Goal: Transaction & Acquisition: Purchase product/service

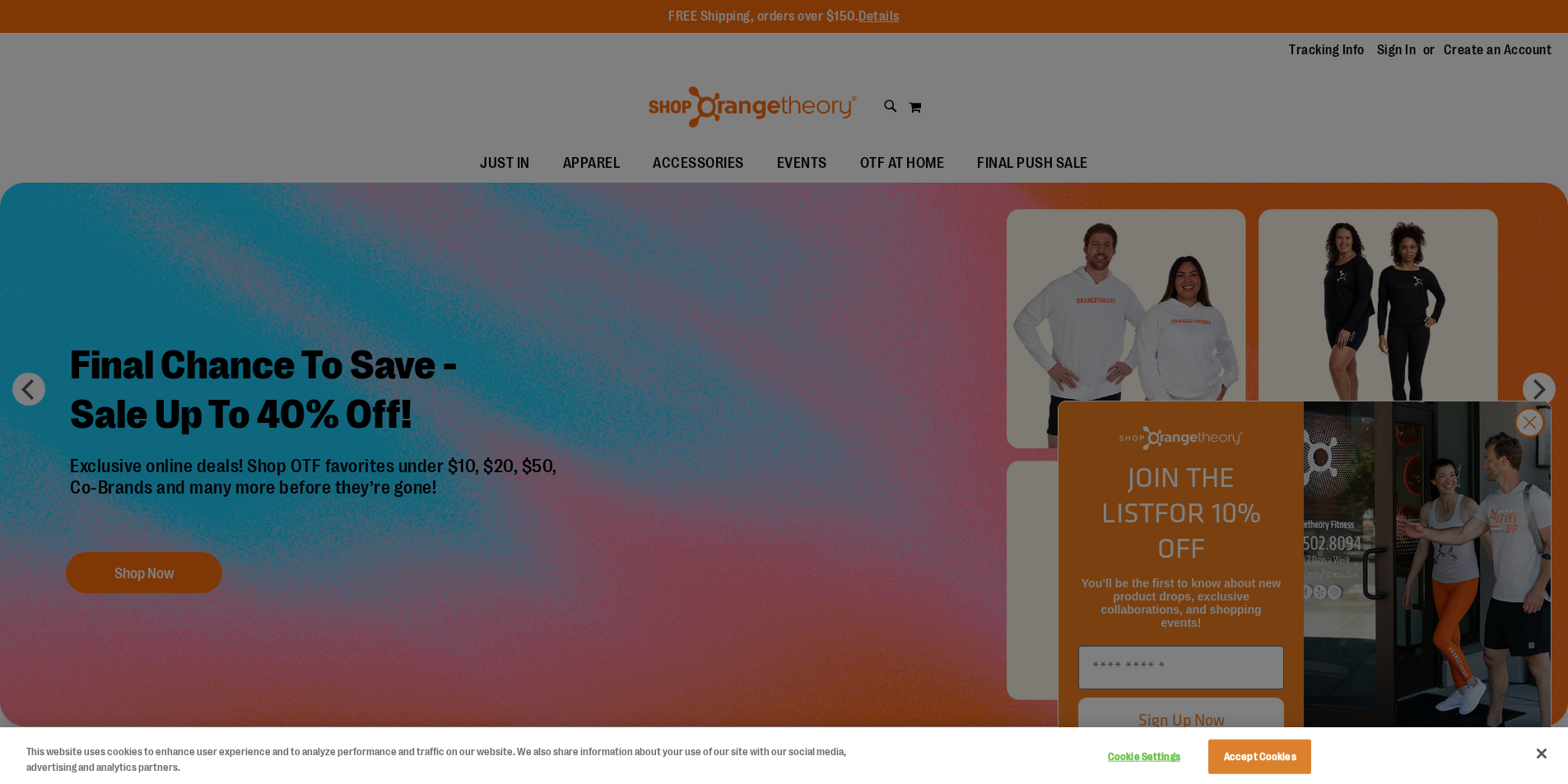
type input "**********"
click at [1402, 46] on div at bounding box center [784, 392] width 1568 height 784
click at [1525, 458] on div at bounding box center [784, 392] width 1568 height 784
click at [1252, 764] on button "Accept Cookies" at bounding box center [1260, 756] width 103 height 35
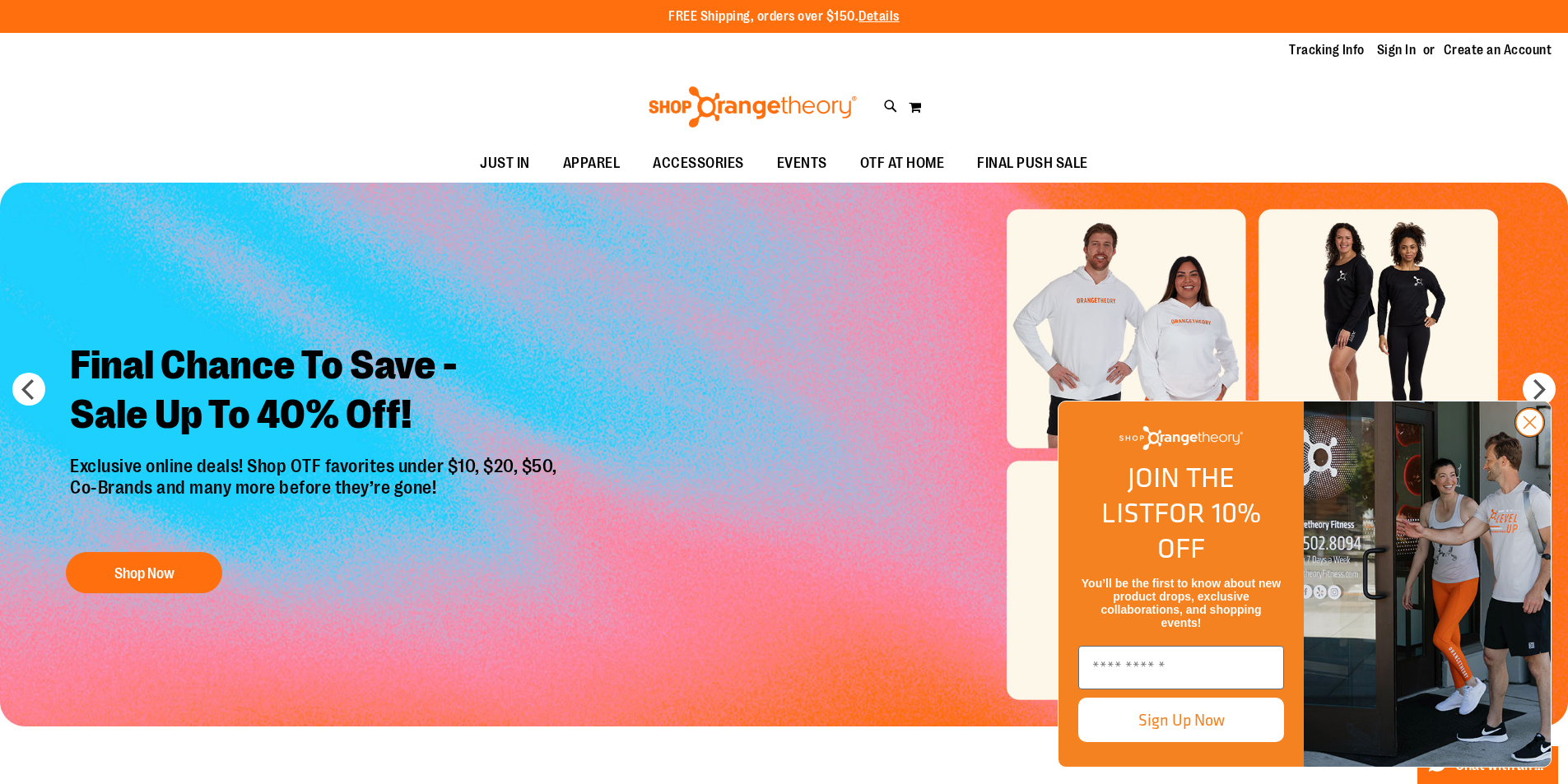
click at [1535, 436] on circle "Close dialog" at bounding box center [1529, 423] width 28 height 28
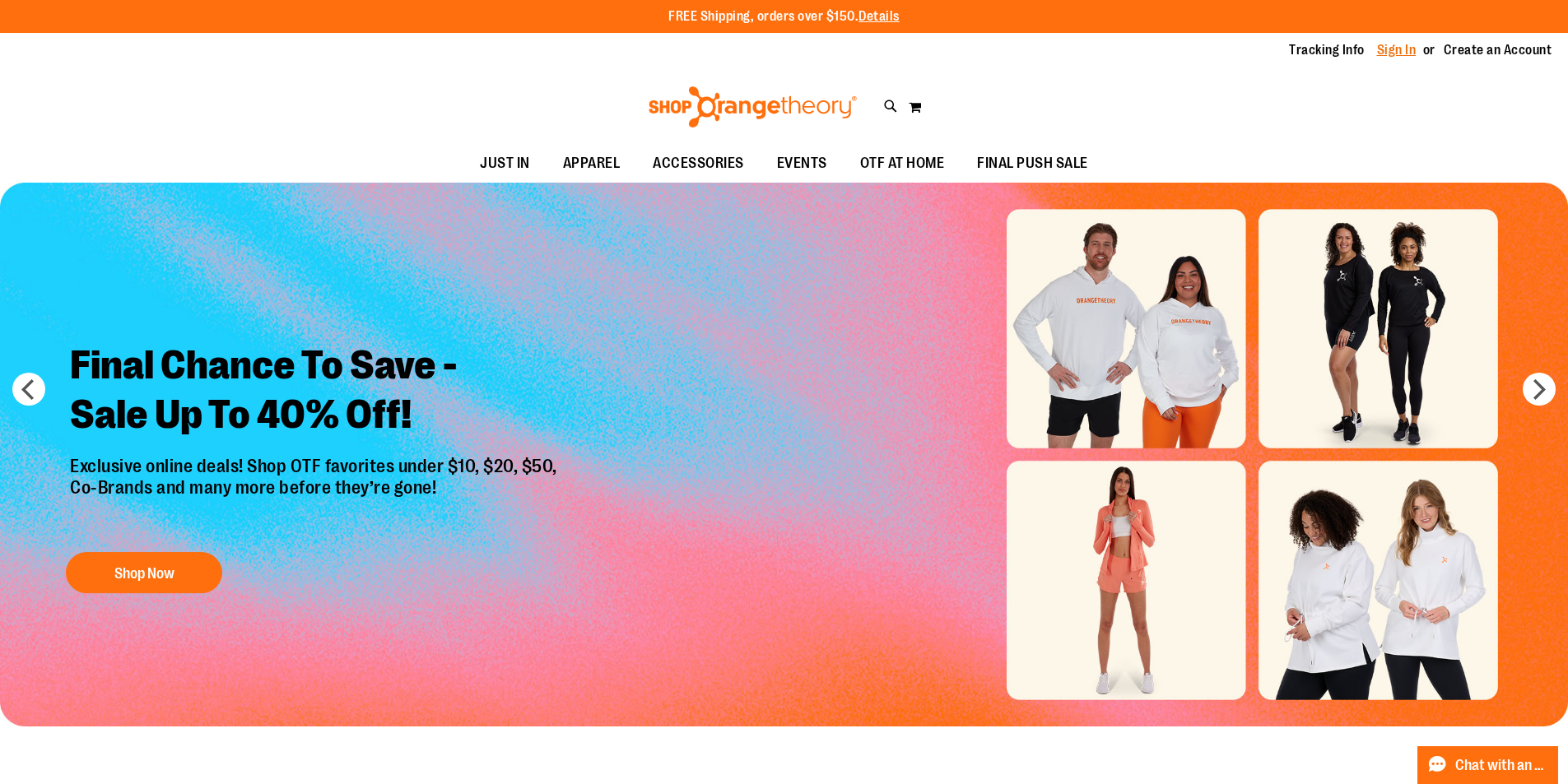
click at [1402, 45] on link "Sign In" at bounding box center [1396, 50] width 39 height 18
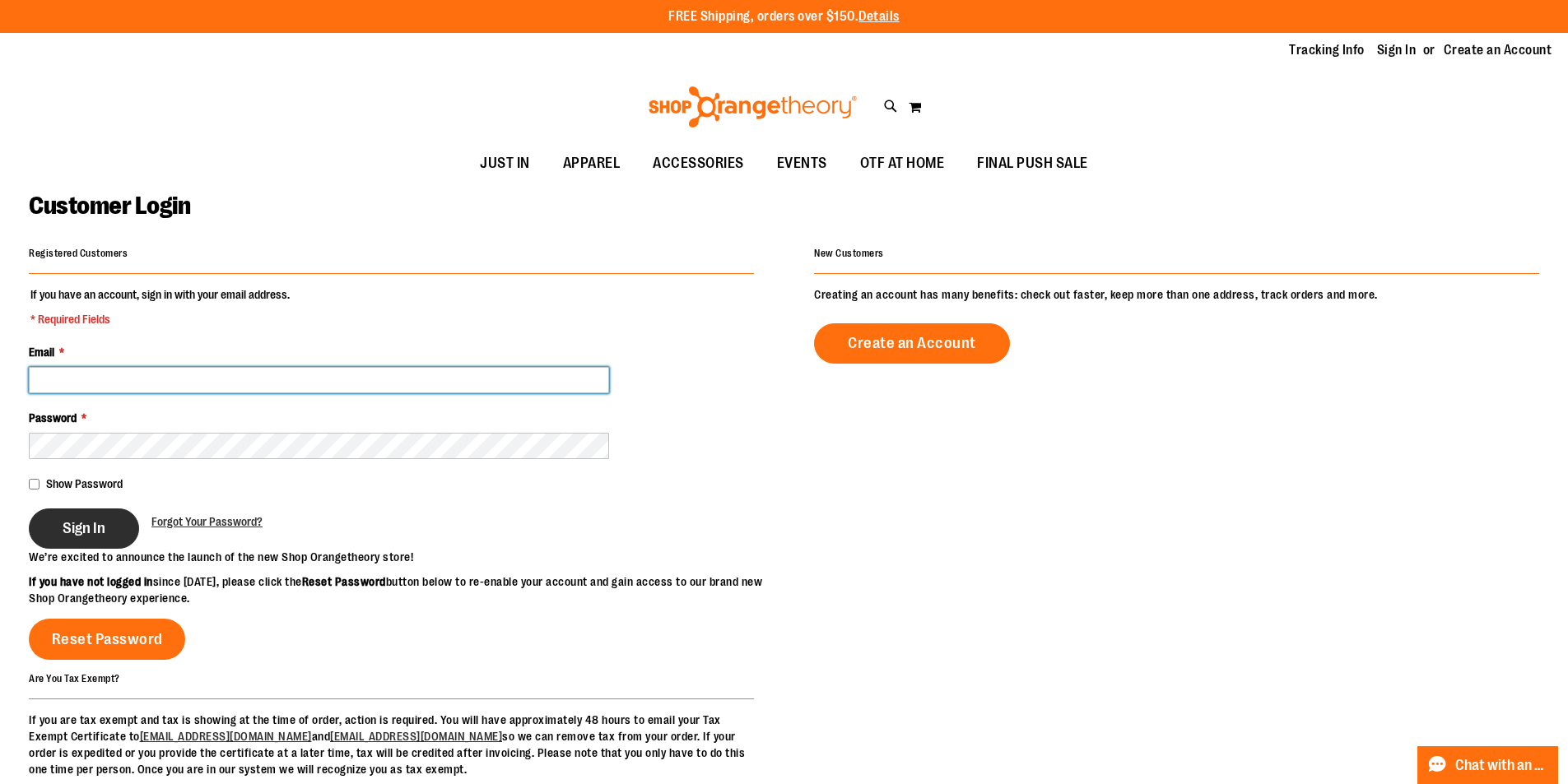
type input "**********"
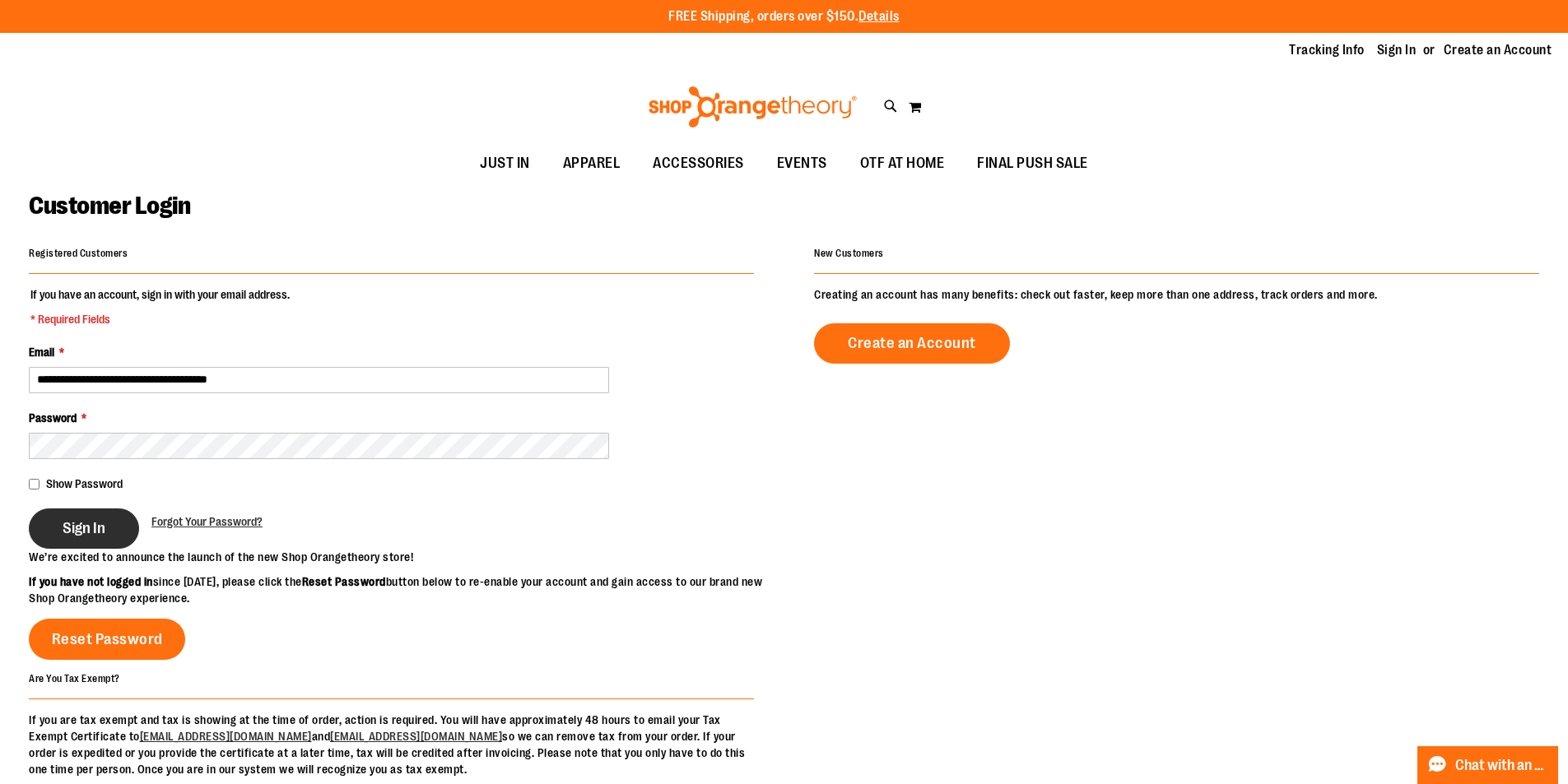
type input "**********"
click at [120, 528] on button "Sign In" at bounding box center [84, 528] width 110 height 40
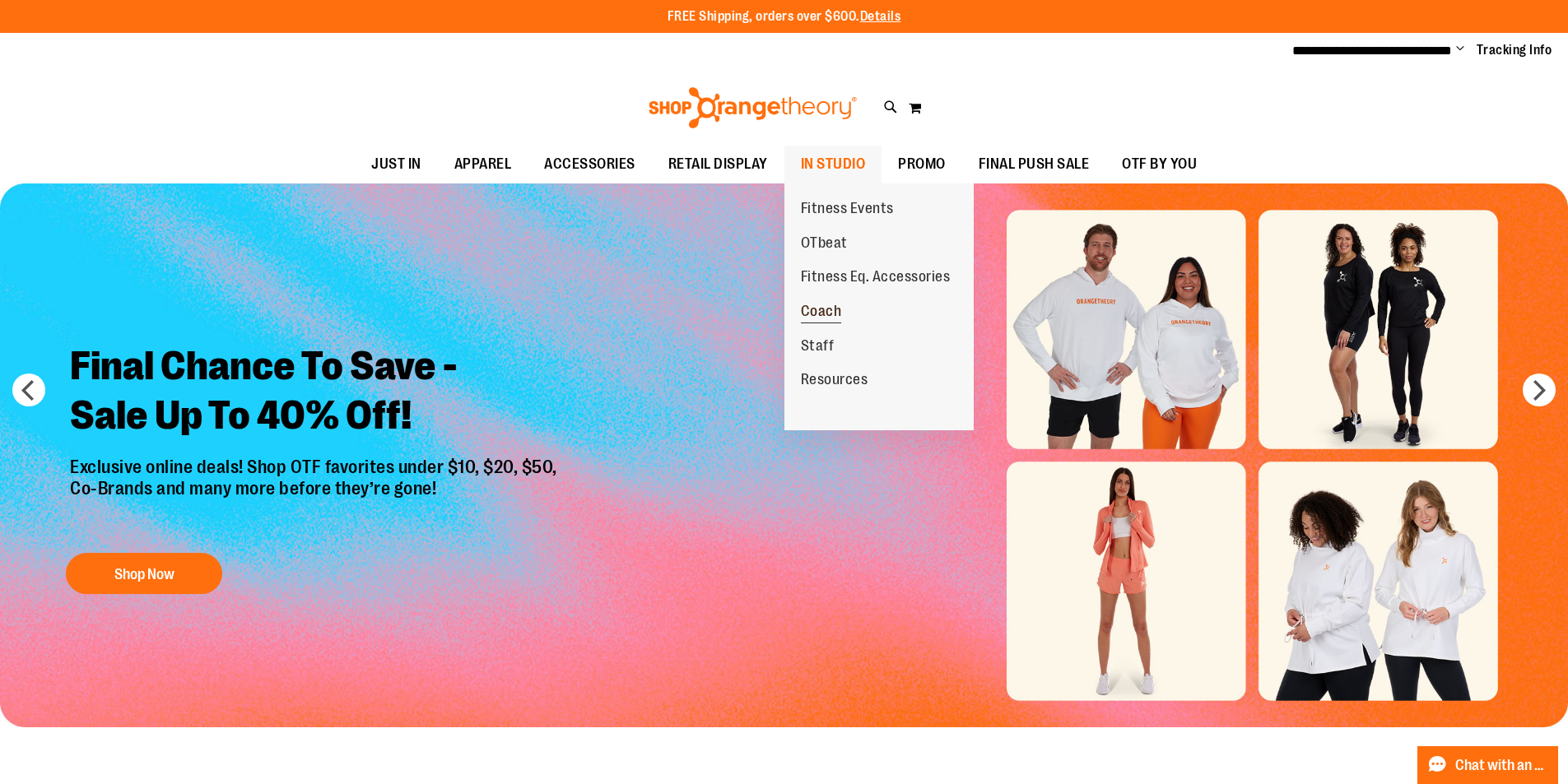
type input "**********"
click at [839, 315] on span "Coach" at bounding box center [821, 312] width 41 height 20
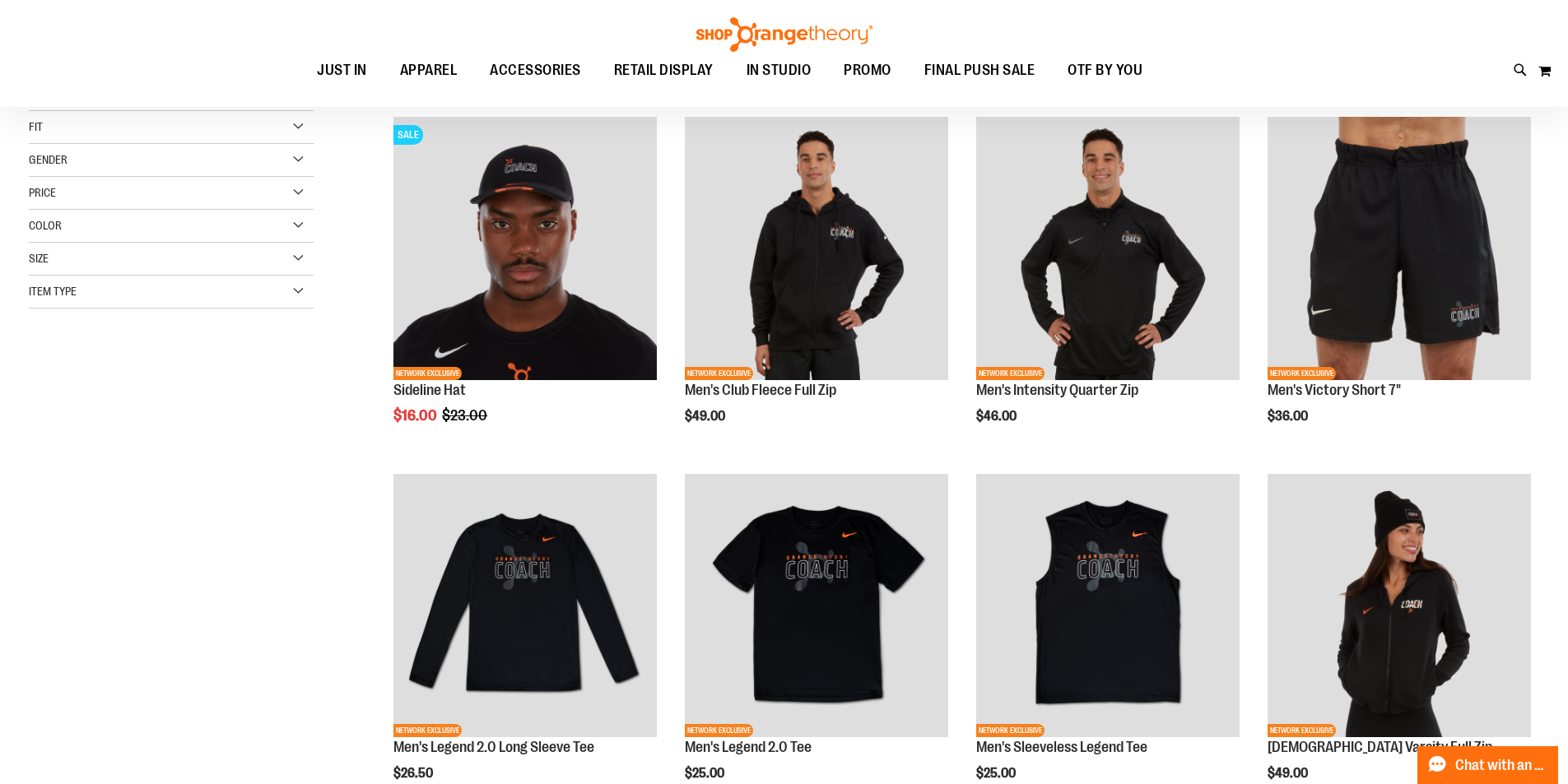
scroll to position [82, 0]
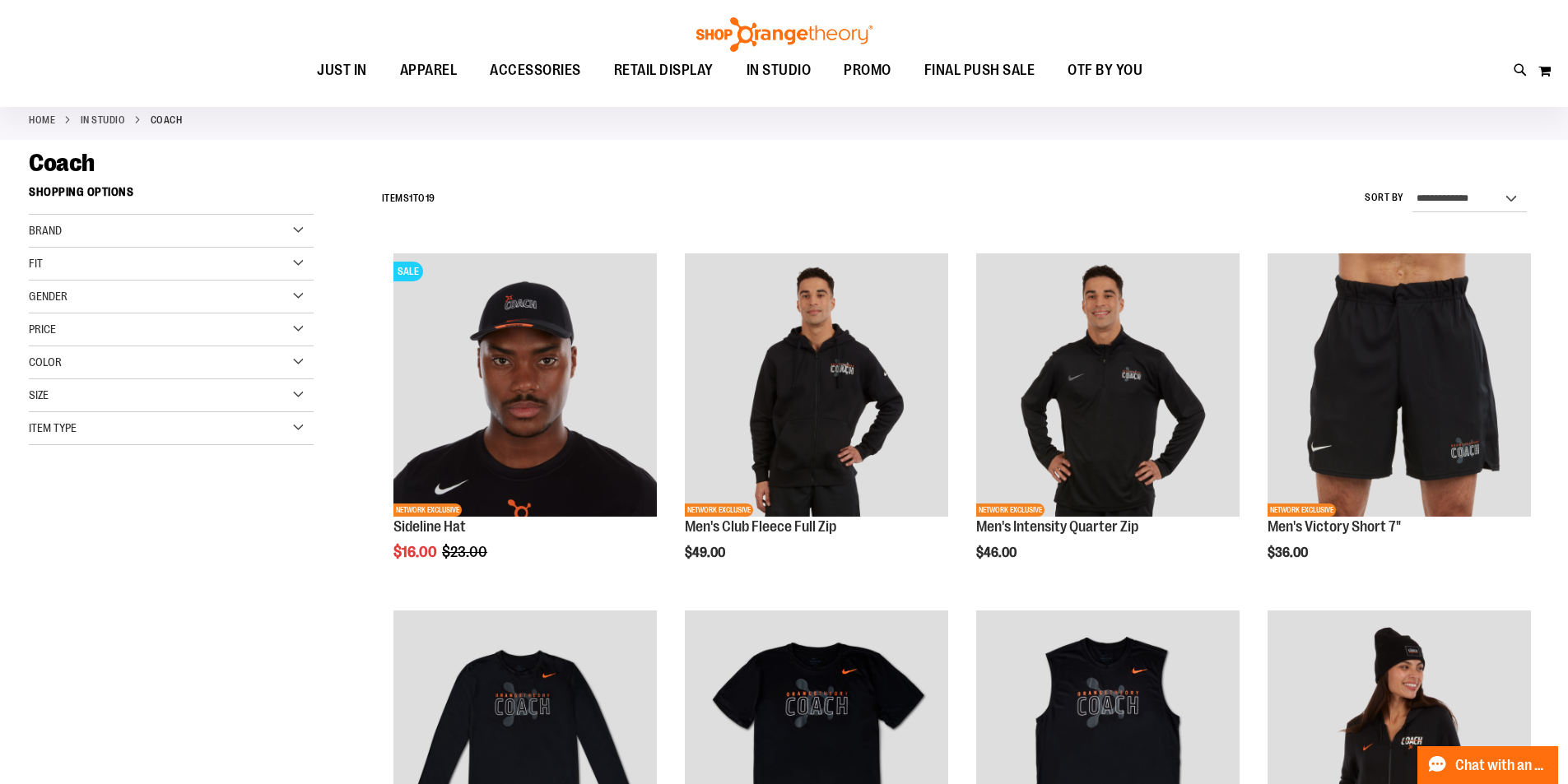
type input "**********"
click at [229, 299] on div "Gender" at bounding box center [171, 296] width 285 height 33
click at [49, 351] on link "Women 10 items" at bounding box center [161, 347] width 273 height 17
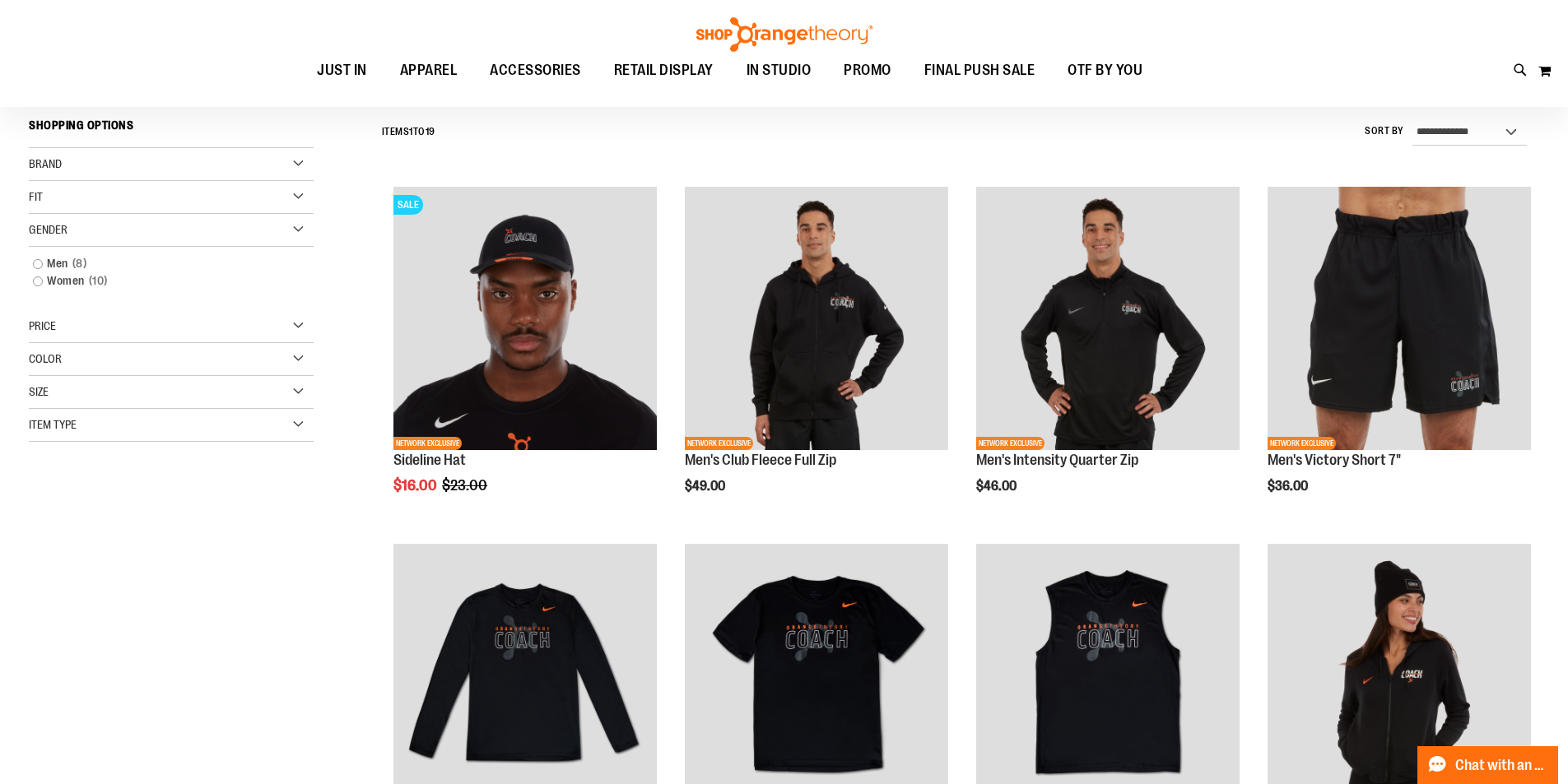
scroll to position [153, 0]
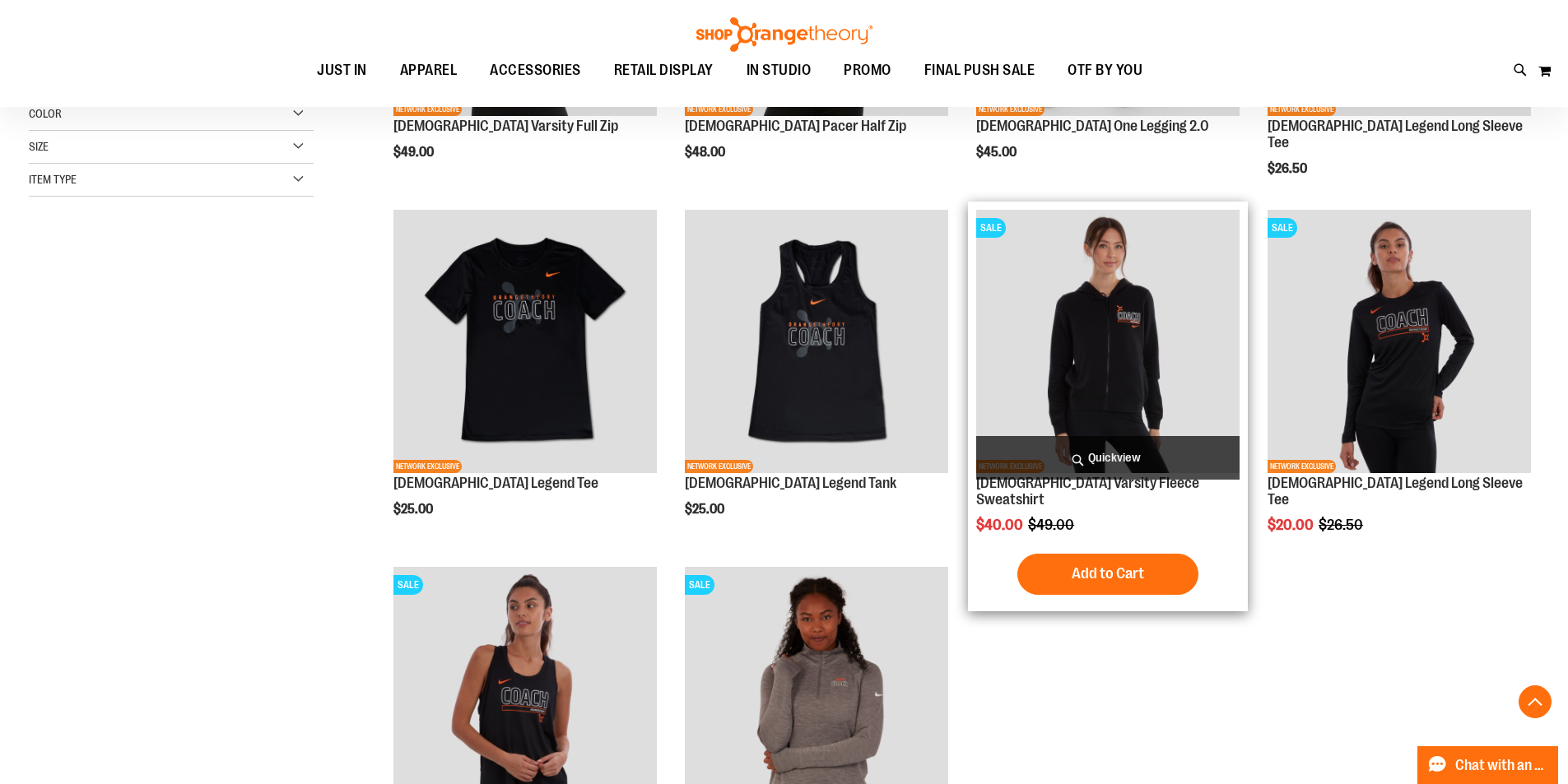
scroll to position [235, 0]
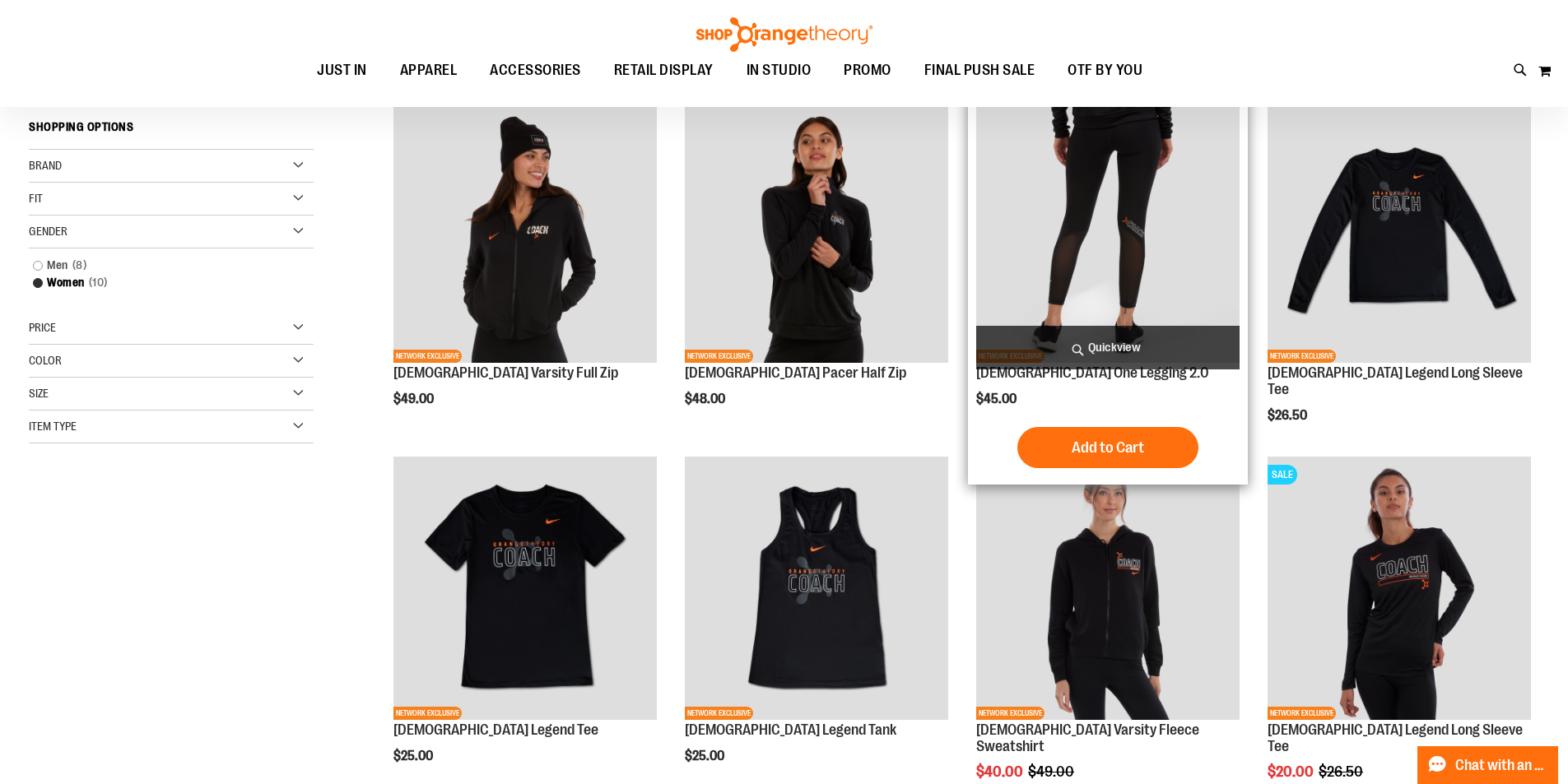
click at [1094, 250] on img "product" at bounding box center [1108, 231] width 263 height 263
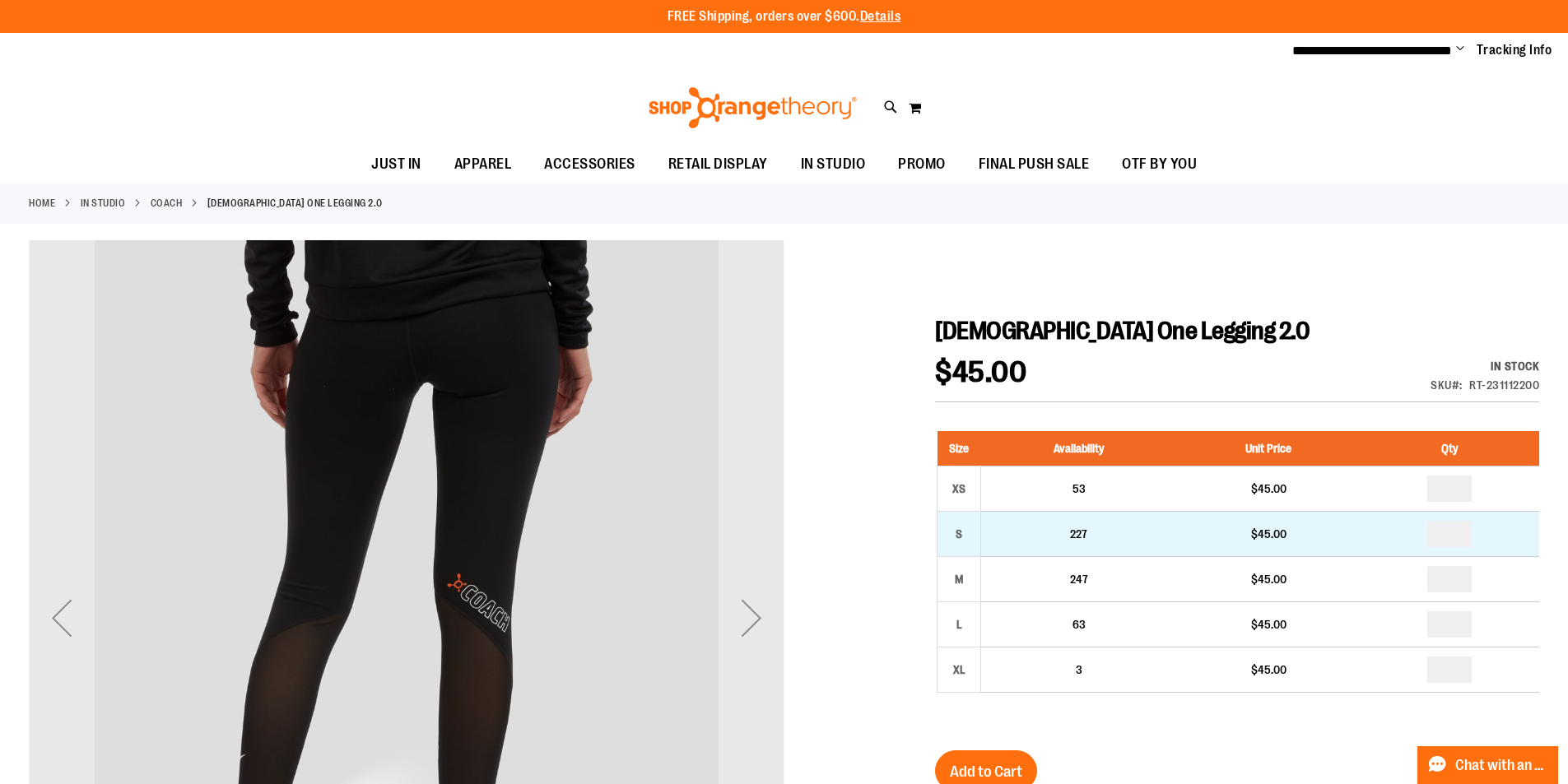
type input "**********"
drag, startPoint x: 1456, startPoint y: 537, endPoint x: 1444, endPoint y: 534, distance: 12.4
click at [1444, 534] on input "number" at bounding box center [1450, 534] width 44 height 27
type input "*"
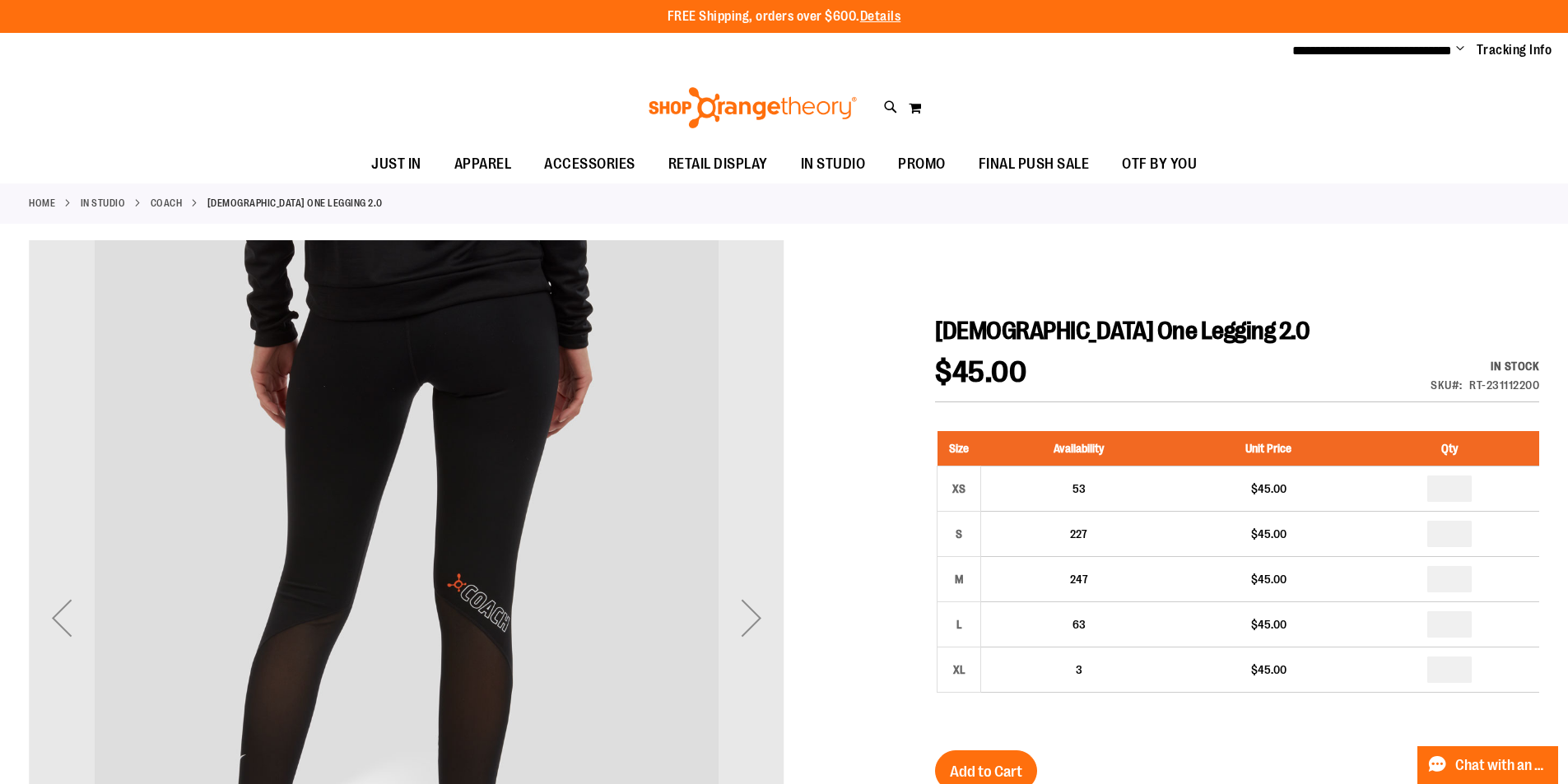
click at [1290, 251] on div at bounding box center [783, 723] width 1510 height 967
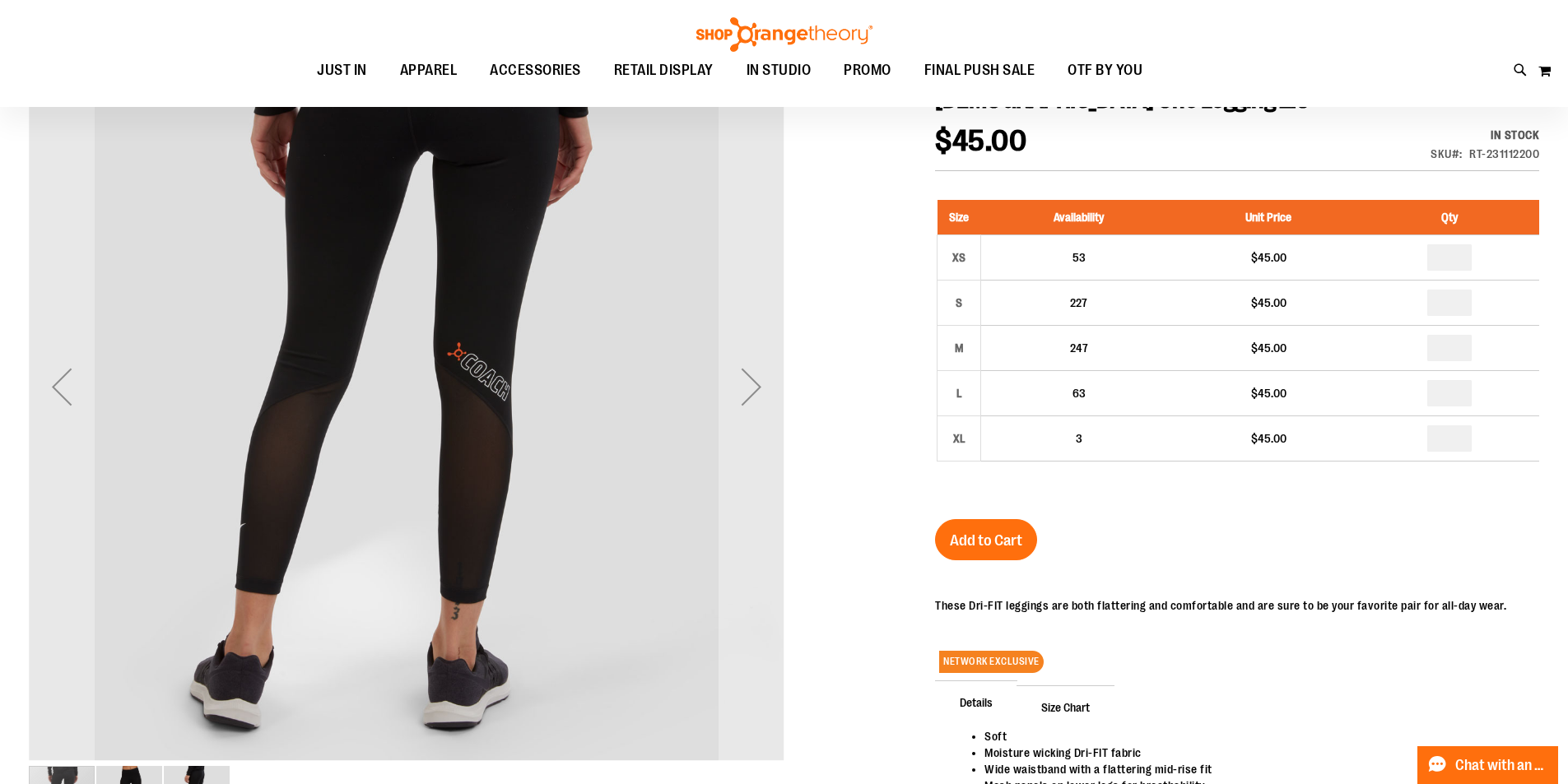
scroll to position [246, 0]
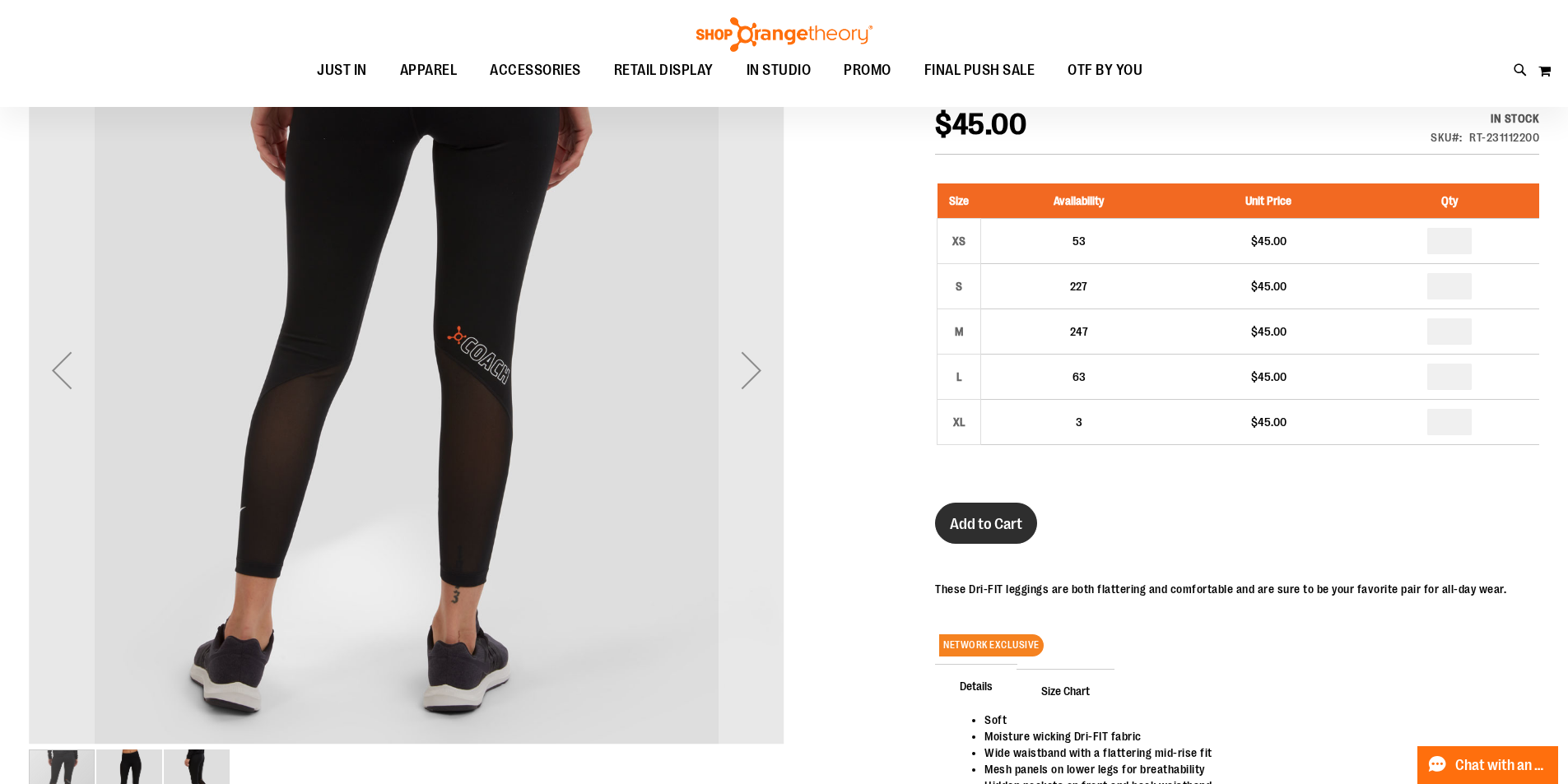
click at [1004, 532] on span "Add to Cart" at bounding box center [985, 524] width 72 height 18
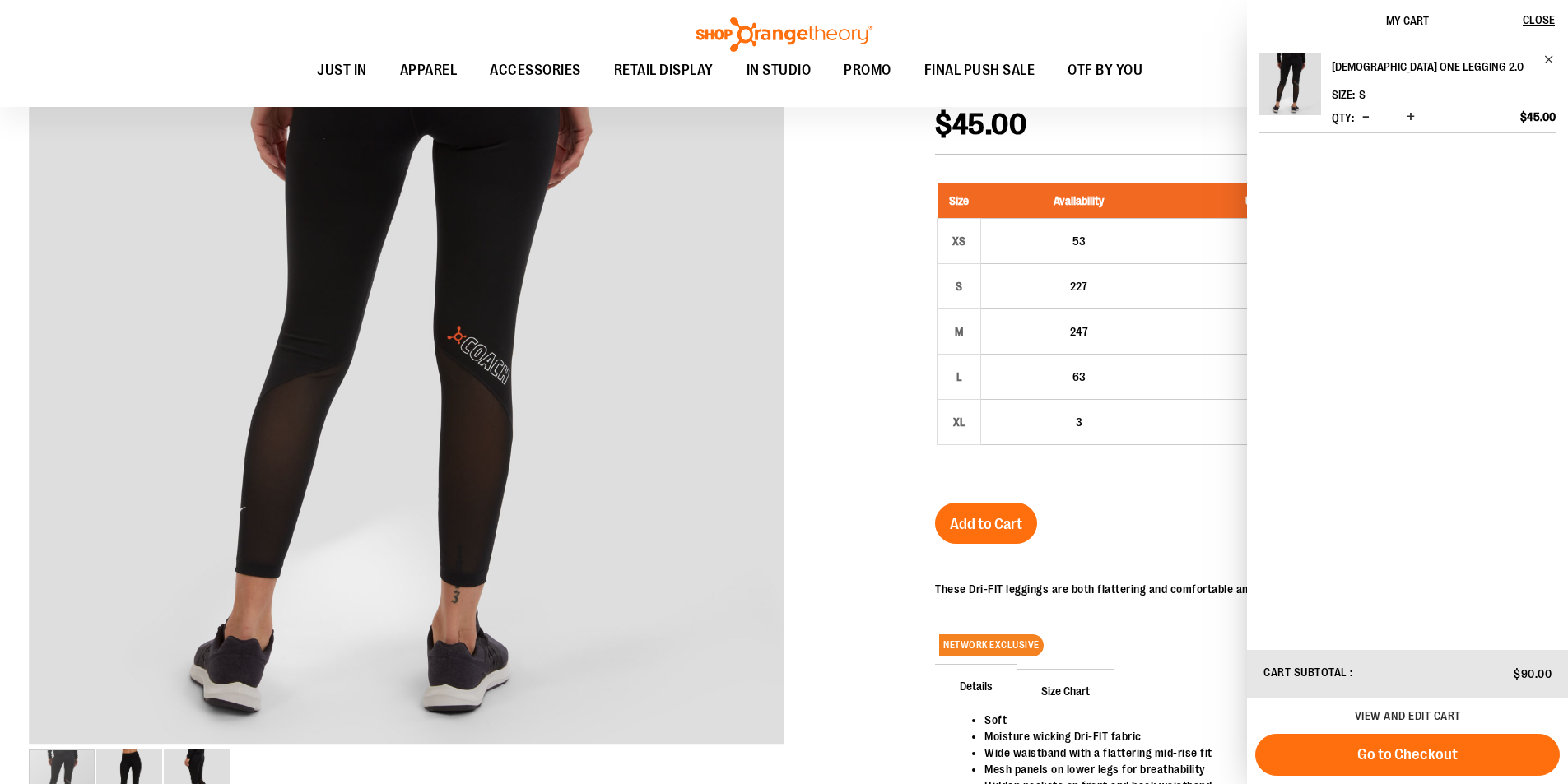
click at [897, 235] on div at bounding box center [783, 476] width 1510 height 967
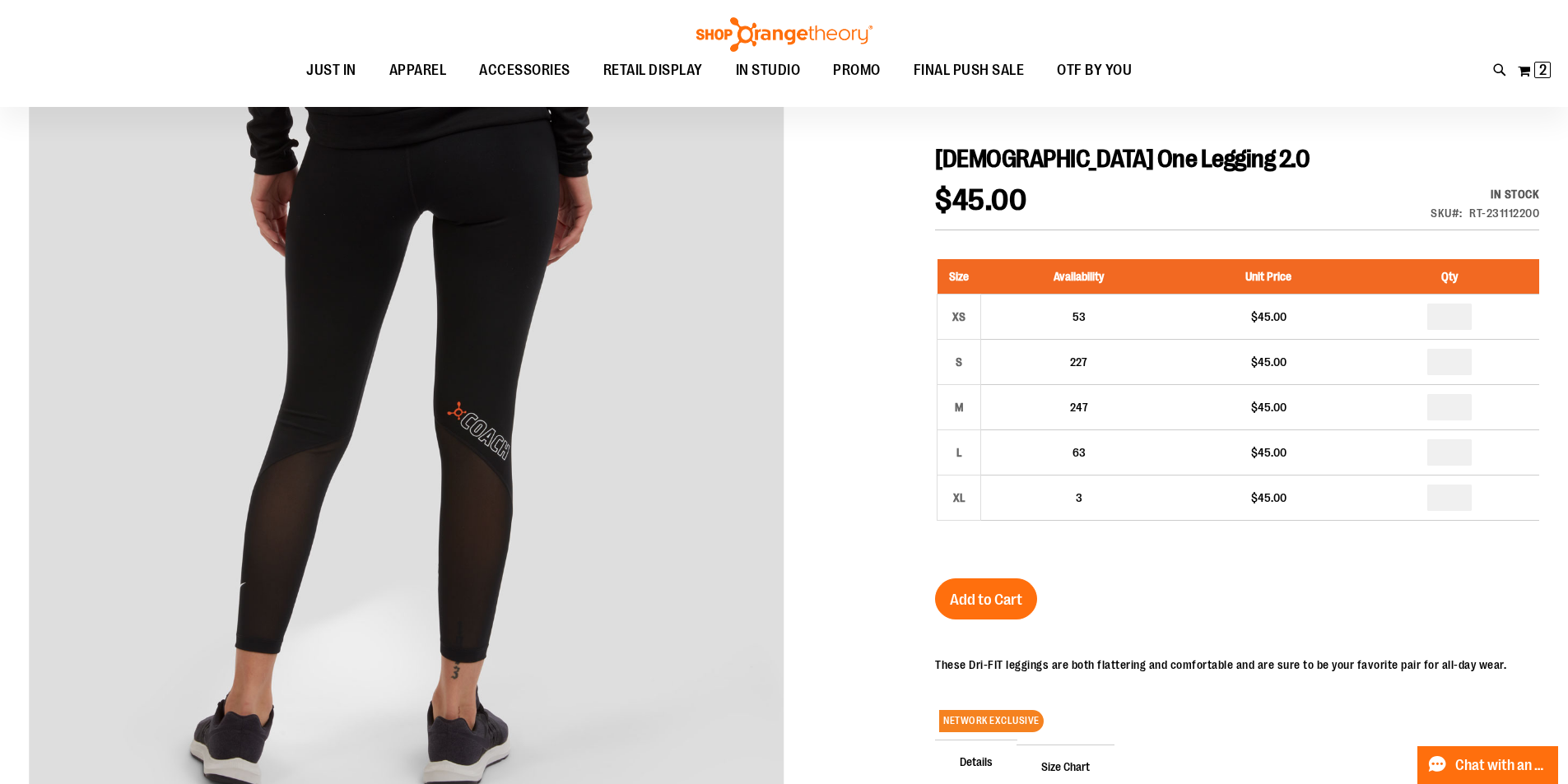
scroll to position [82, 0]
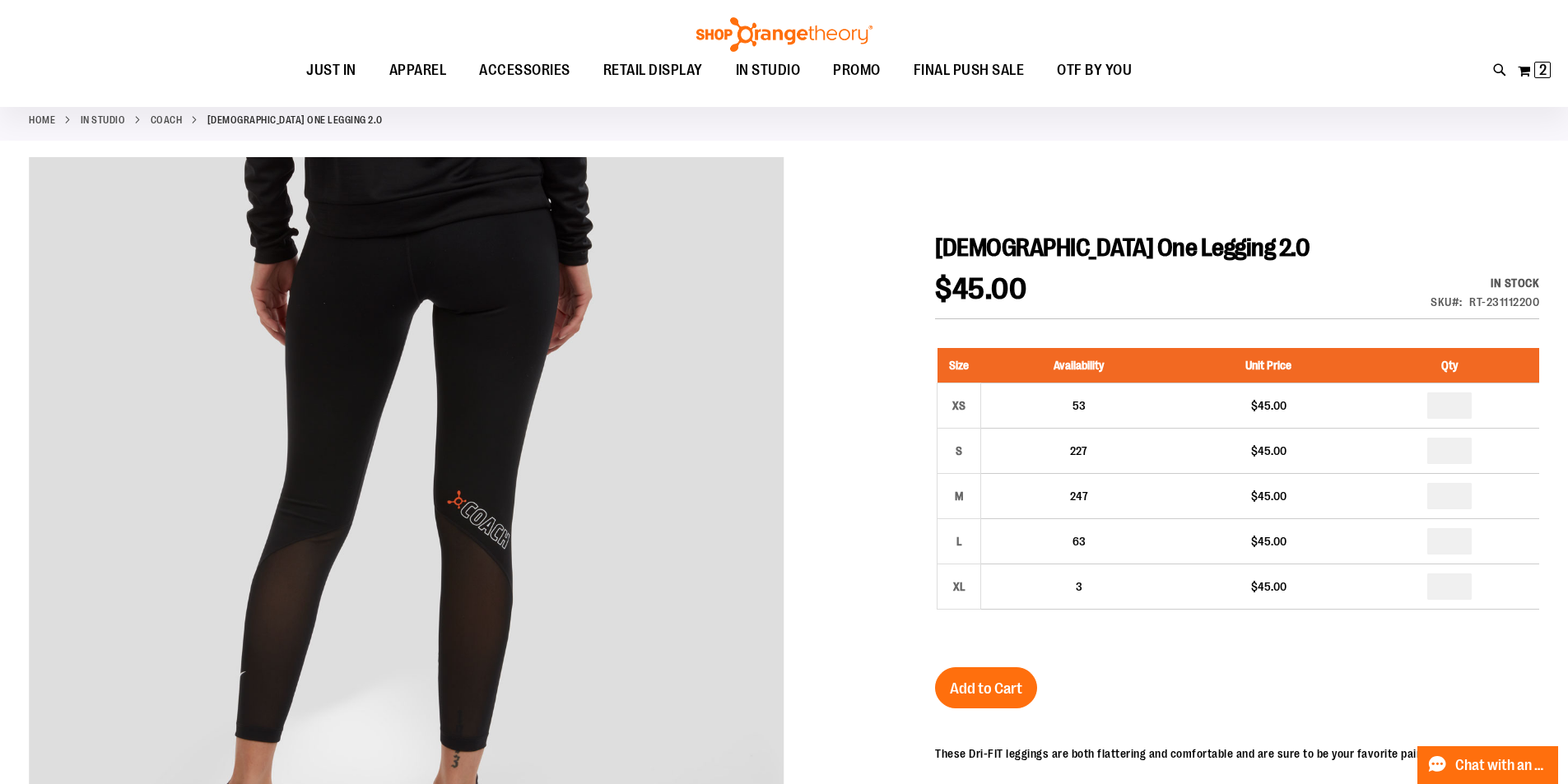
click at [160, 123] on link "Coach" at bounding box center [166, 120] width 32 height 15
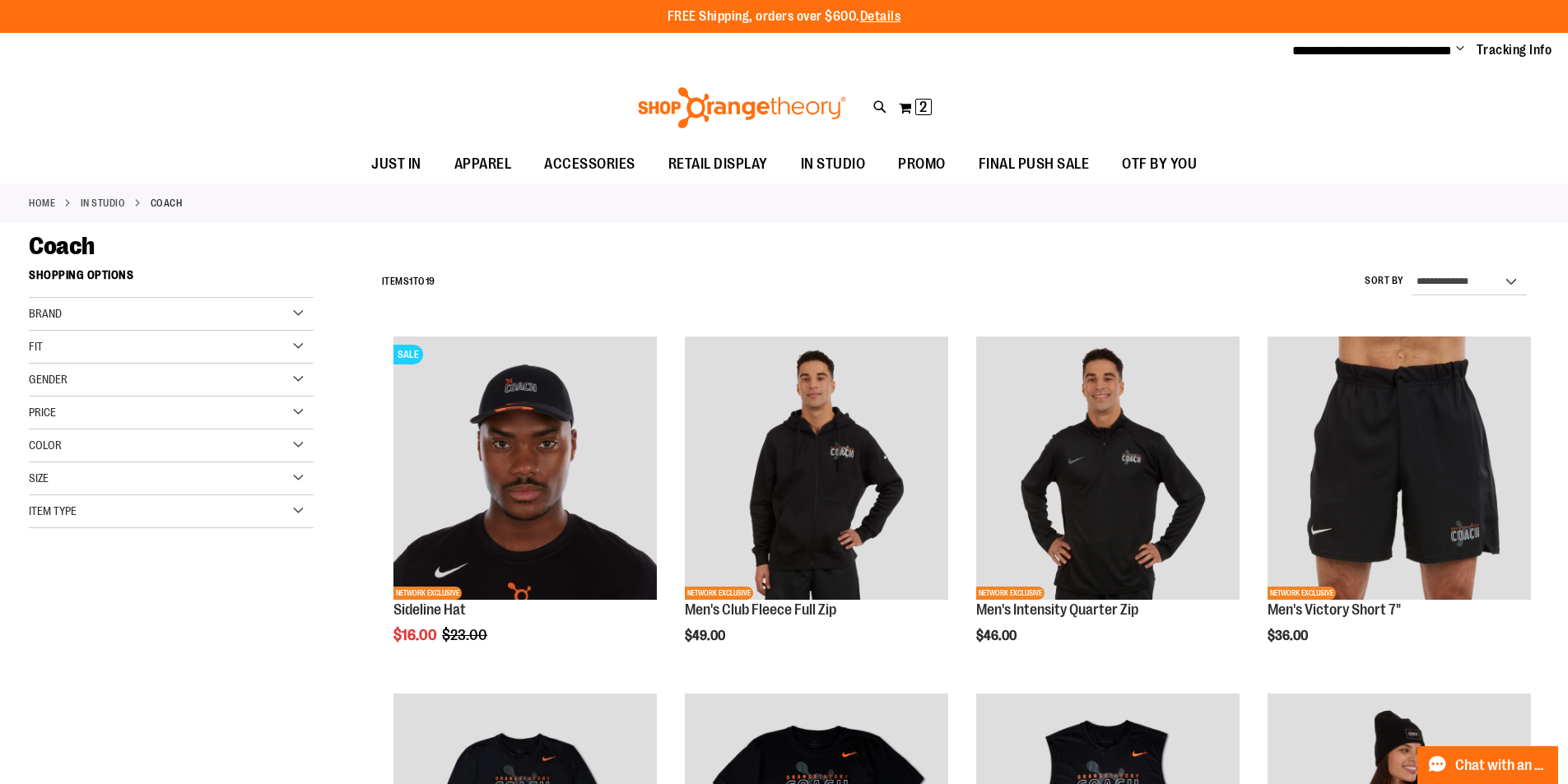
type input "**********"
click at [85, 381] on div "Gender" at bounding box center [171, 380] width 285 height 33
click at [42, 427] on link "Women 10 items" at bounding box center [161, 430] width 273 height 17
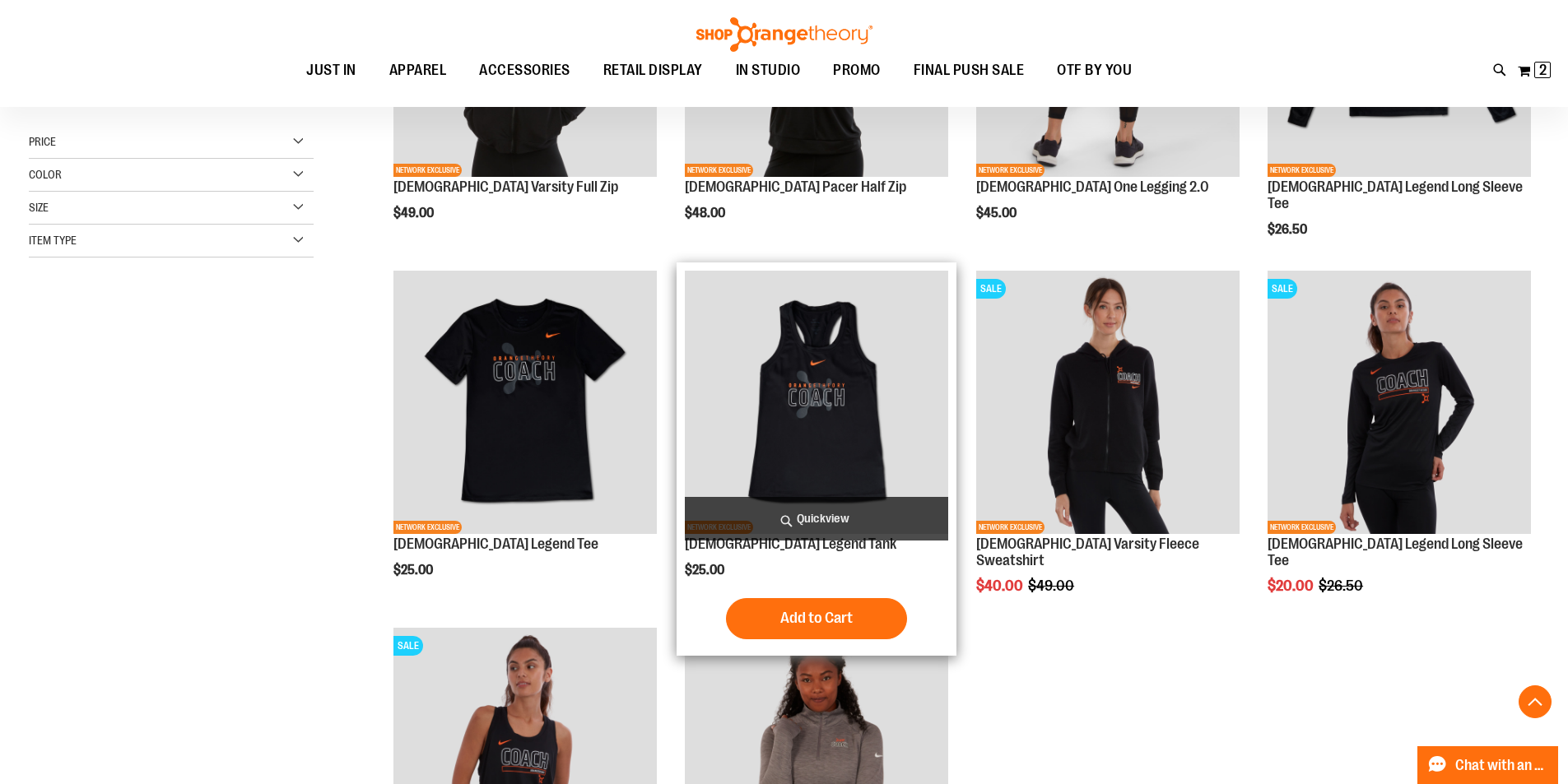
scroll to position [507, 0]
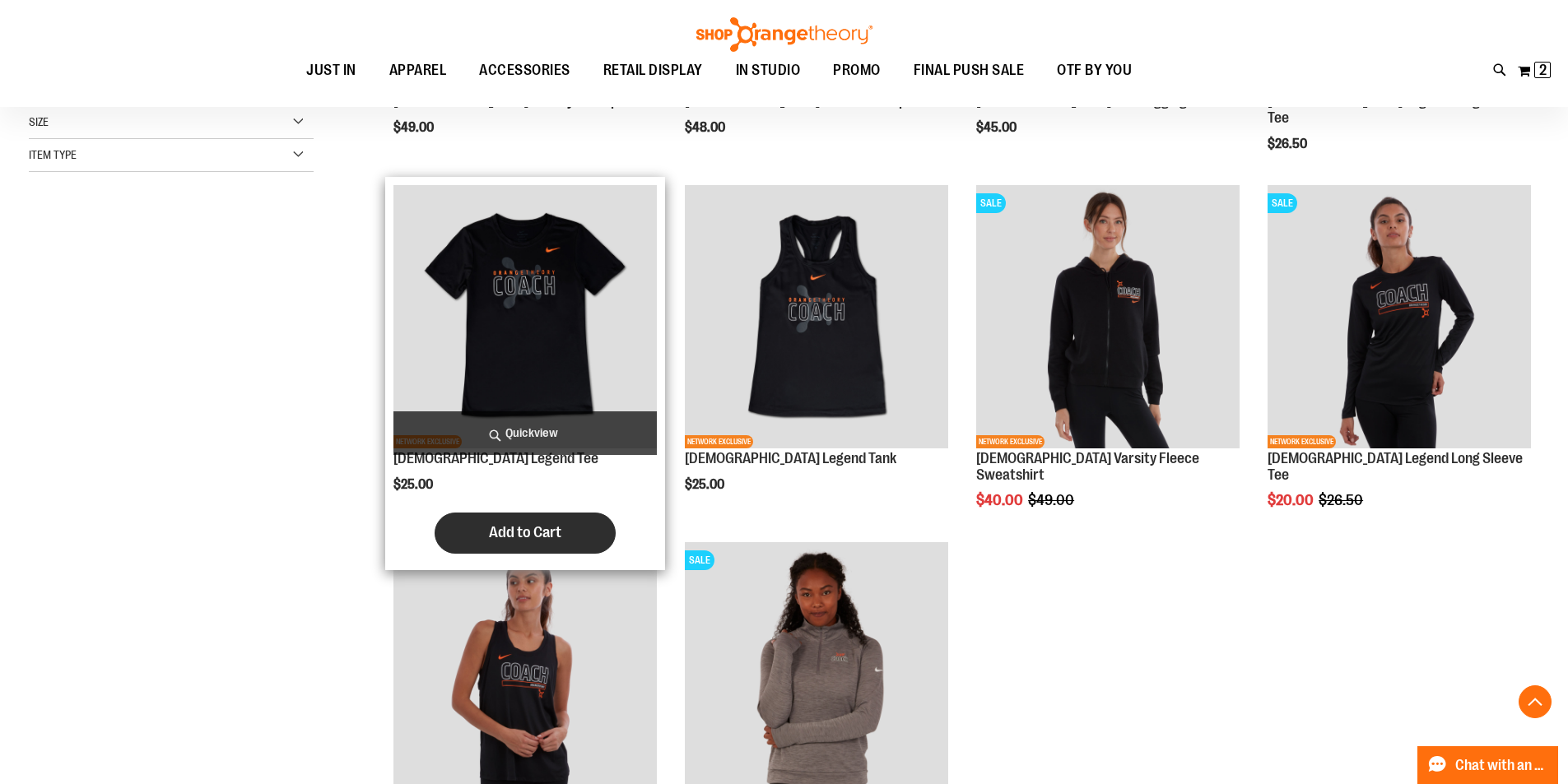
click at [531, 536] on span "Add to Cart" at bounding box center [524, 532] width 72 height 18
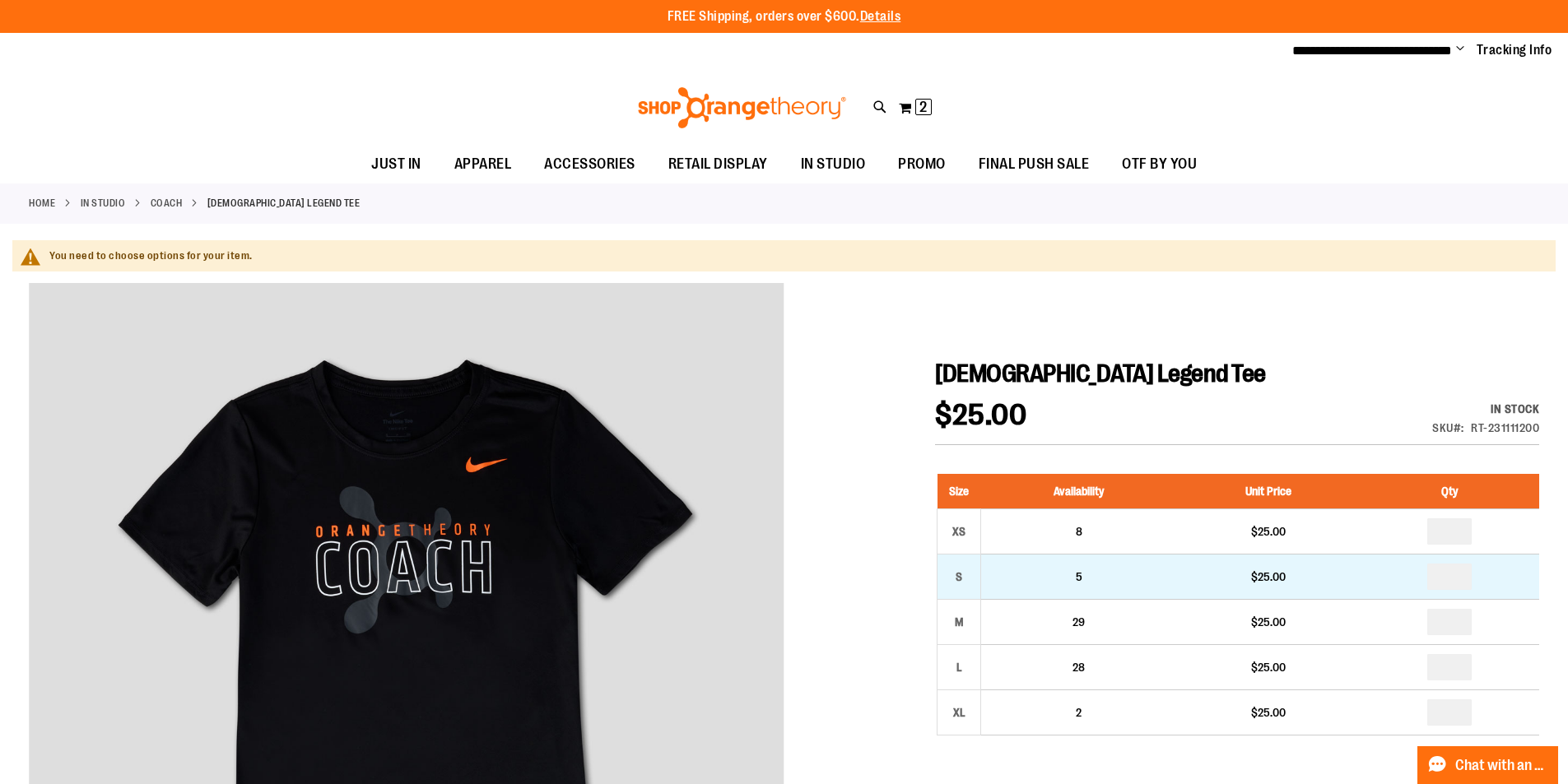
type input "**********"
drag, startPoint x: 1458, startPoint y: 577, endPoint x: 1448, endPoint y: 578, distance: 10.0
click at [1448, 578] on input "number" at bounding box center [1450, 577] width 44 height 27
type input "*"
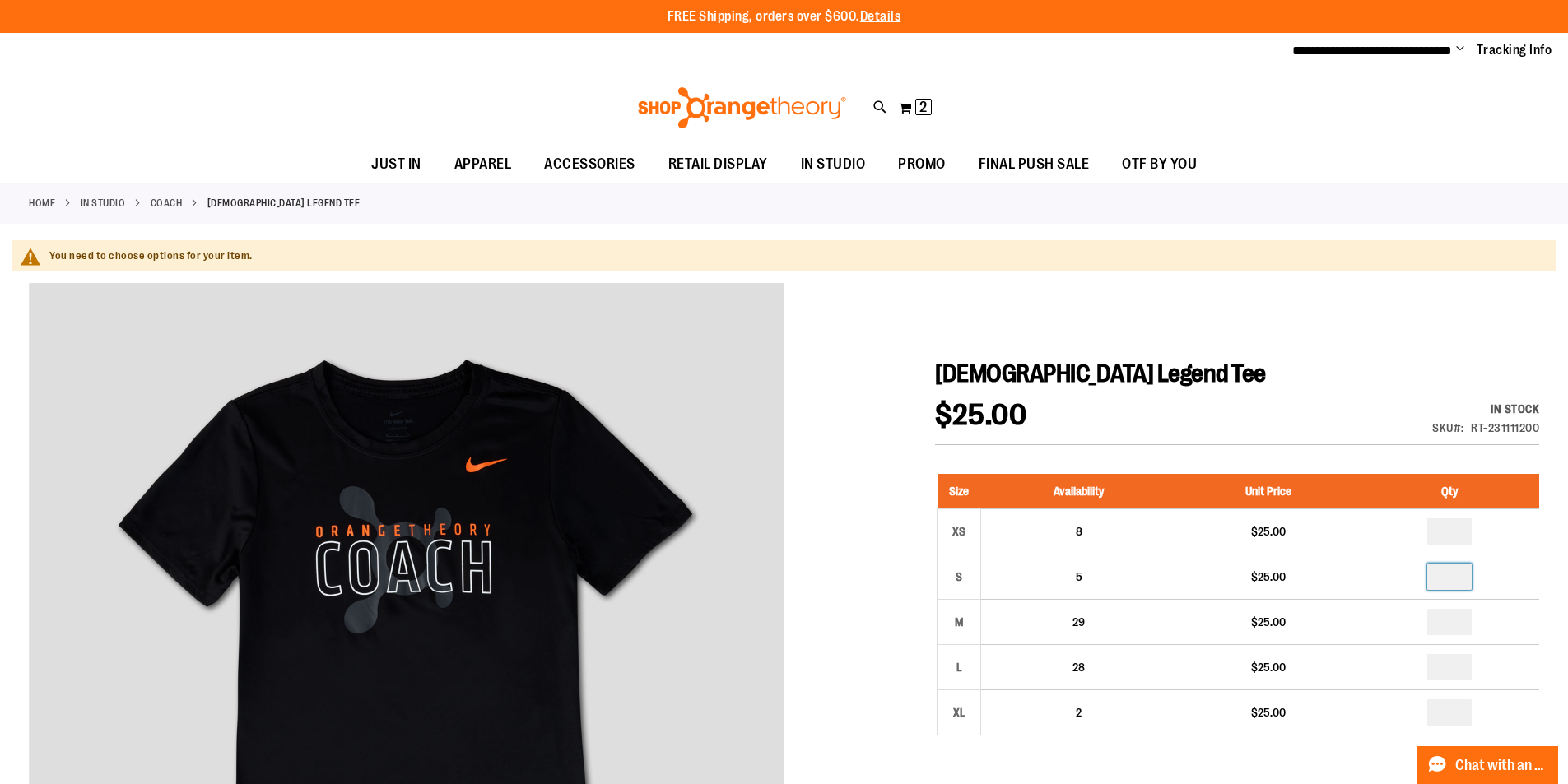
click at [1411, 378] on h1 "[DEMOGRAPHIC_DATA] Legend Tee" at bounding box center [1237, 373] width 604 height 29
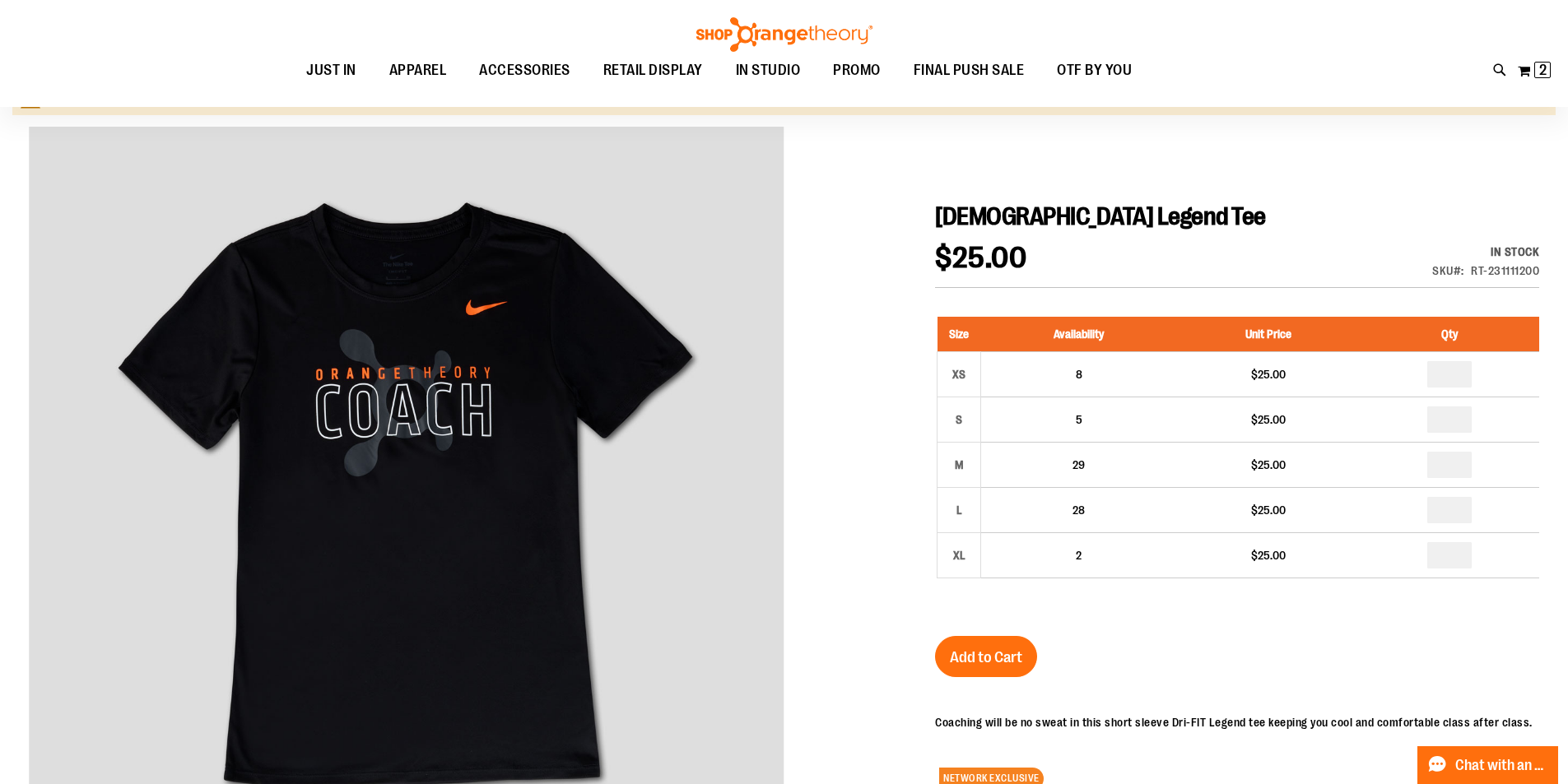
scroll to position [164, 0]
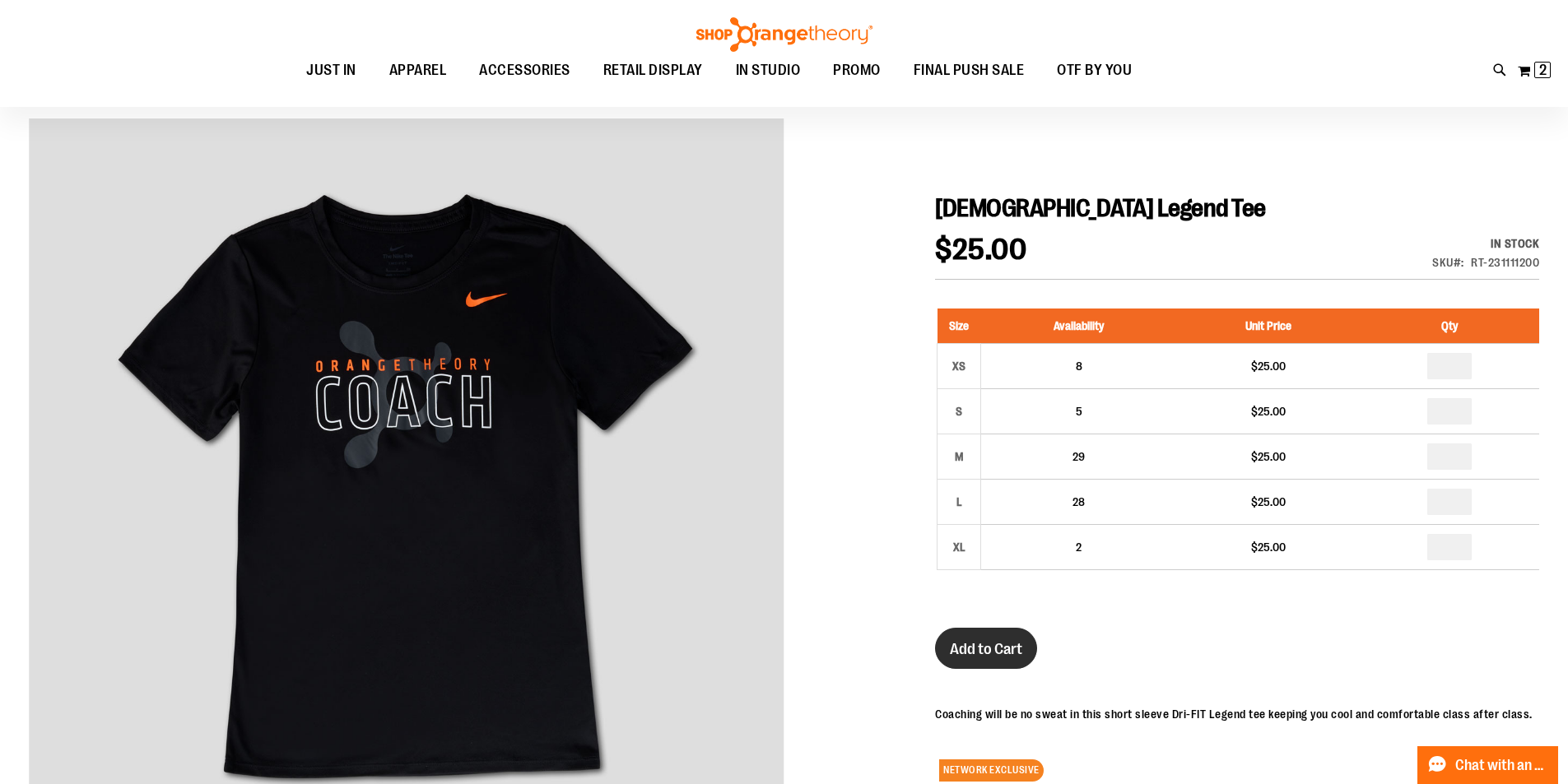
click at [990, 646] on span "Add to Cart" at bounding box center [985, 649] width 72 height 18
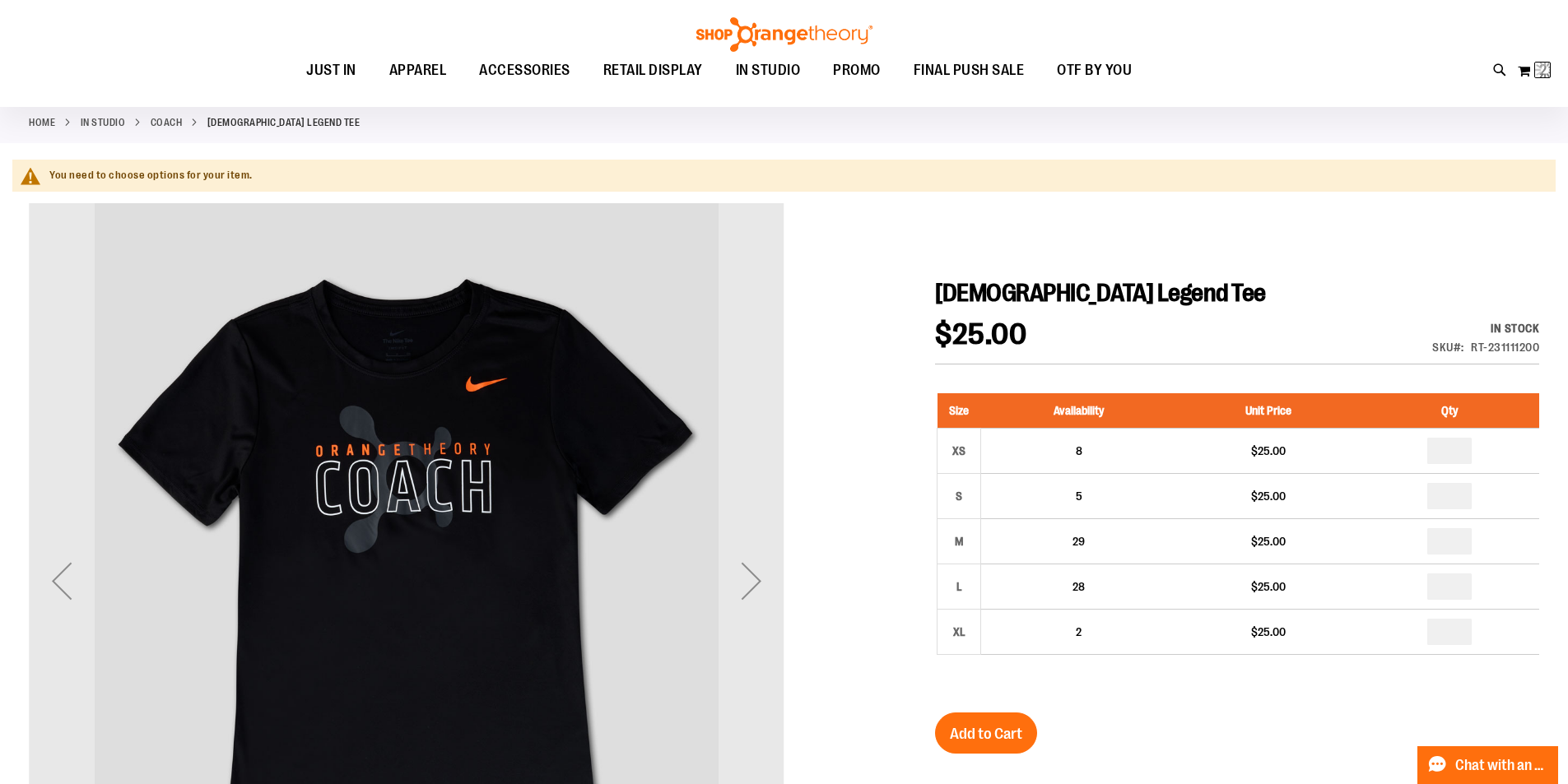
scroll to position [0, 0]
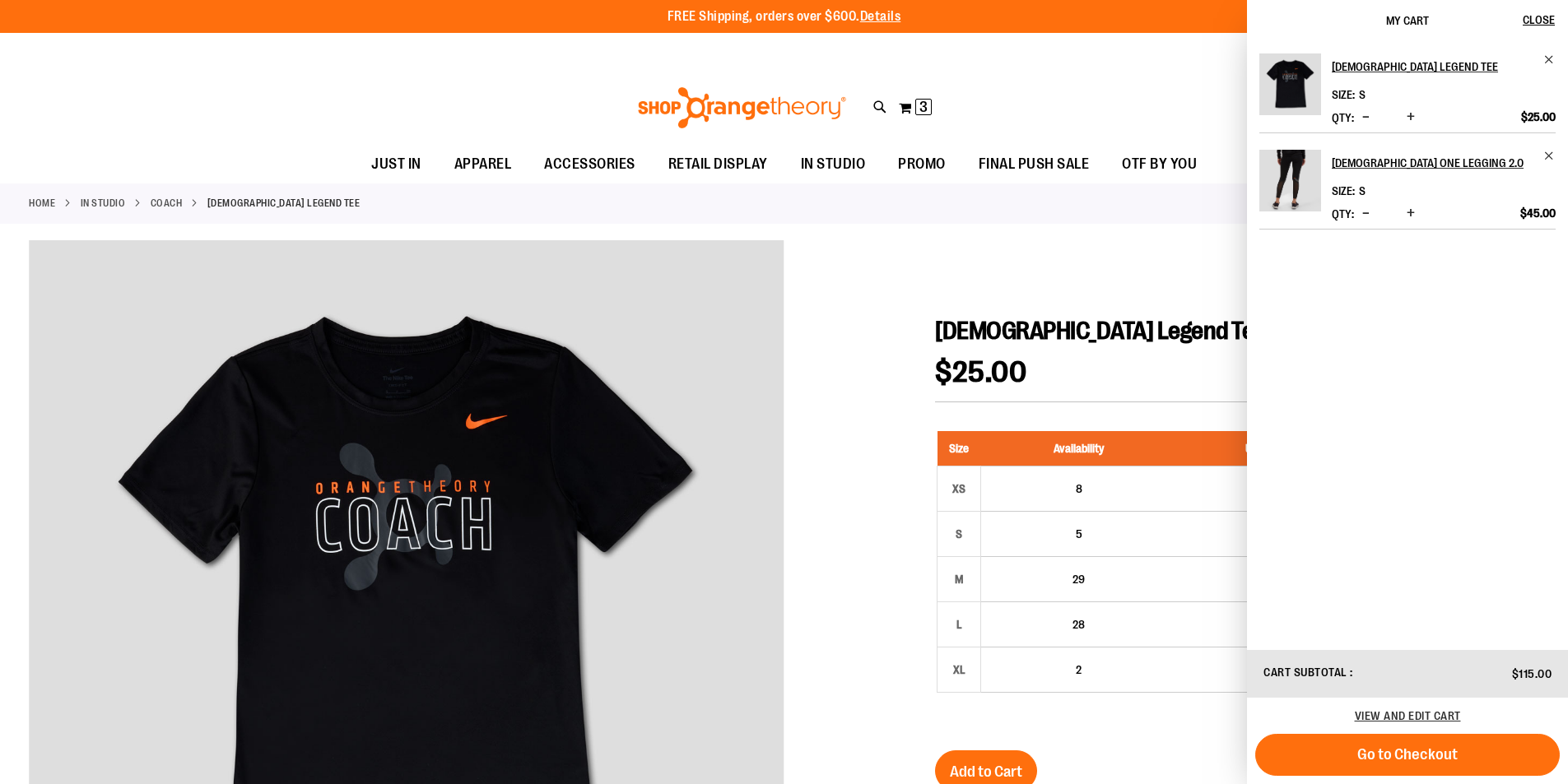
click at [175, 205] on link "Coach" at bounding box center [166, 203] width 32 height 15
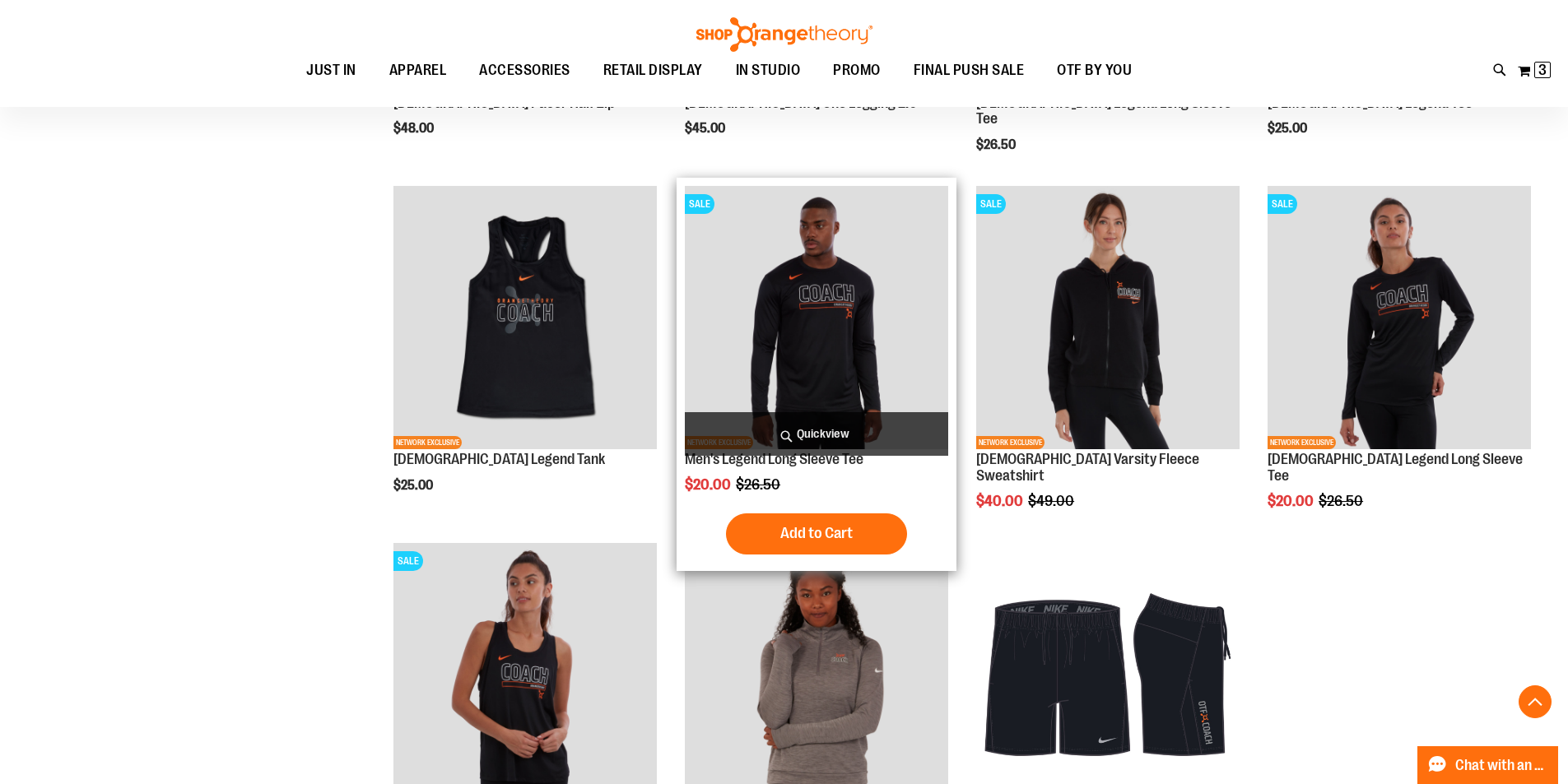
scroll to position [1455, 0]
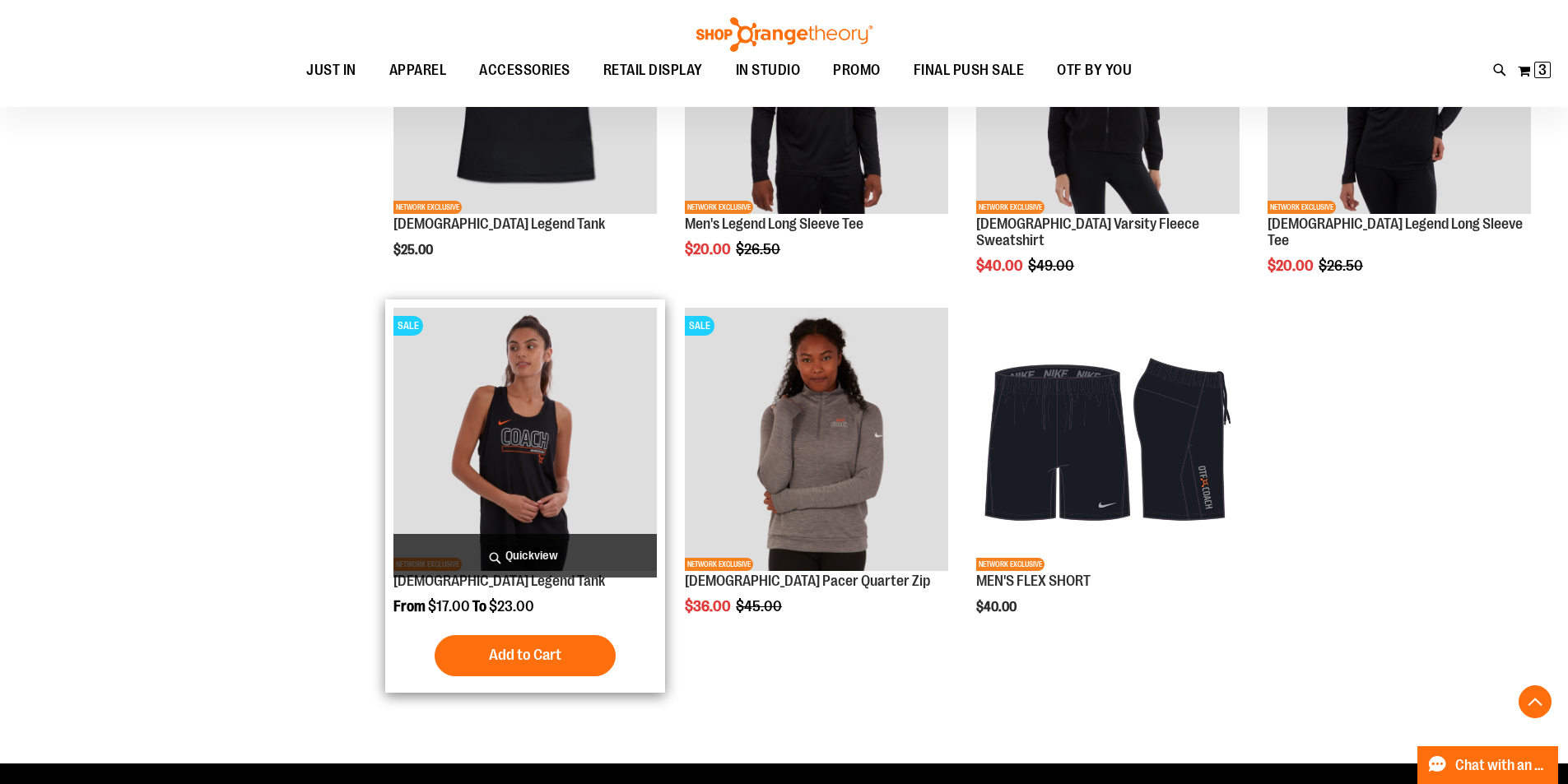
type input "**********"
click at [505, 422] on img "product" at bounding box center [525, 440] width 263 height 263
click at [496, 663] on span "Add to Cart" at bounding box center [524, 655] width 72 height 18
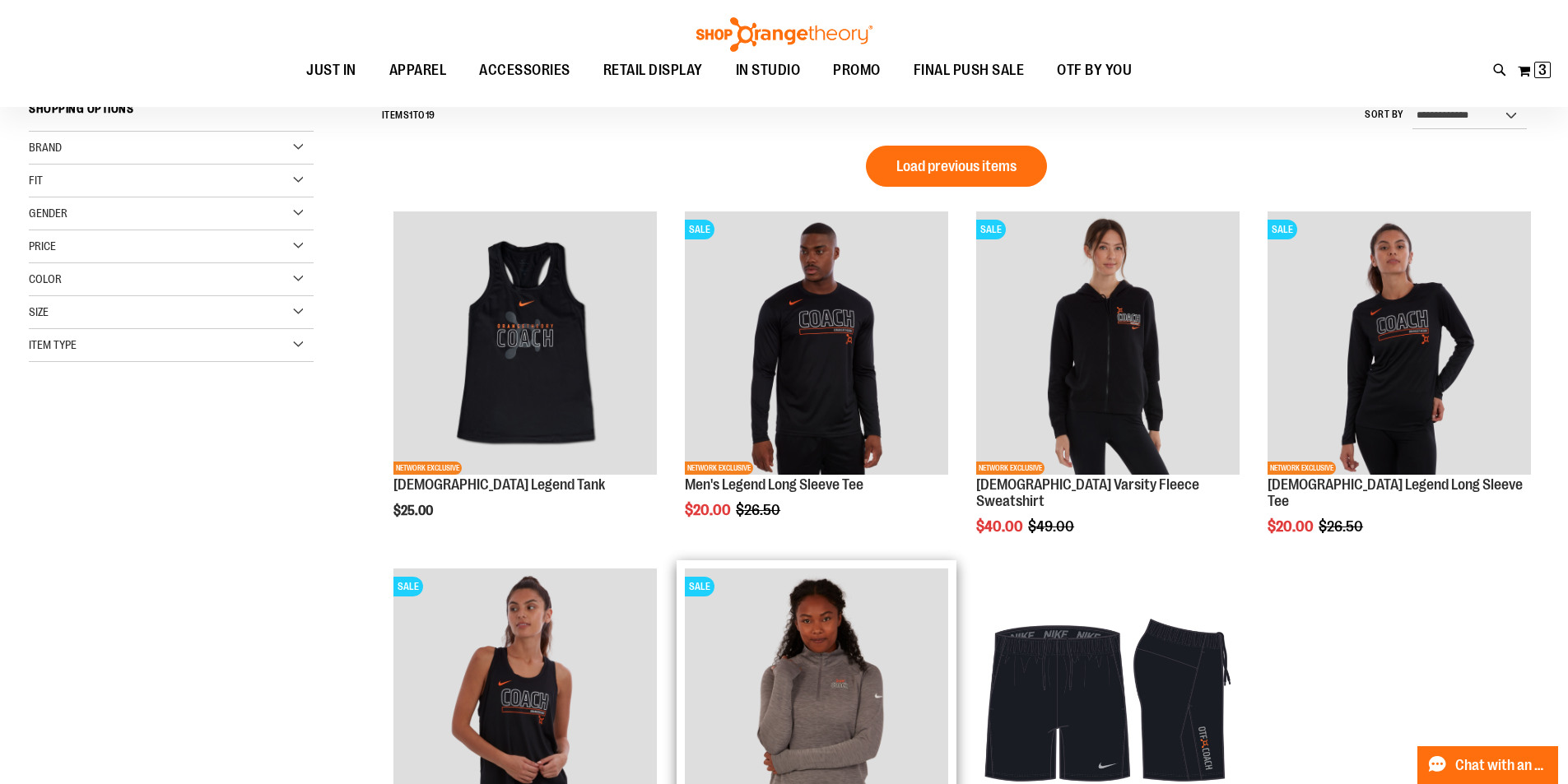
scroll to position [164, 0]
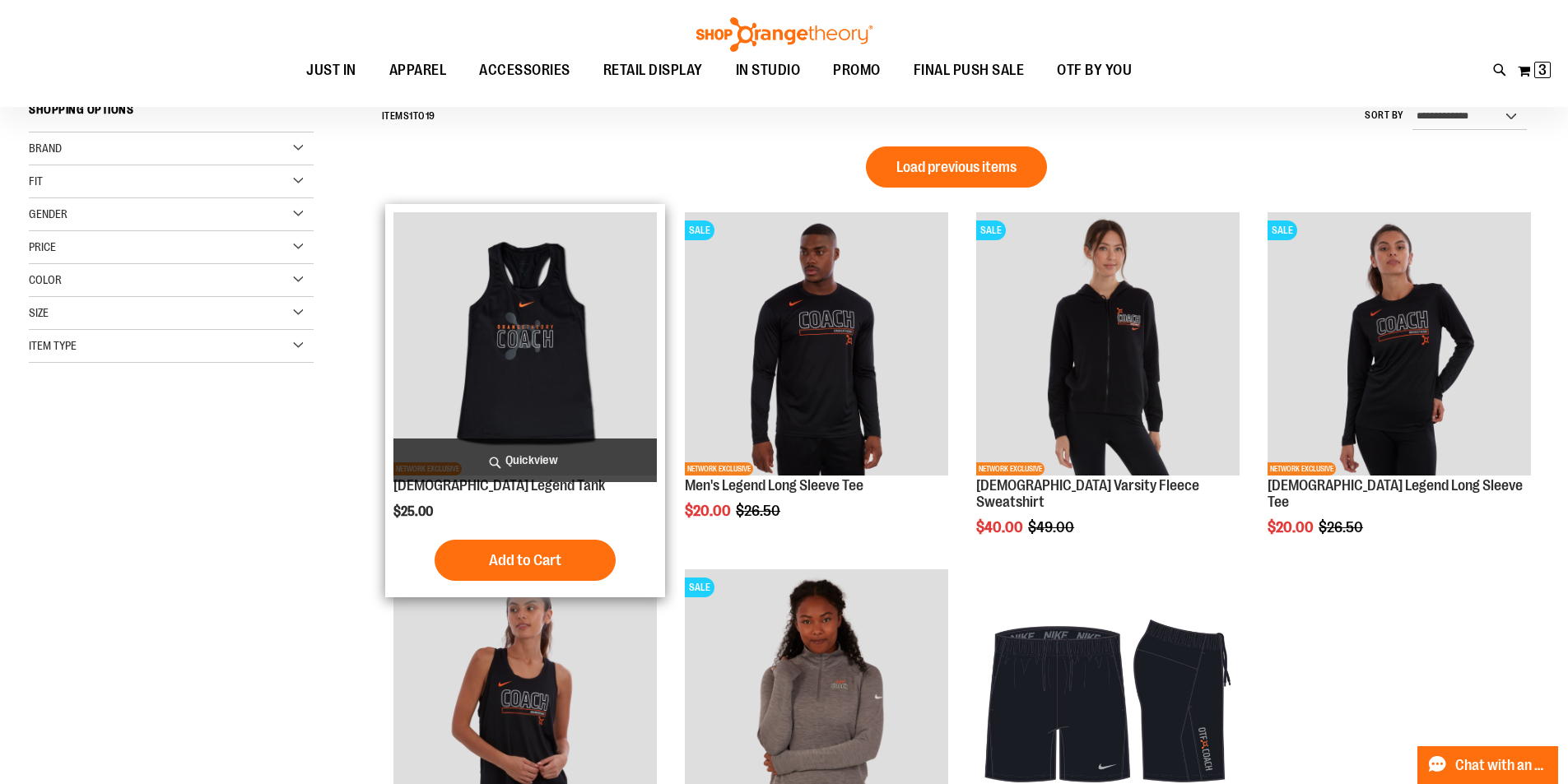
type input "**********"
click at [577, 331] on img "product" at bounding box center [525, 344] width 263 height 263
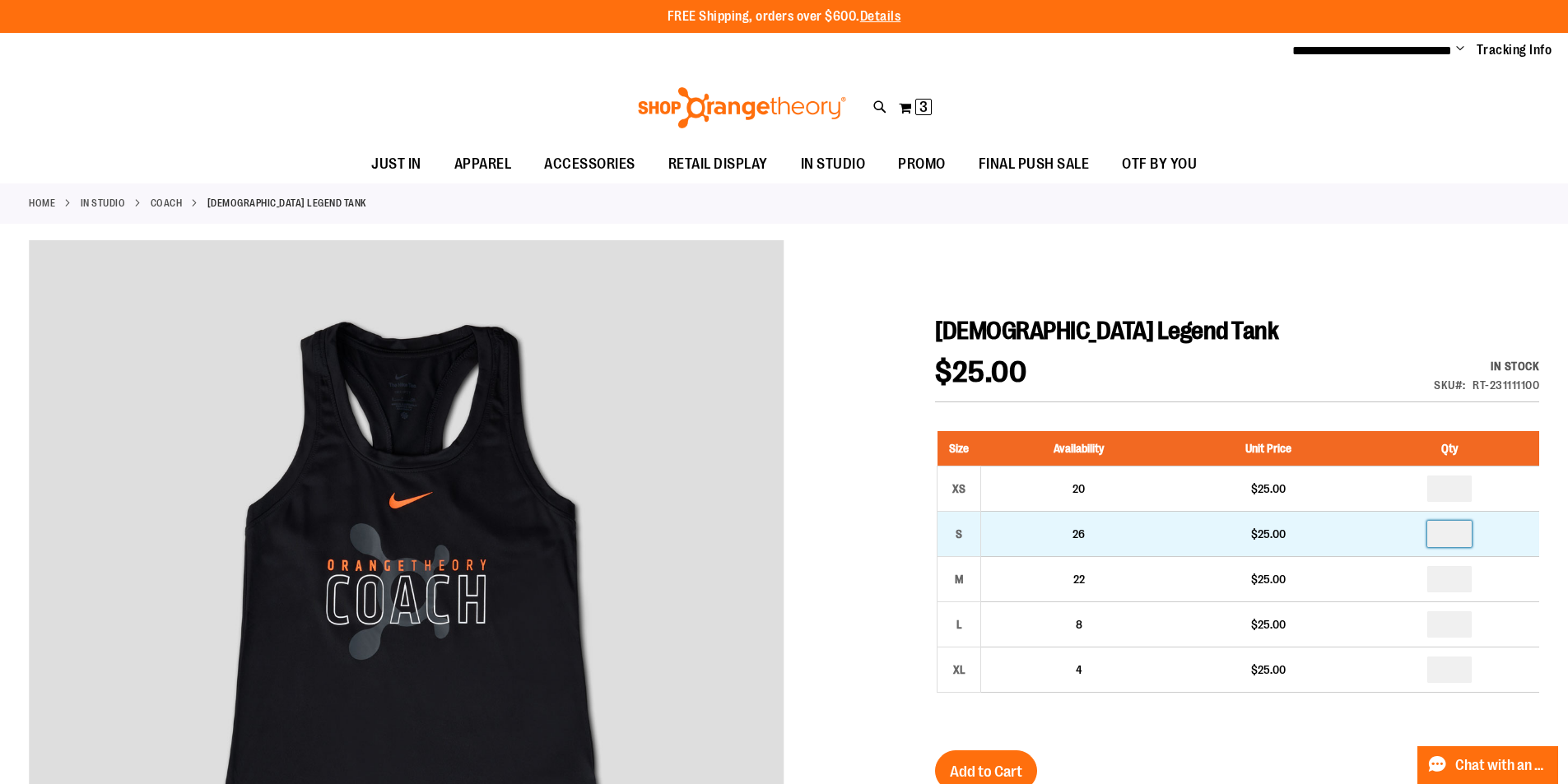
drag, startPoint x: 1458, startPoint y: 537, endPoint x: 1373, endPoint y: 540, distance: 85.1
click at [1373, 540] on td at bounding box center [1450, 533] width 179 height 45
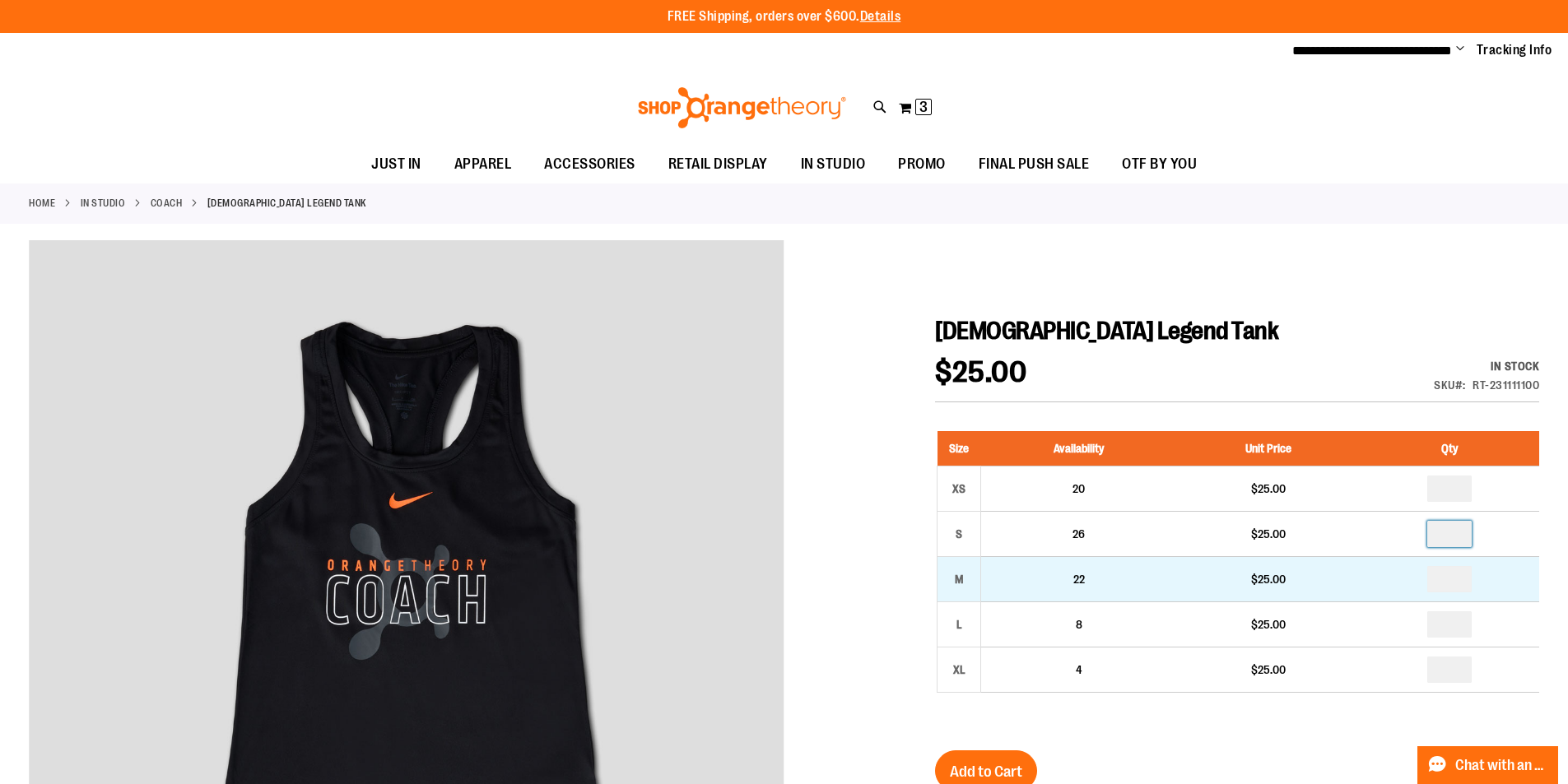
type input "*"
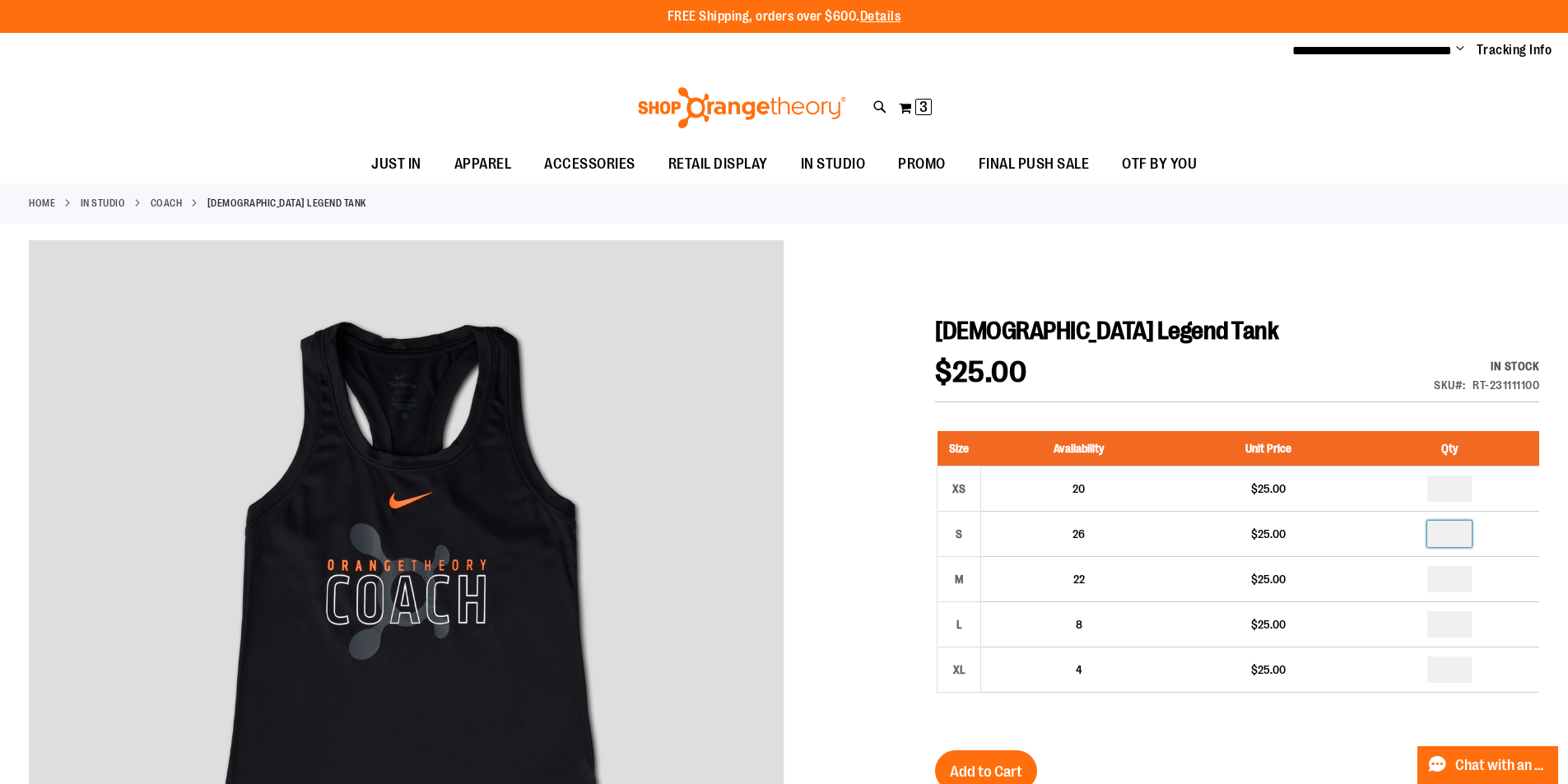
click at [1339, 310] on div at bounding box center [783, 715] width 1510 height 950
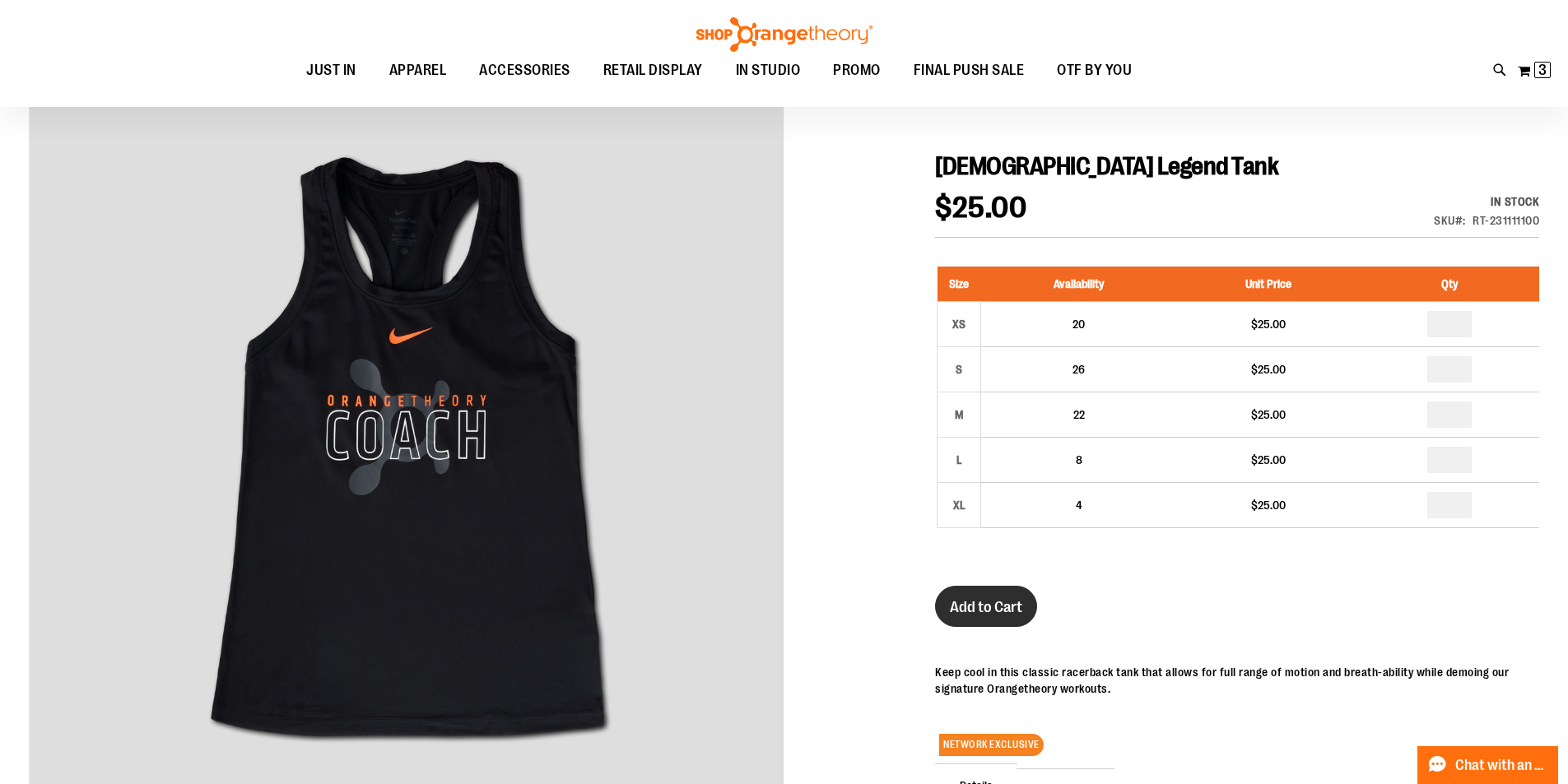
scroll to position [164, 0]
click at [1000, 603] on span "Add to Cart" at bounding box center [985, 606] width 72 height 18
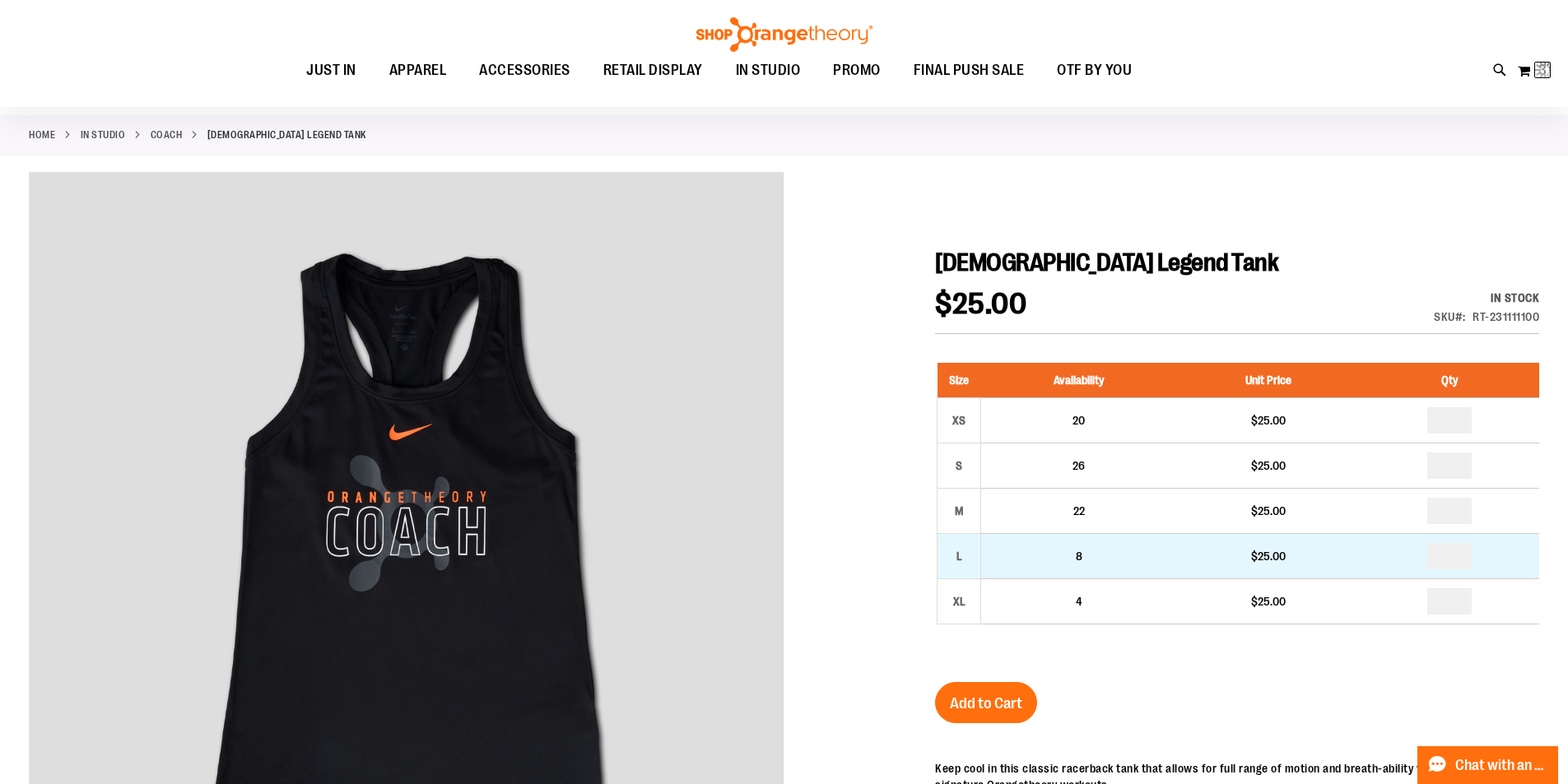
scroll to position [0, 0]
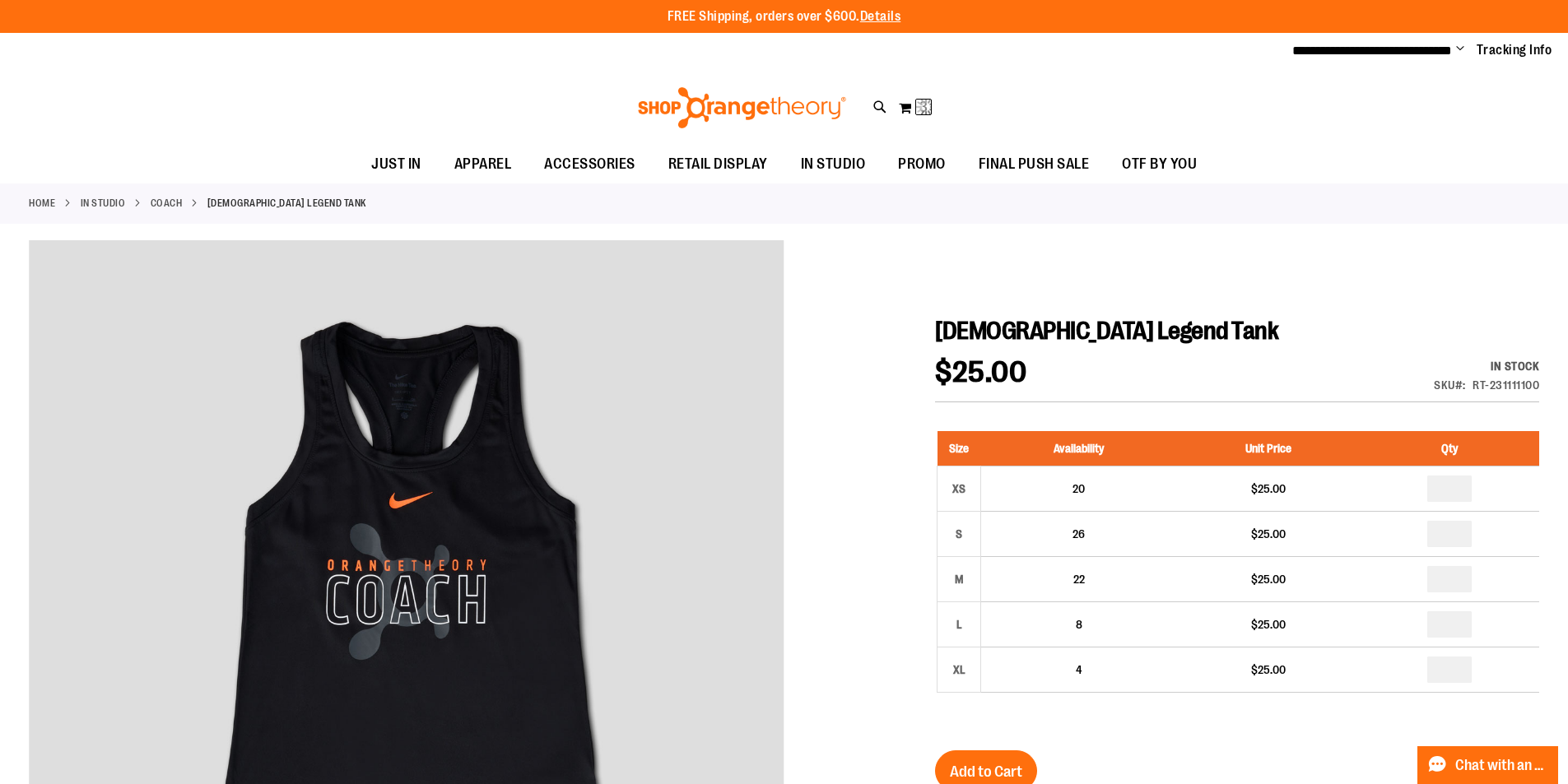
click at [166, 202] on link "Coach" at bounding box center [166, 203] width 32 height 15
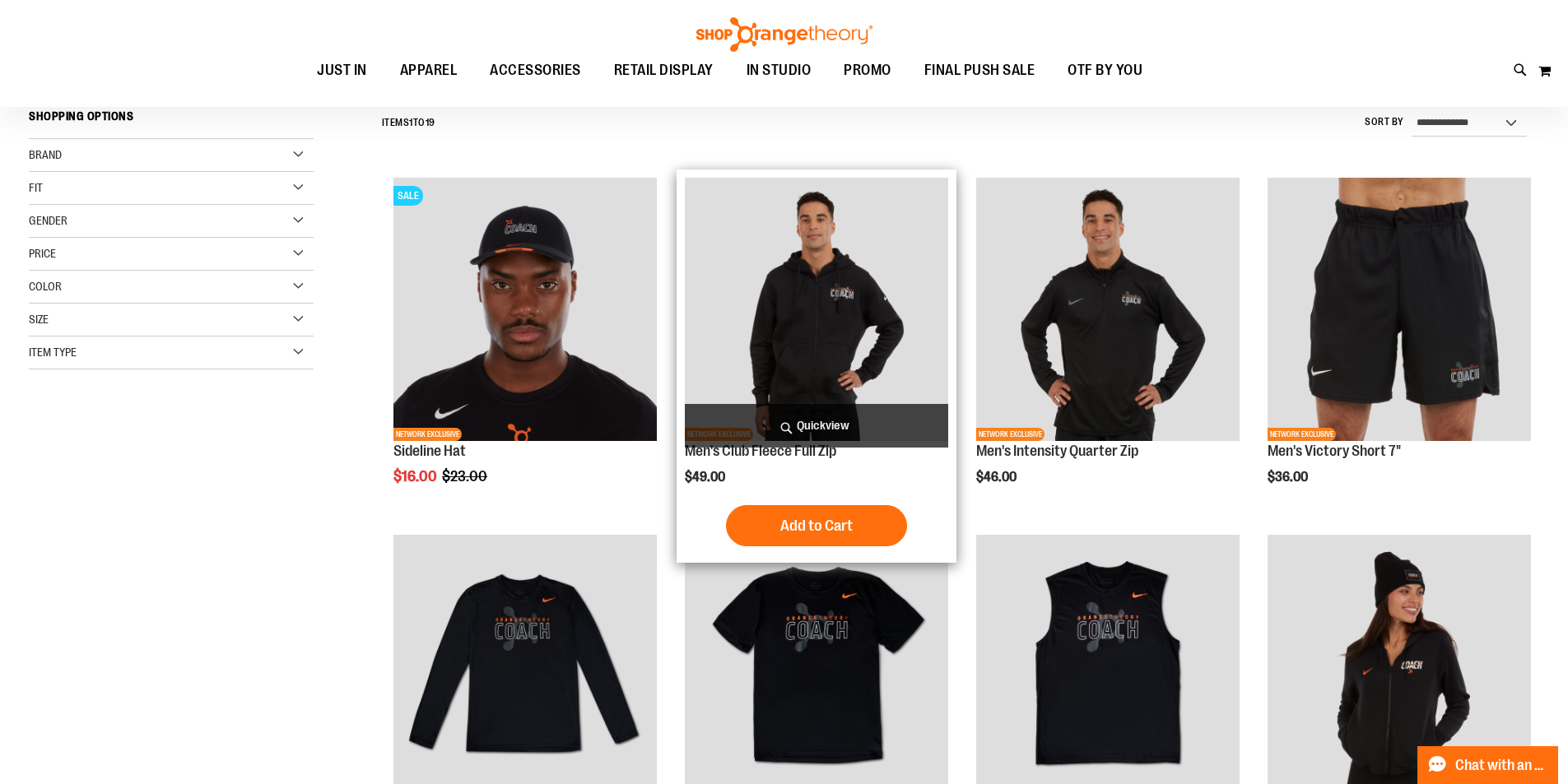
scroll to position [164, 0]
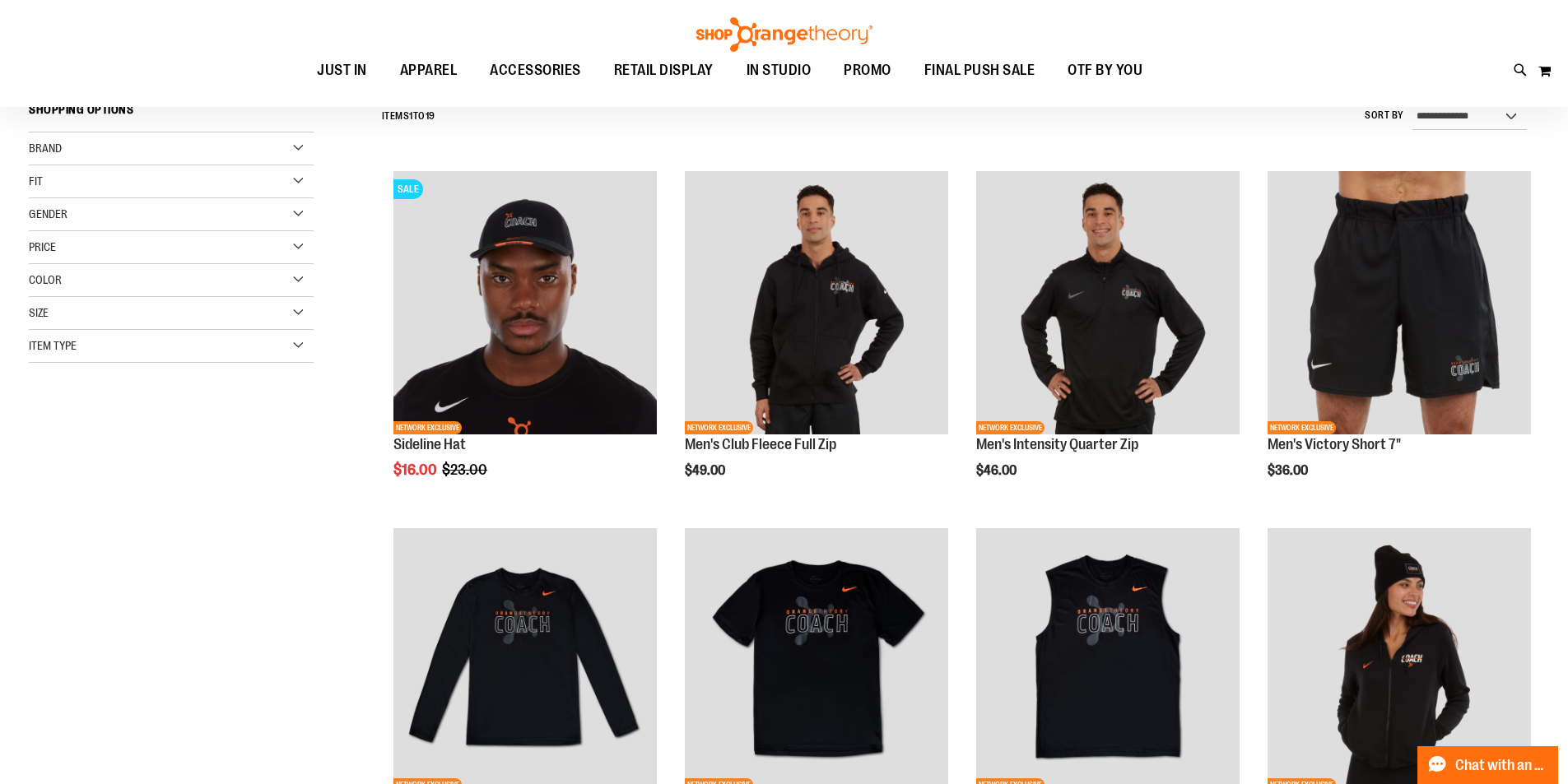
type input "**********"
click at [295, 210] on div "Gender" at bounding box center [171, 214] width 285 height 33
click at [59, 259] on link "Women 10 items" at bounding box center [161, 265] width 273 height 17
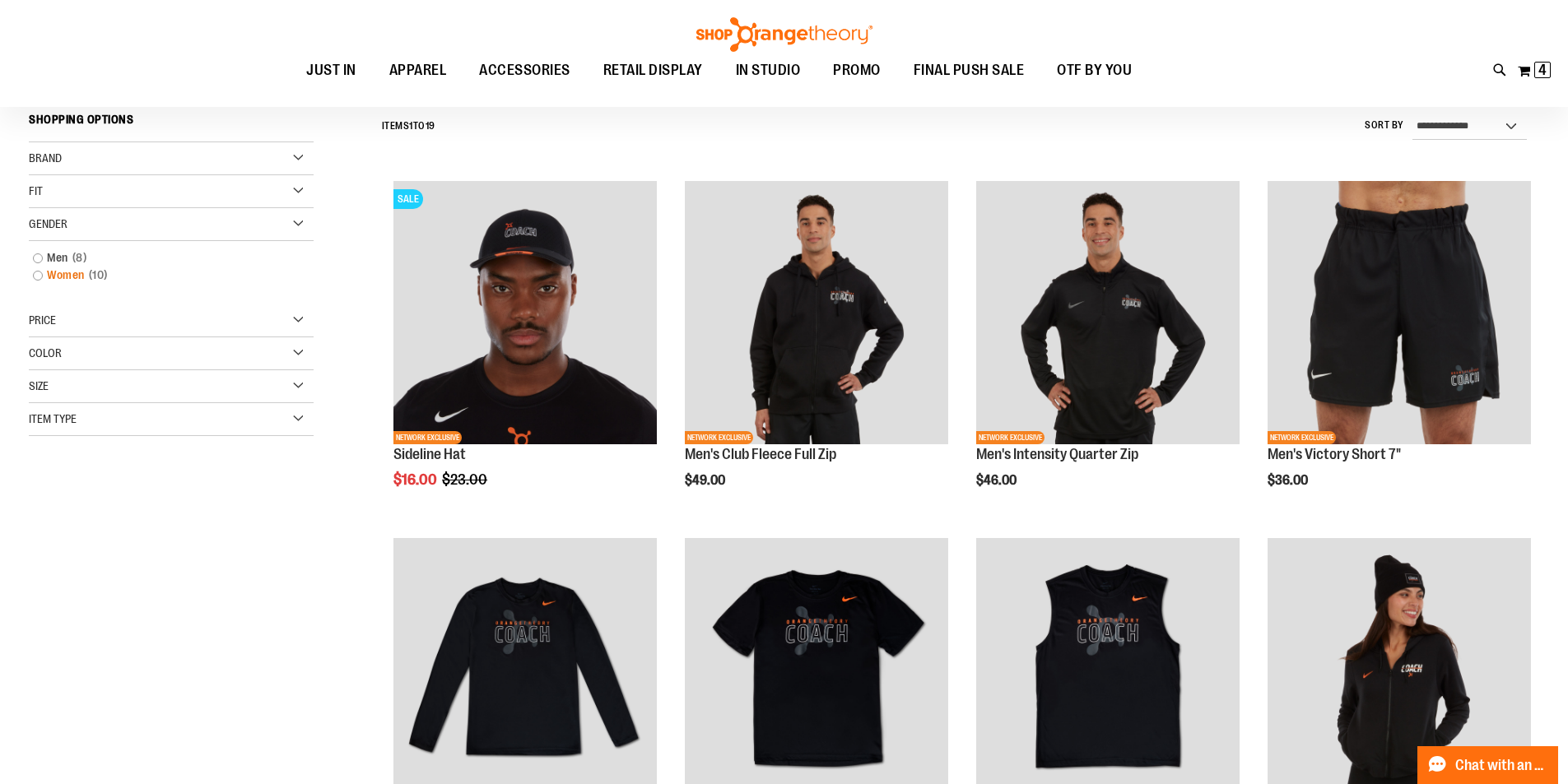
scroll to position [153, 0]
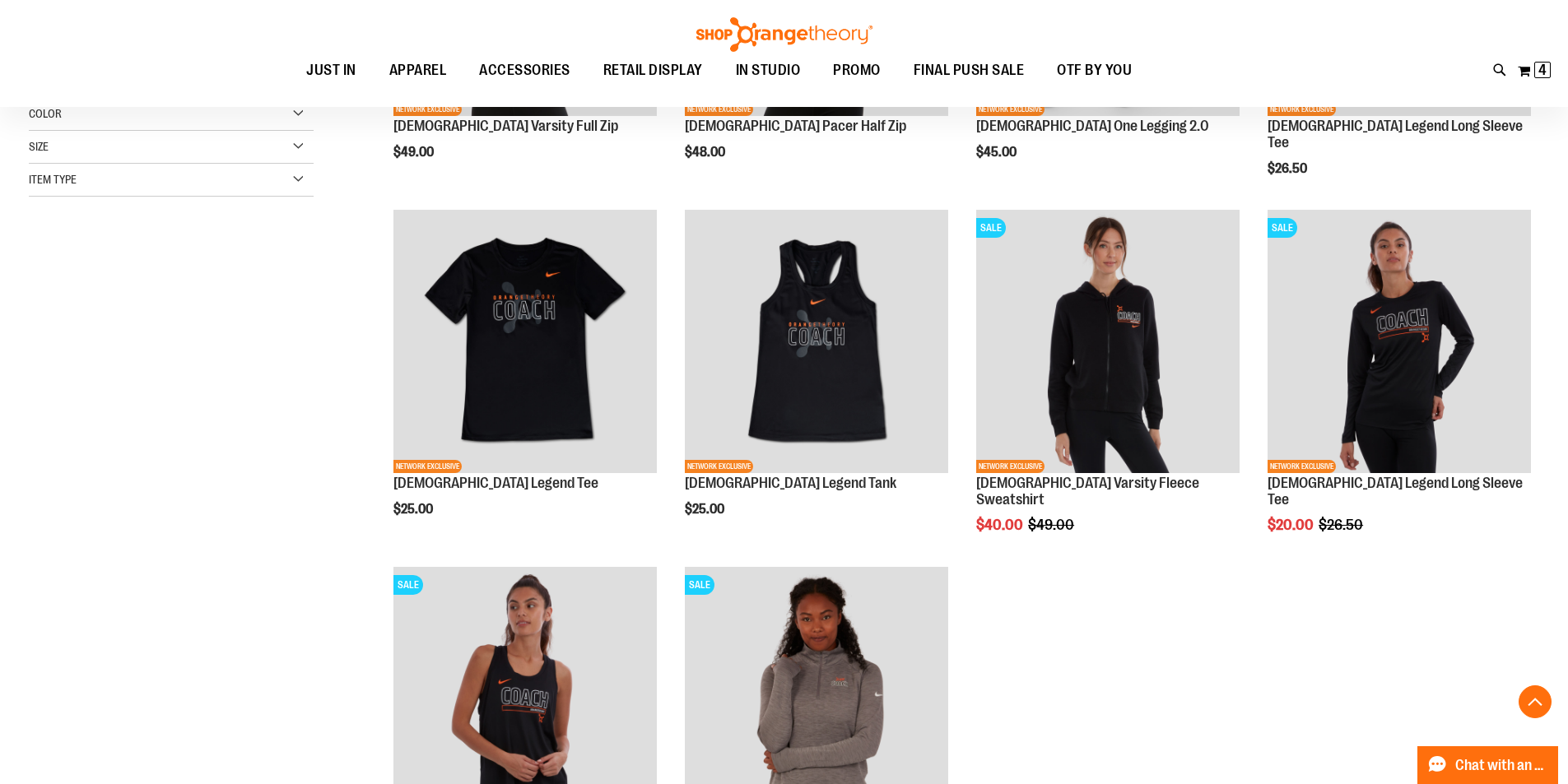
scroll to position [235, 0]
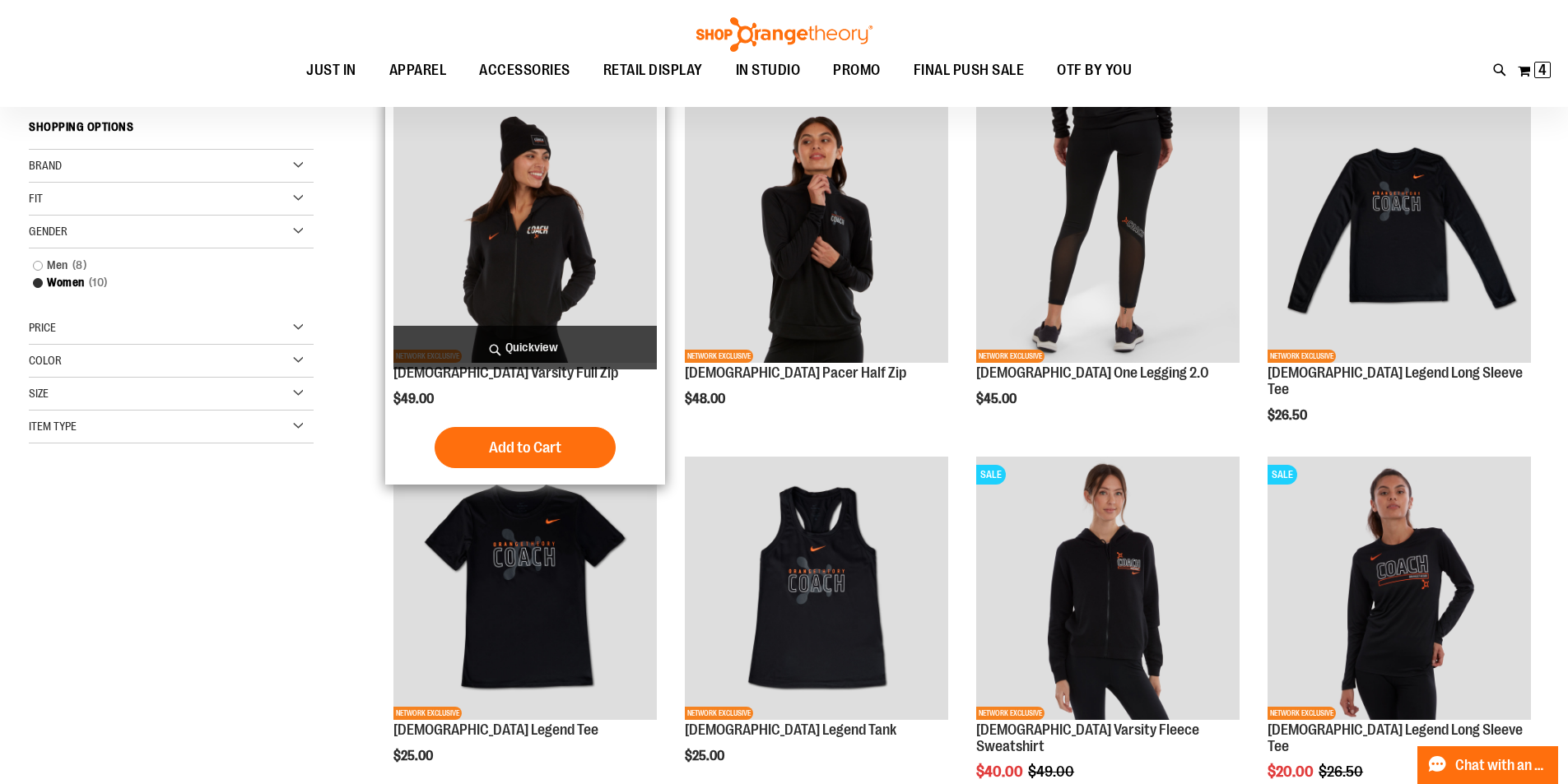
click at [539, 244] on img "product" at bounding box center [525, 231] width 263 height 263
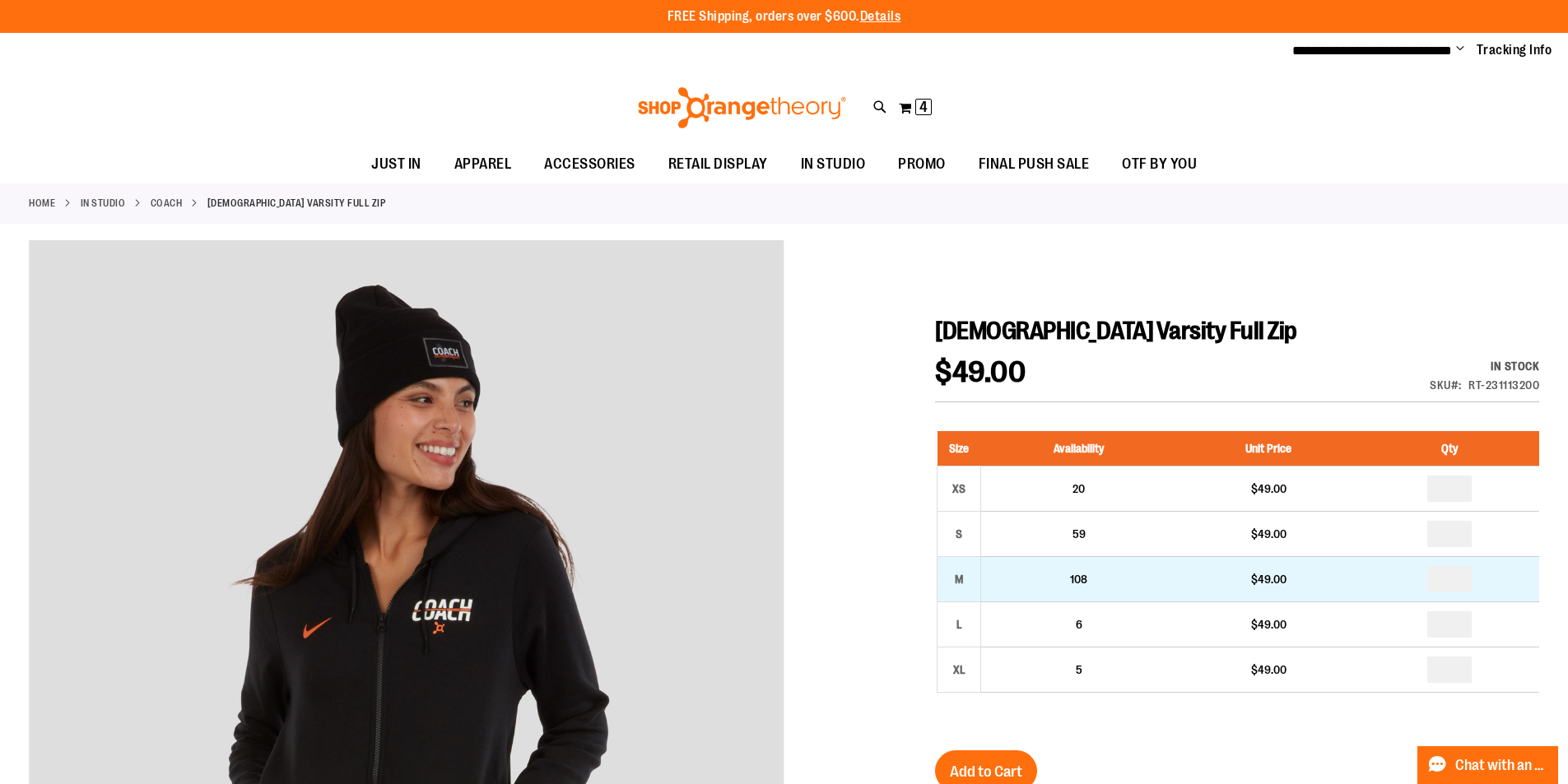
type input "**********"
drag, startPoint x: 1466, startPoint y: 575, endPoint x: 1437, endPoint y: 581, distance: 29.6
click at [1437, 581] on input "number" at bounding box center [1450, 579] width 44 height 27
type input "*"
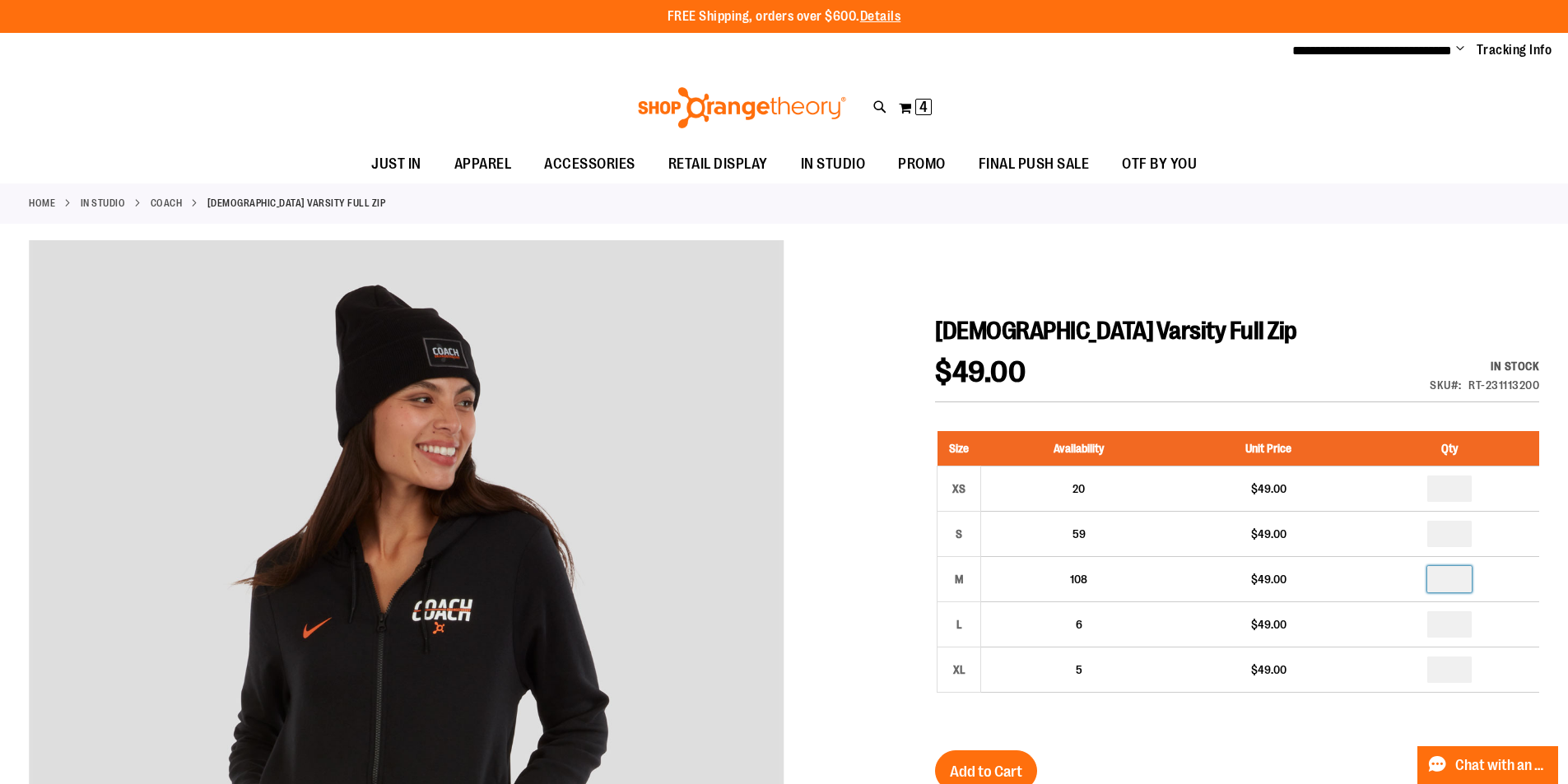
click at [1369, 257] on div at bounding box center [783, 707] width 1510 height 934
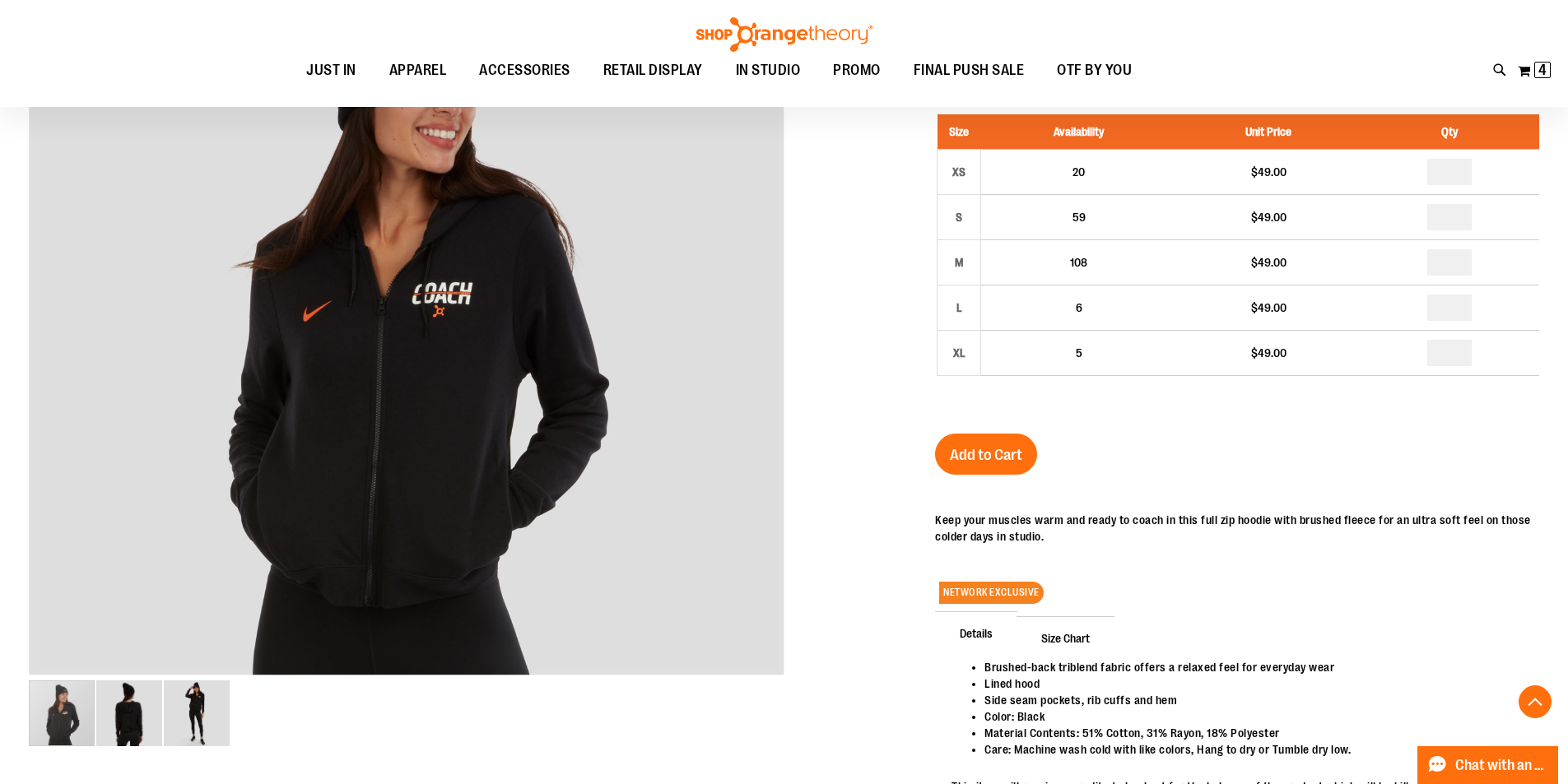
scroll to position [328, 0]
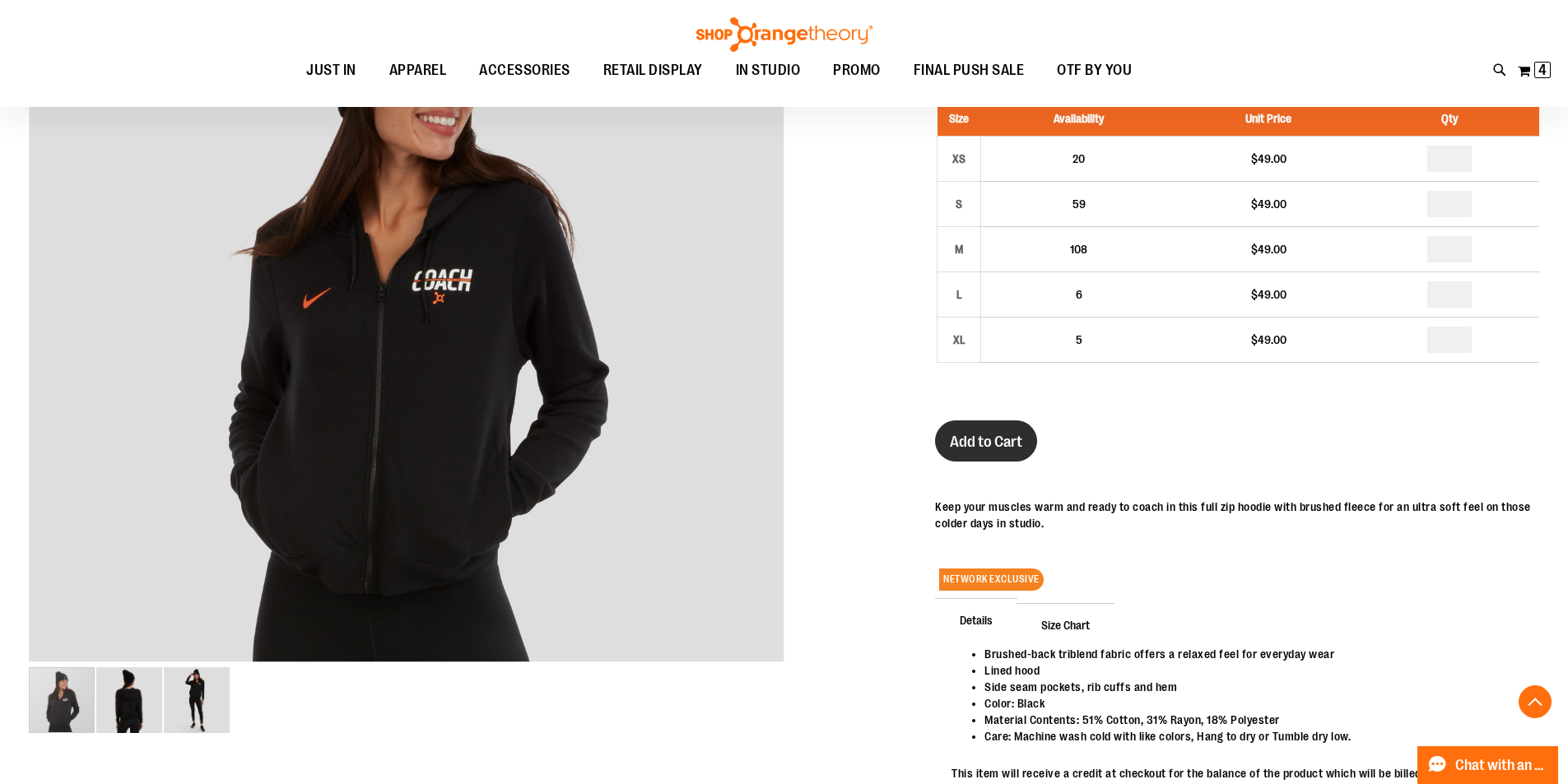
click at [978, 426] on button "Add to Cart" at bounding box center [986, 441] width 102 height 41
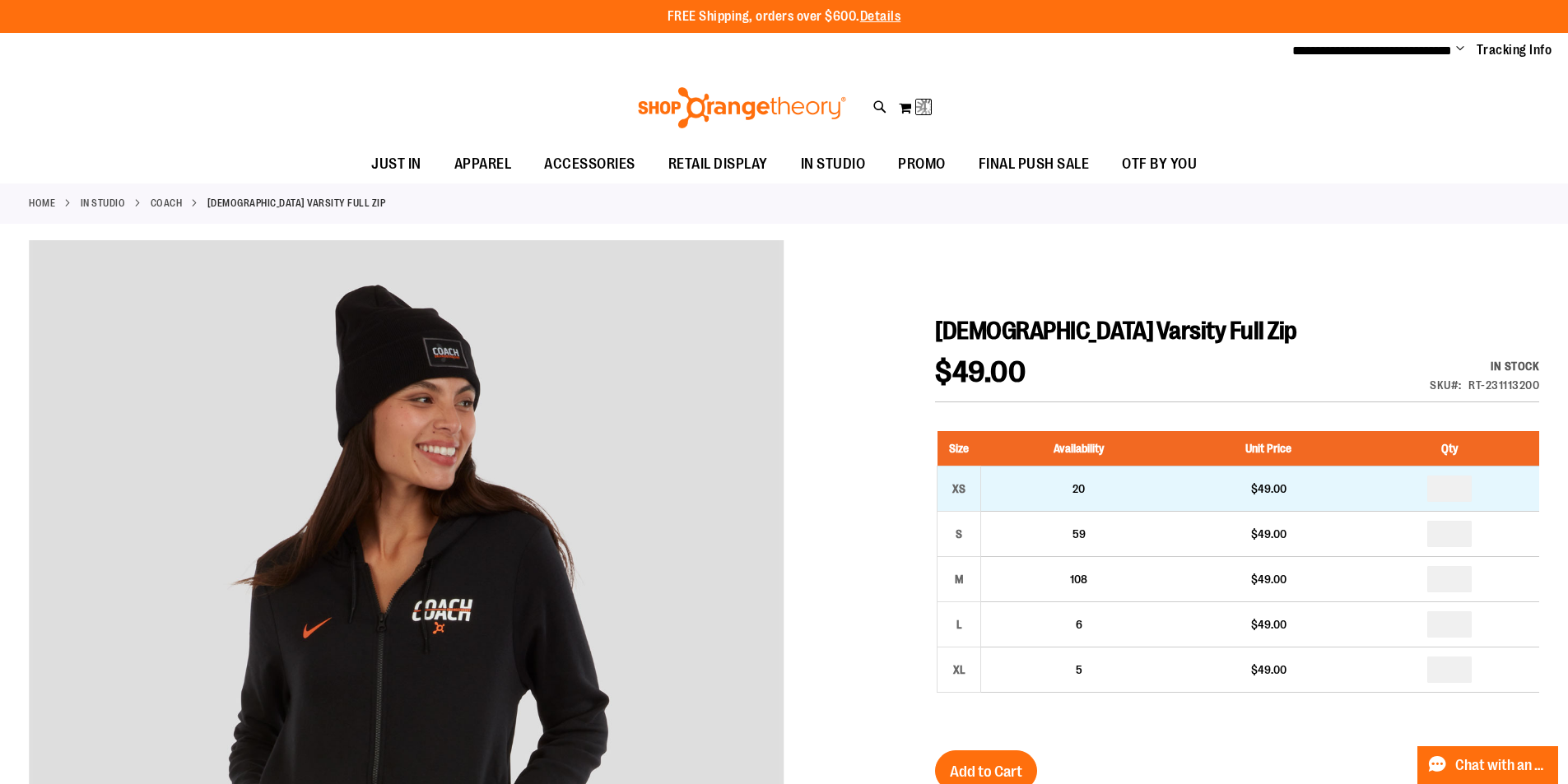
scroll to position [5, 0]
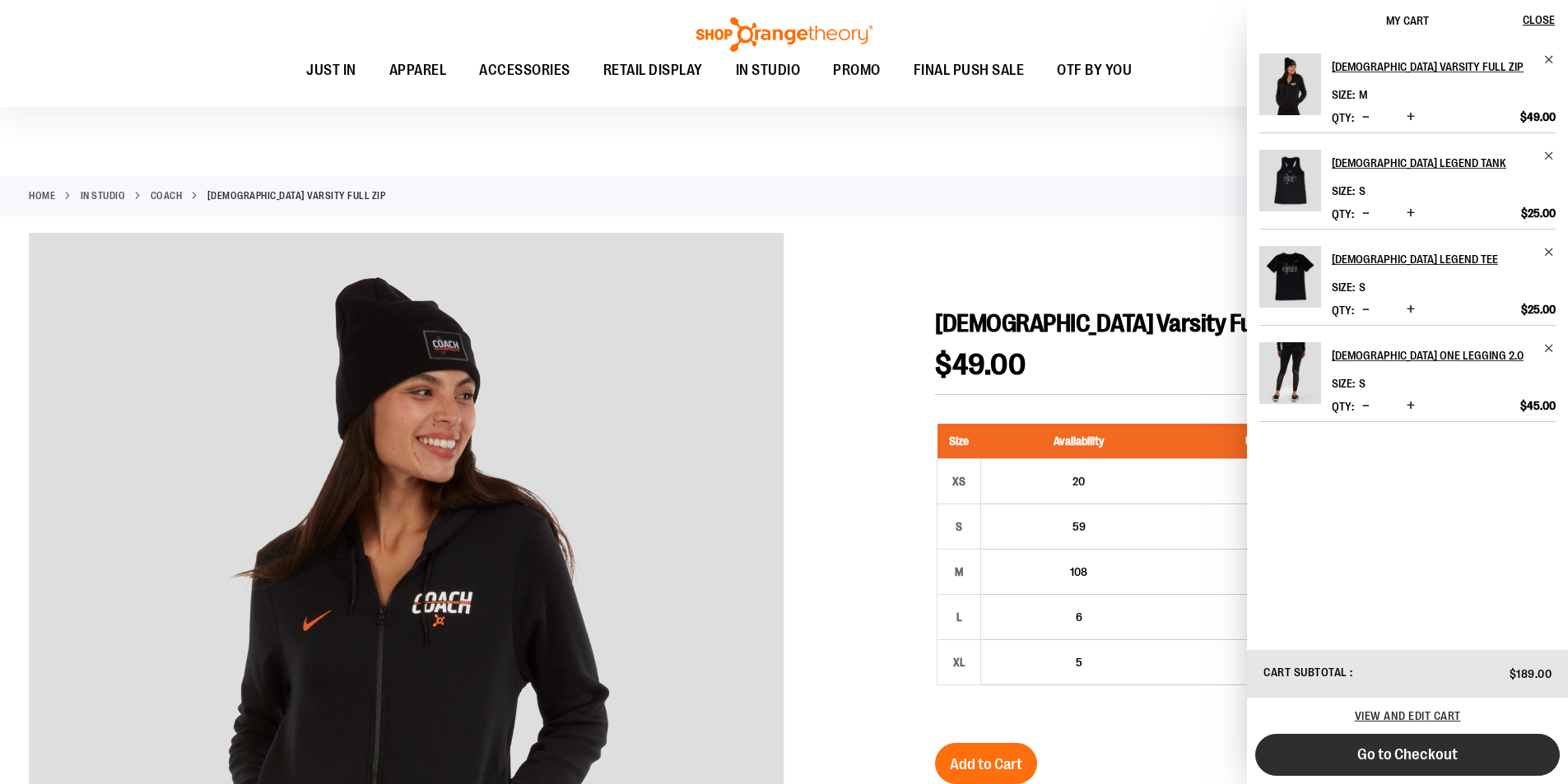
click at [1400, 757] on span "Go to Checkout" at bounding box center [1407, 755] width 101 height 18
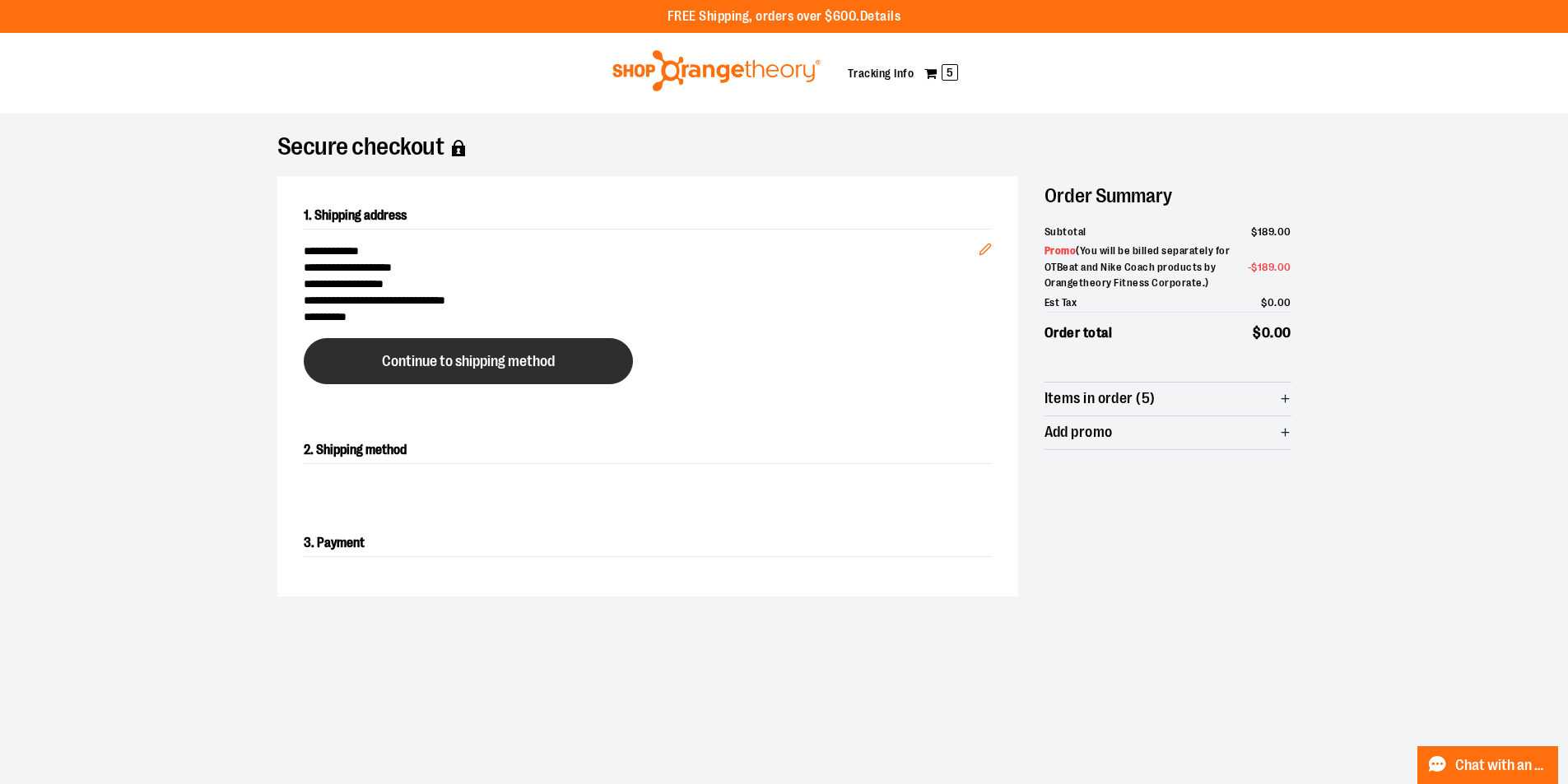
click at [554, 364] on span "Continue to shipping method" at bounding box center [468, 362] width 173 height 16
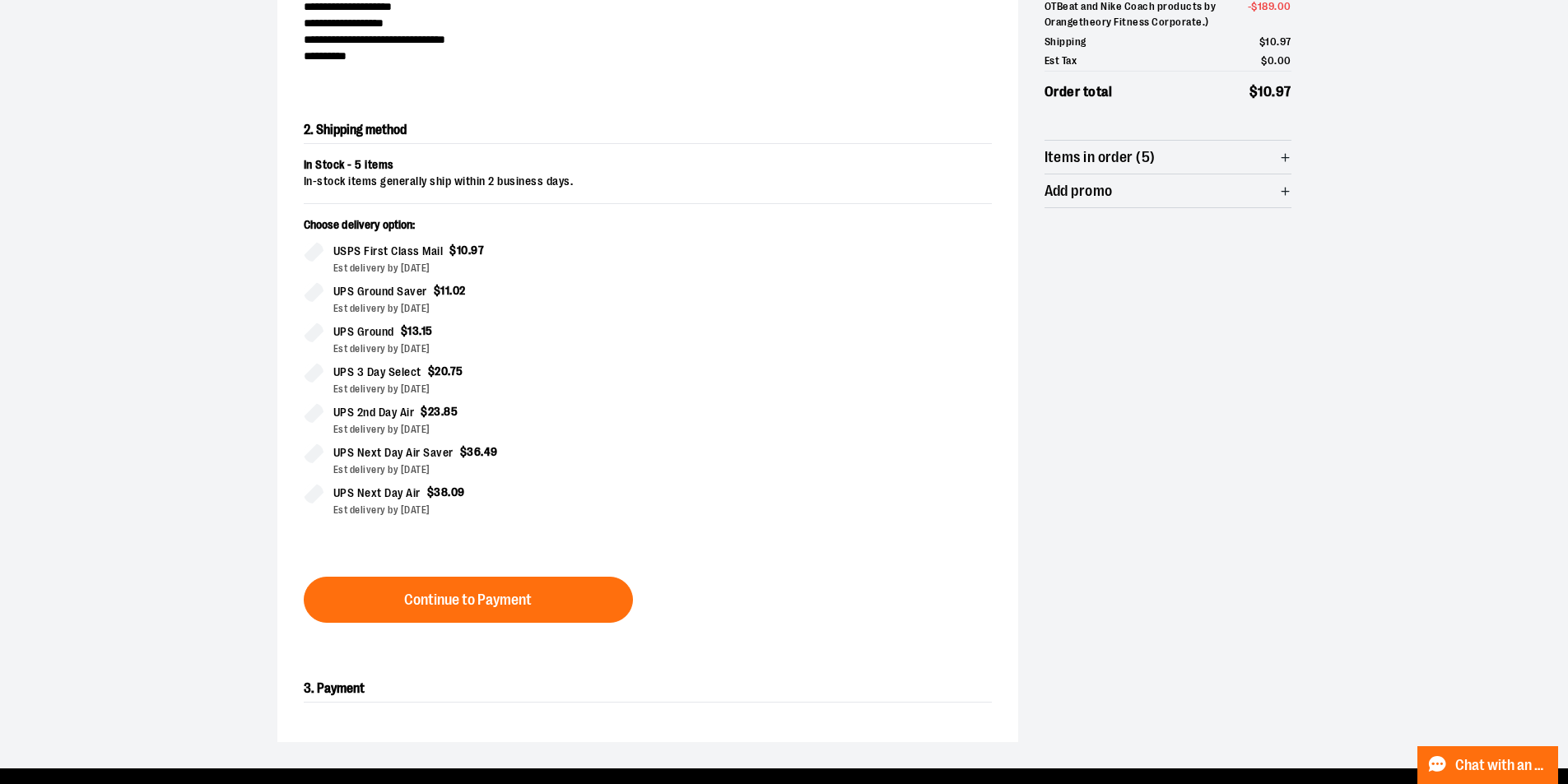
scroll to position [280, 0]
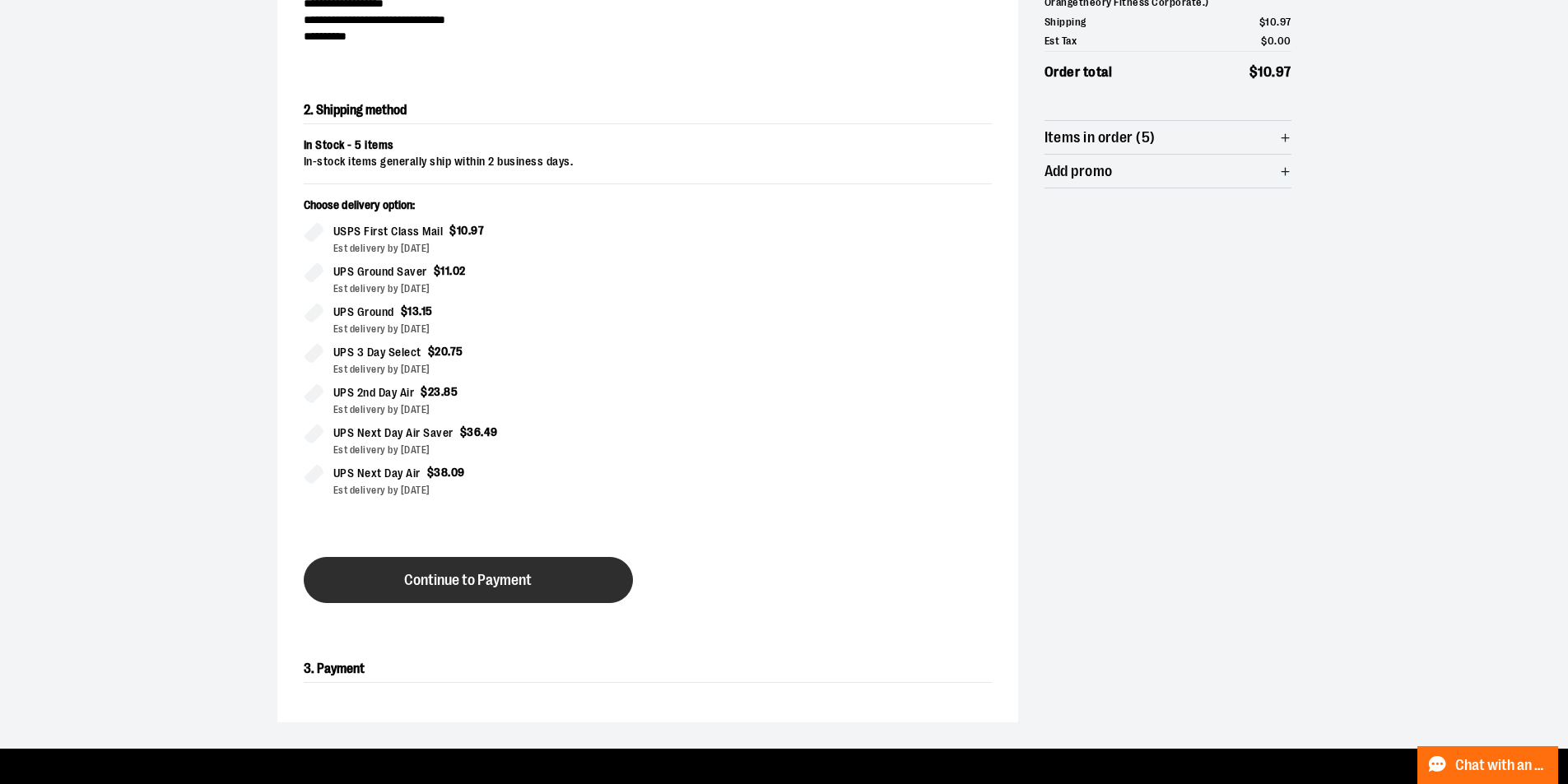
click at [488, 581] on span "Continue to Payment" at bounding box center [467, 581] width 127 height 16
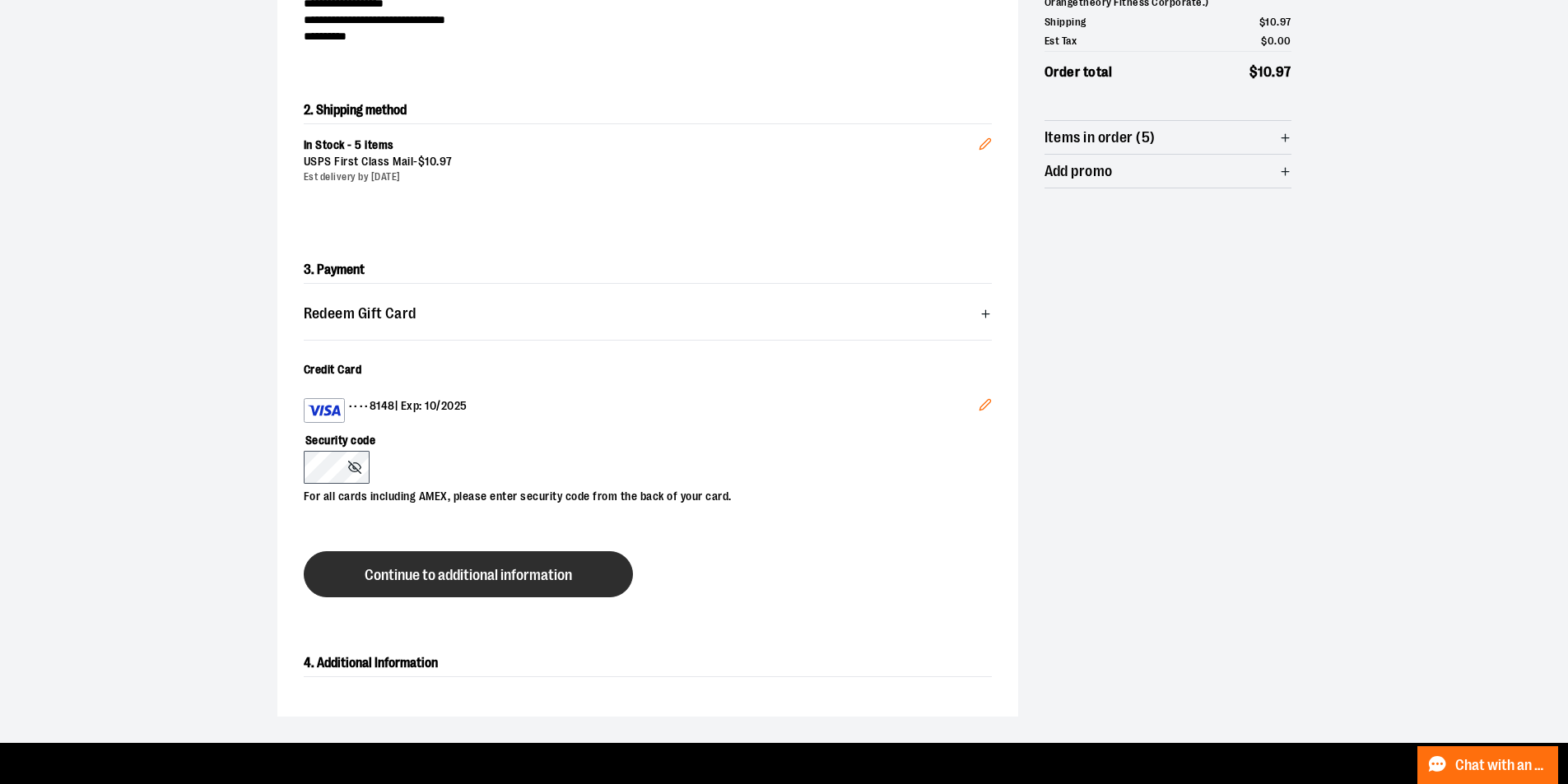
click at [383, 568] on span "Continue to additional information" at bounding box center [468, 576] width 207 height 16
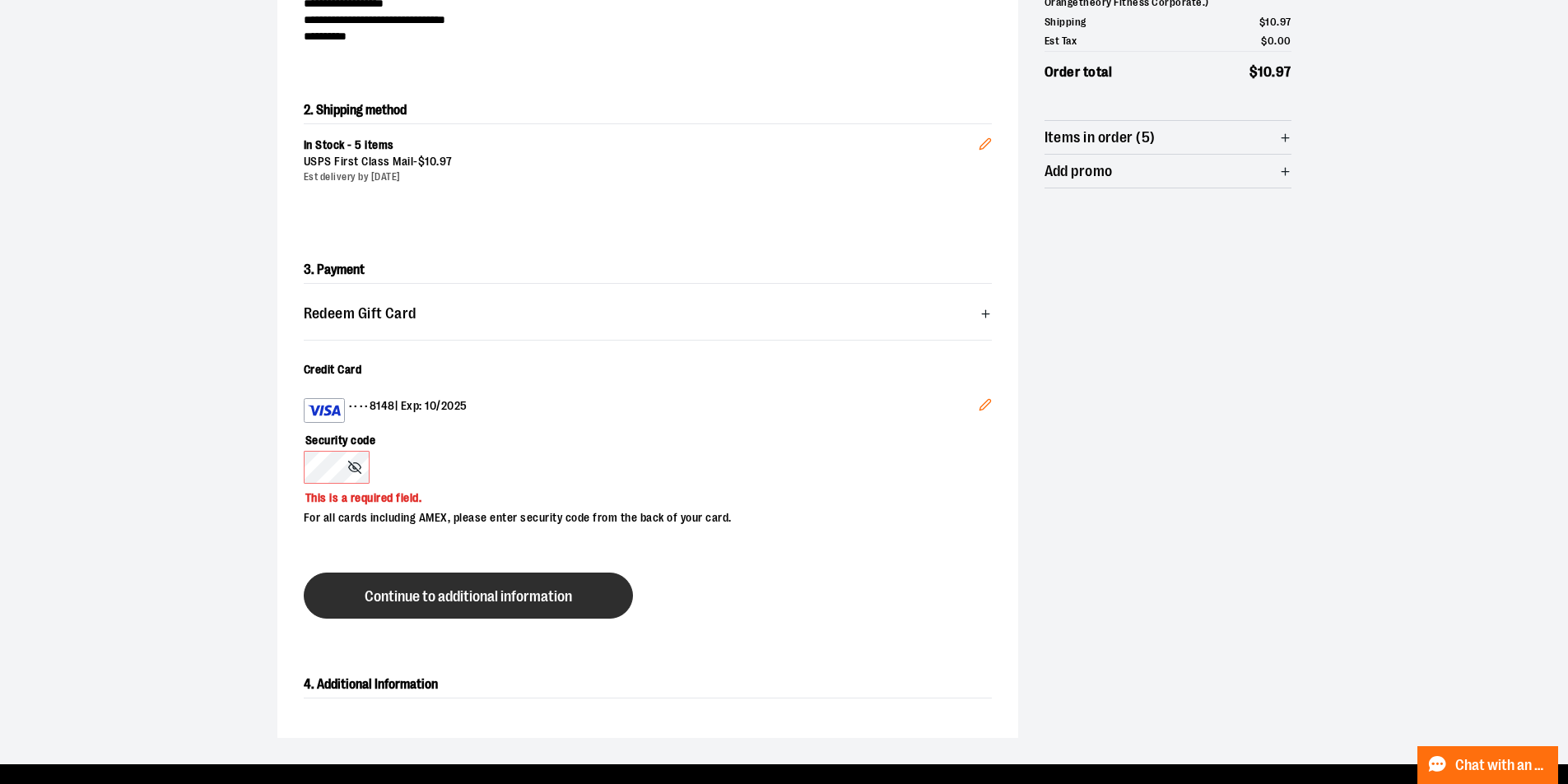
click at [408, 603] on span "Continue to additional information" at bounding box center [468, 597] width 207 height 16
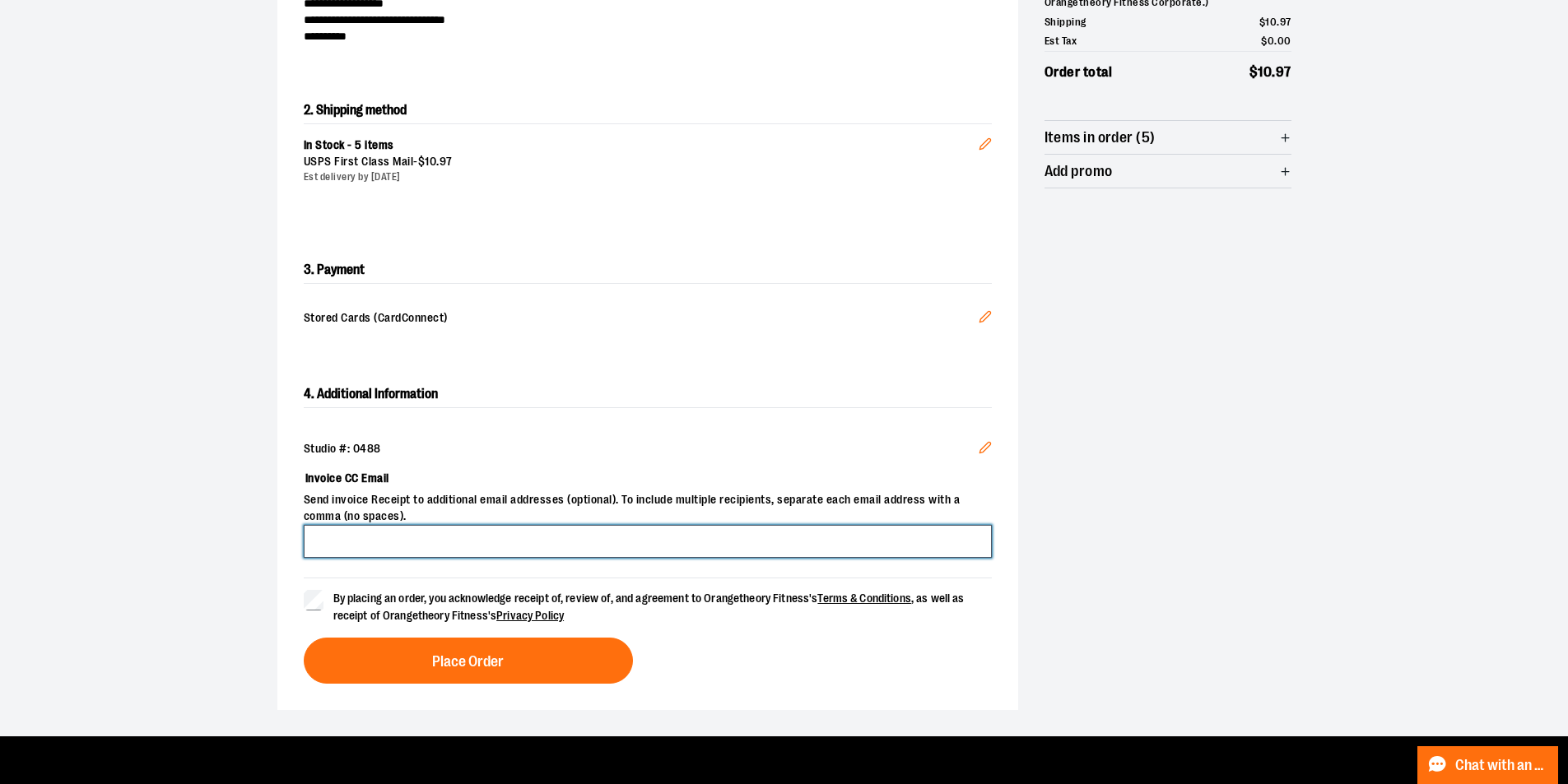
click at [344, 529] on input "Invoice CC Email" at bounding box center [647, 541] width 688 height 33
type input "**********"
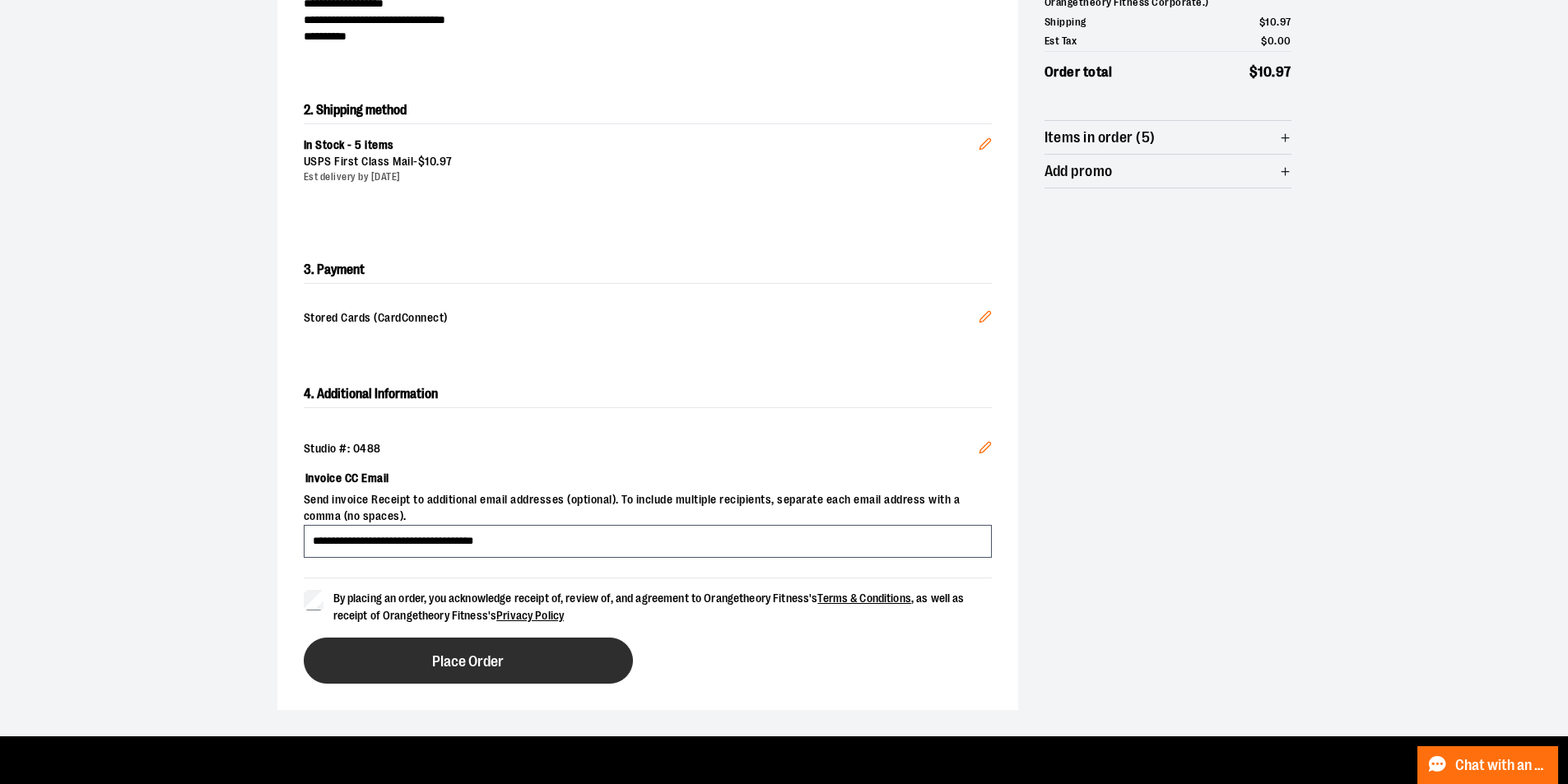
click at [400, 653] on button "Place Order" at bounding box center [468, 661] width 329 height 46
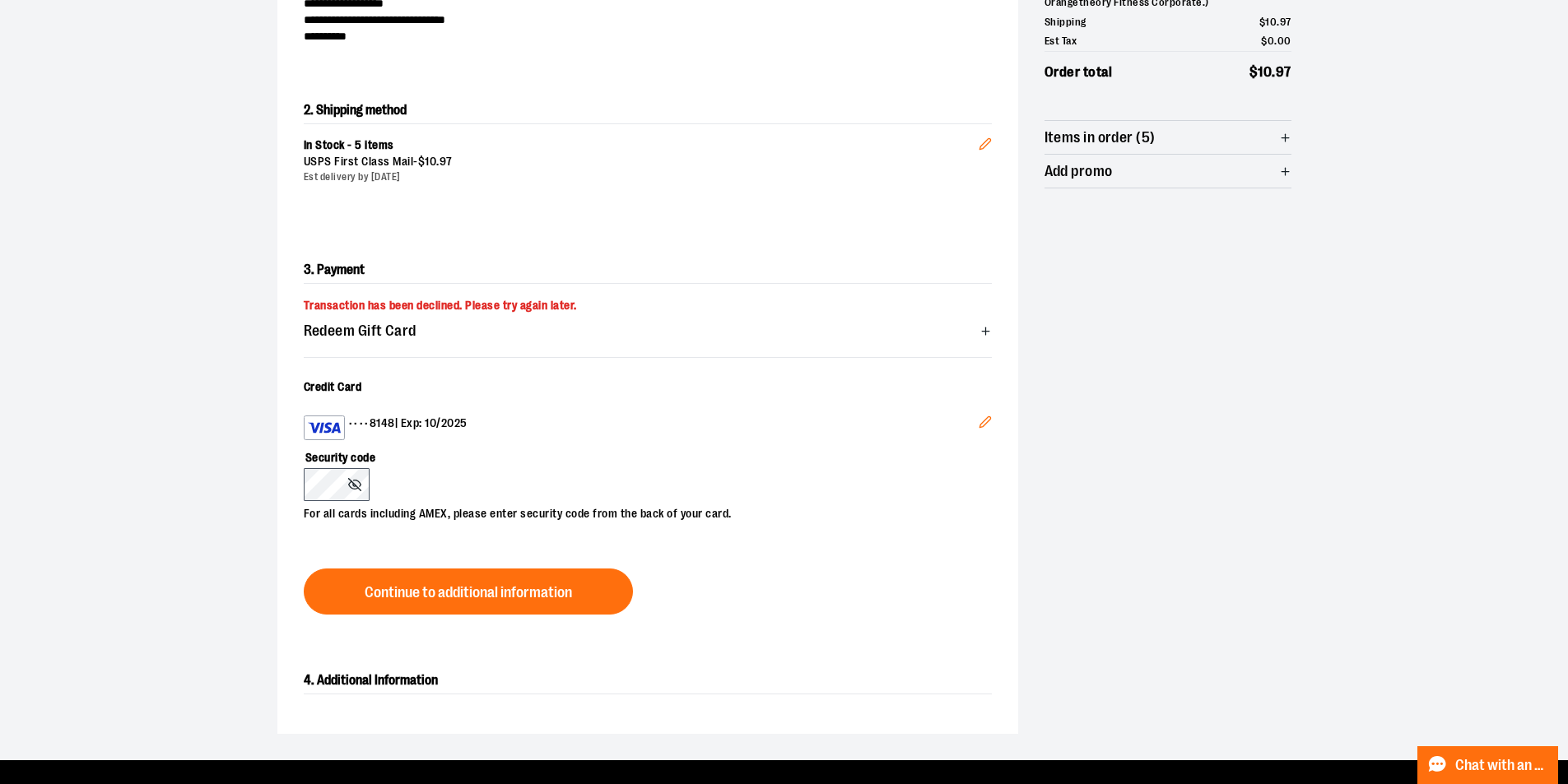
click at [981, 421] on icon "Edit" at bounding box center [985, 422] width 13 height 13
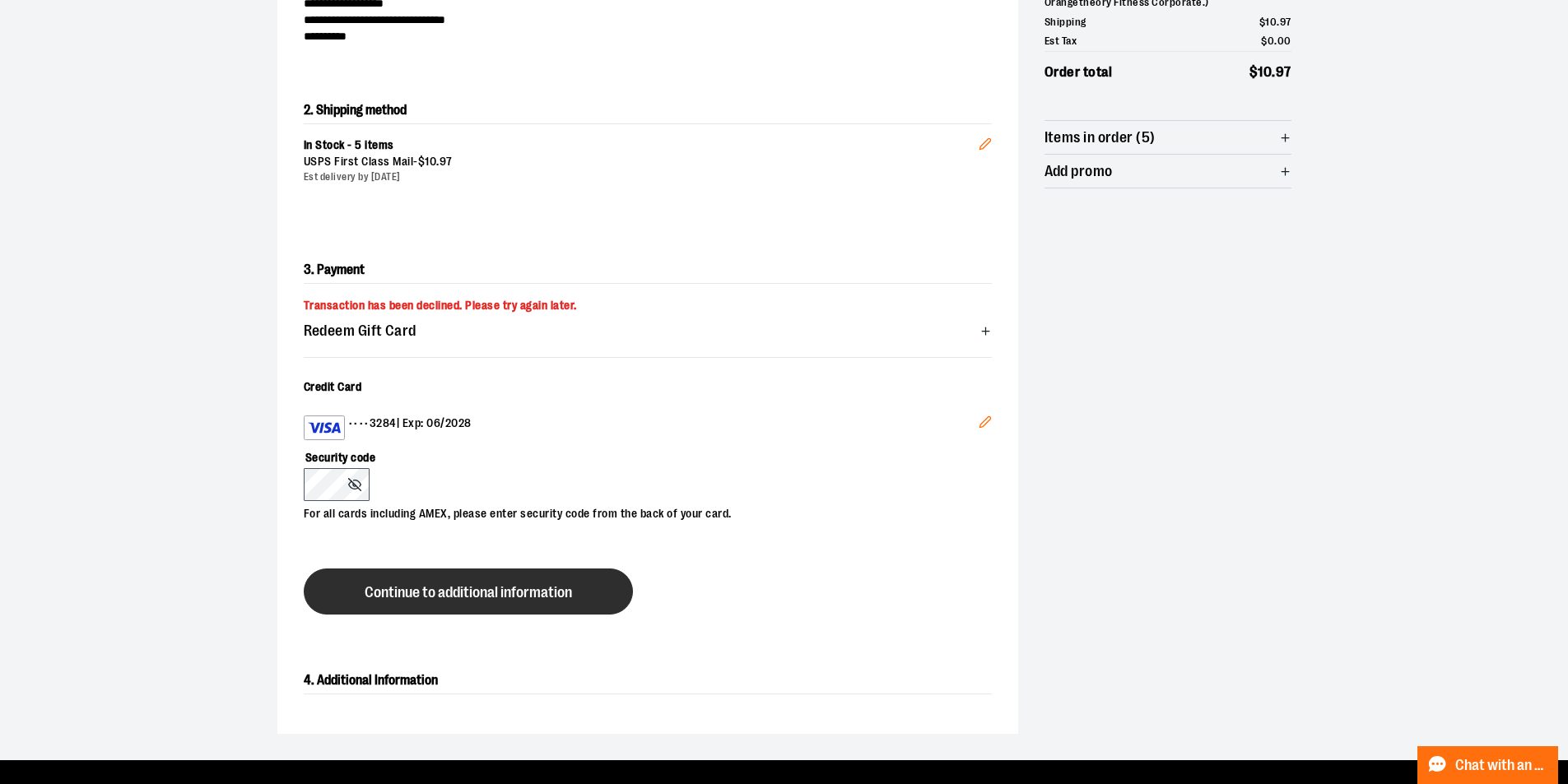
click at [422, 588] on span "Continue to additional information" at bounding box center [468, 593] width 207 height 16
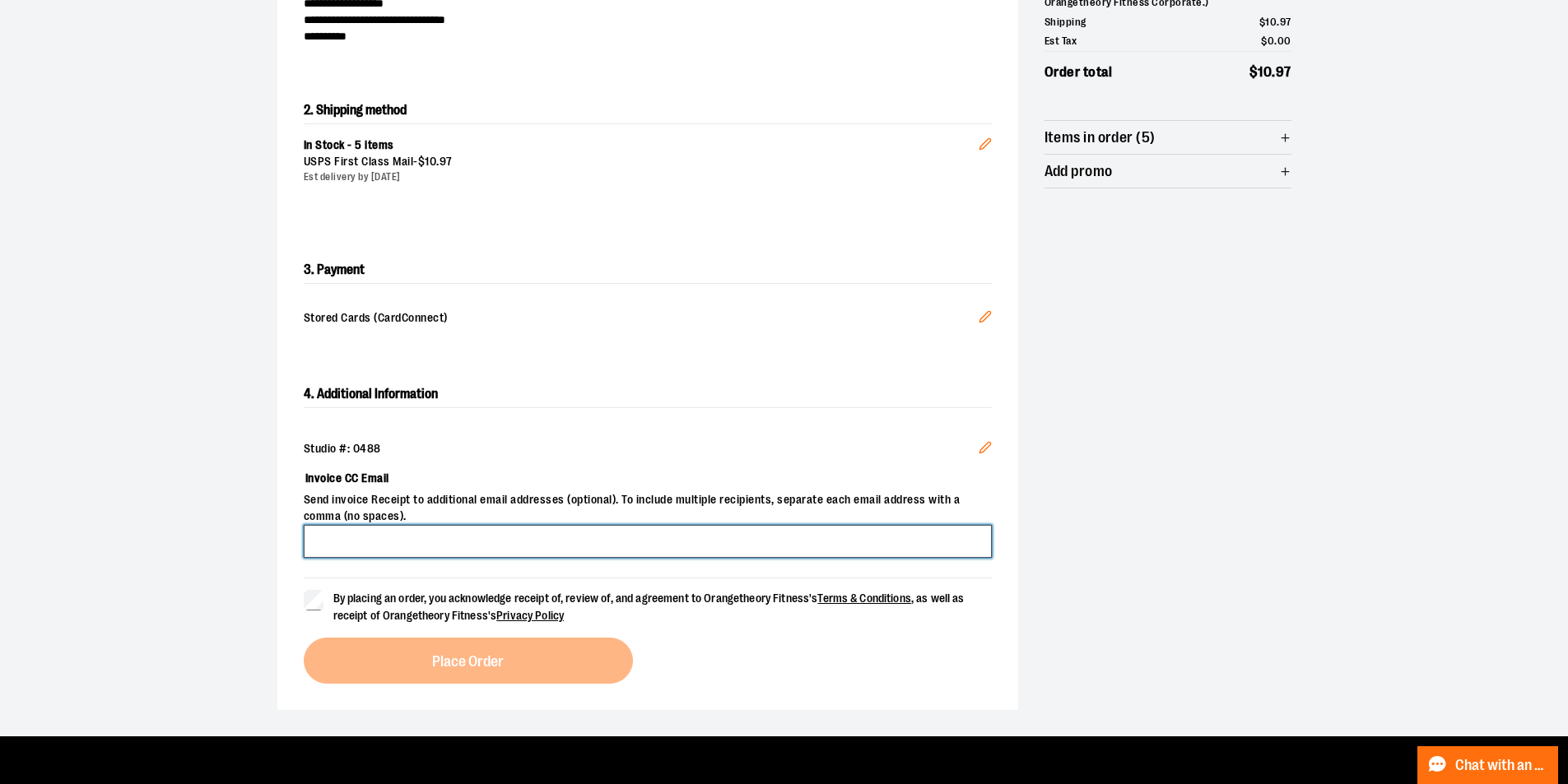
click at [470, 552] on input "Invoice CC Email" at bounding box center [647, 541] width 688 height 33
type input "**********"
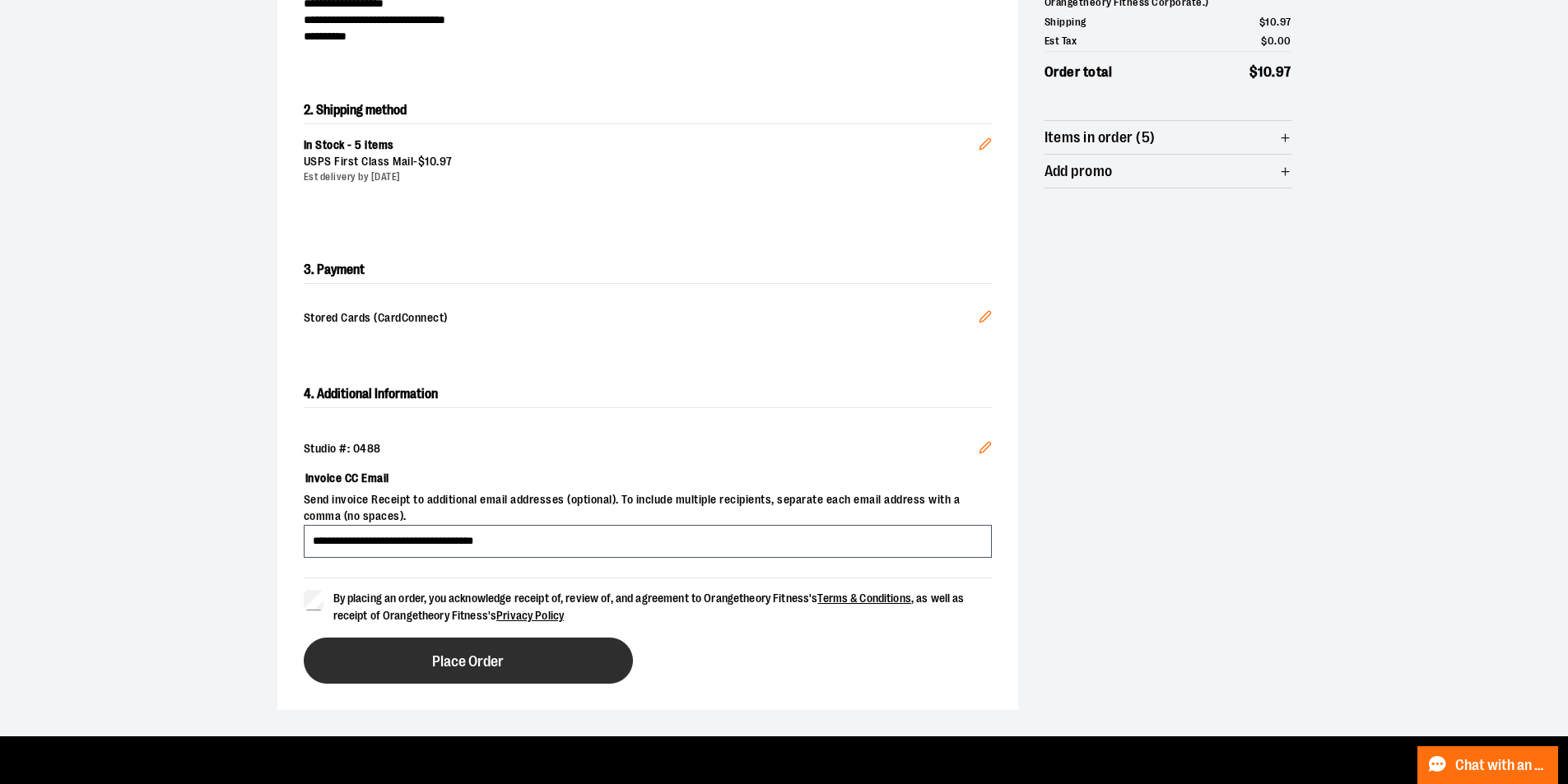
click at [425, 659] on button "Place Order" at bounding box center [468, 661] width 329 height 46
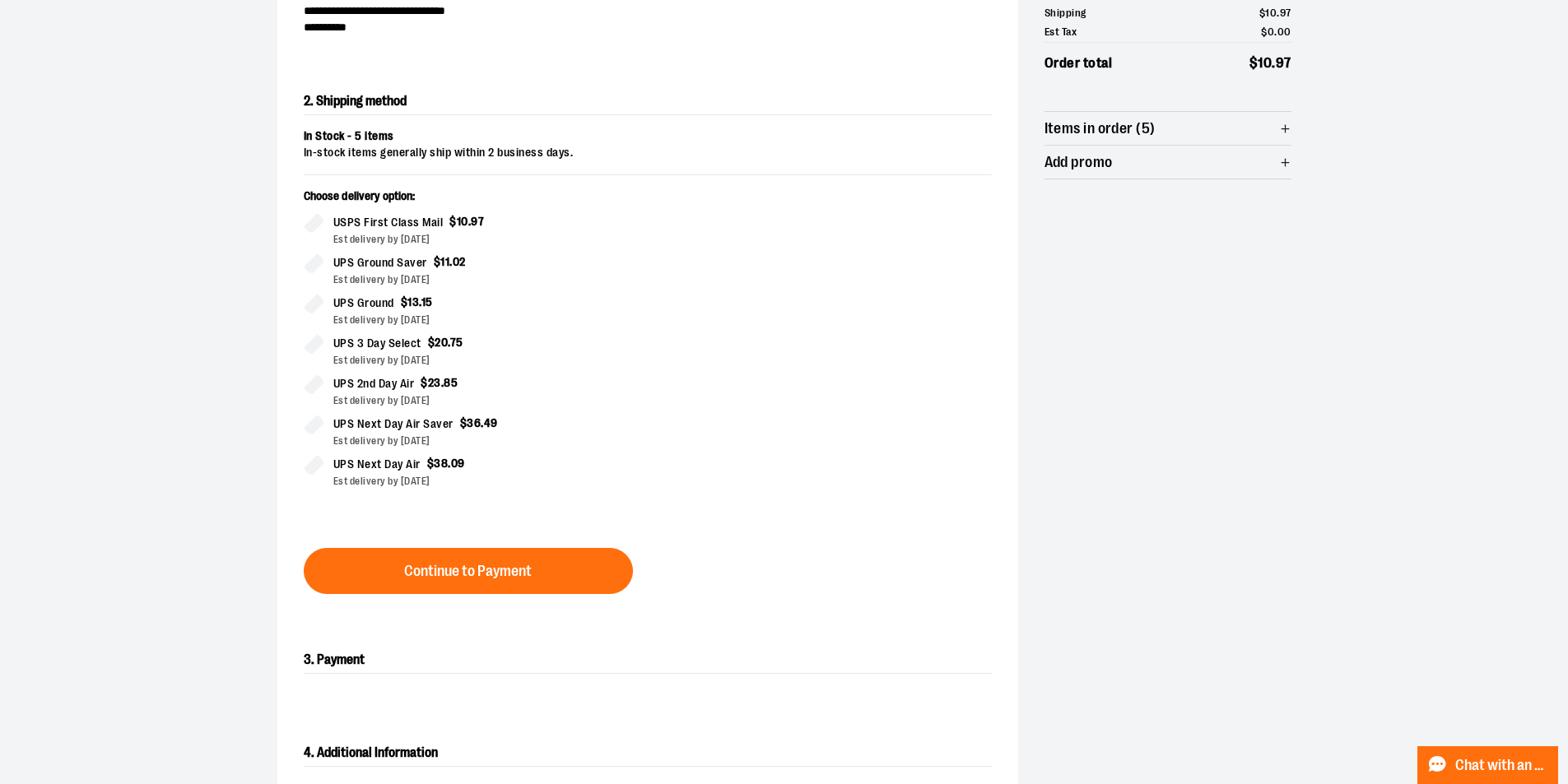
scroll to position [329, 0]
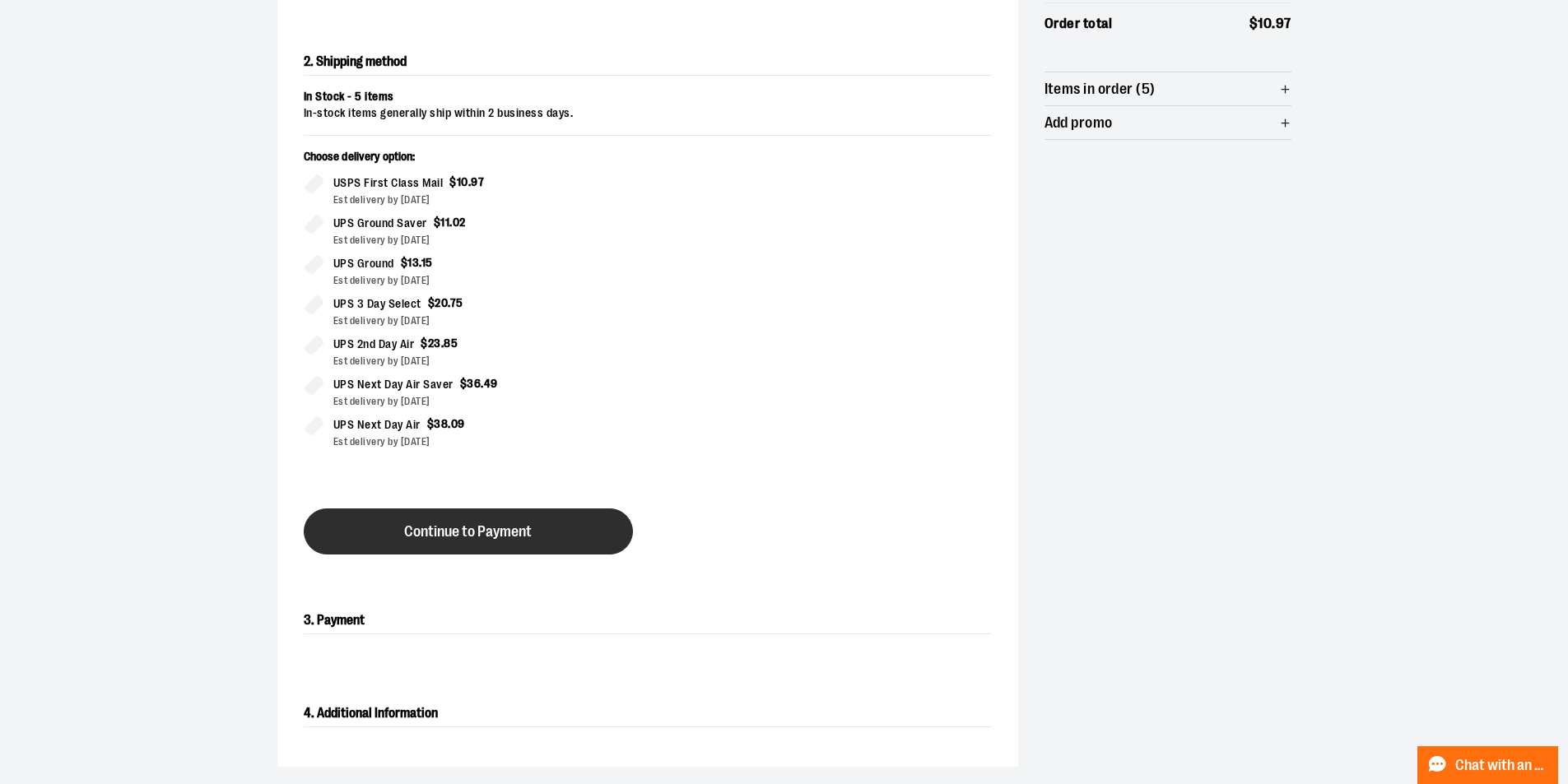
click at [483, 536] on span "Continue to Payment" at bounding box center [467, 532] width 127 height 16
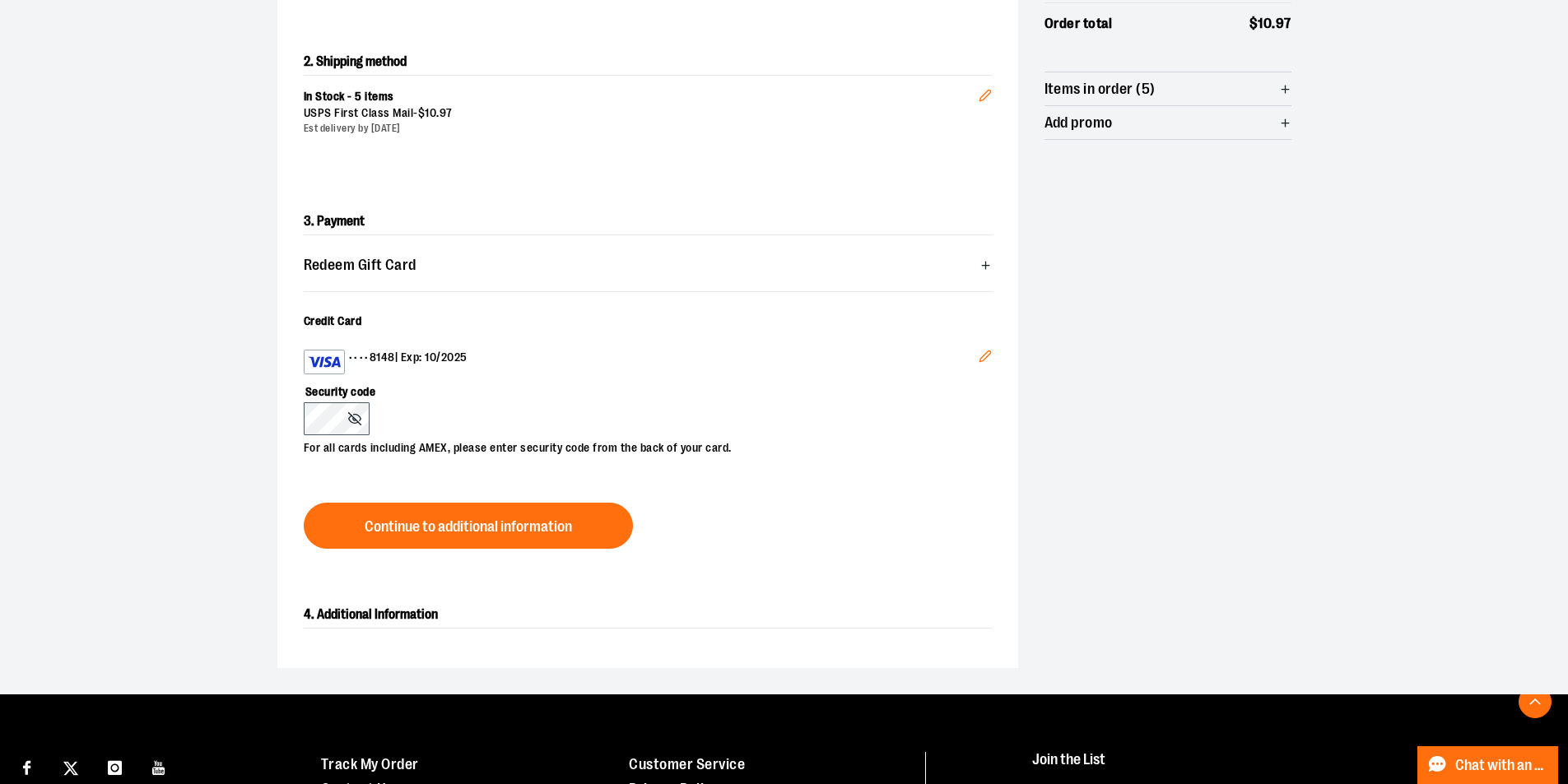
click at [979, 356] on icon "Edit" at bounding box center [985, 356] width 13 height 13
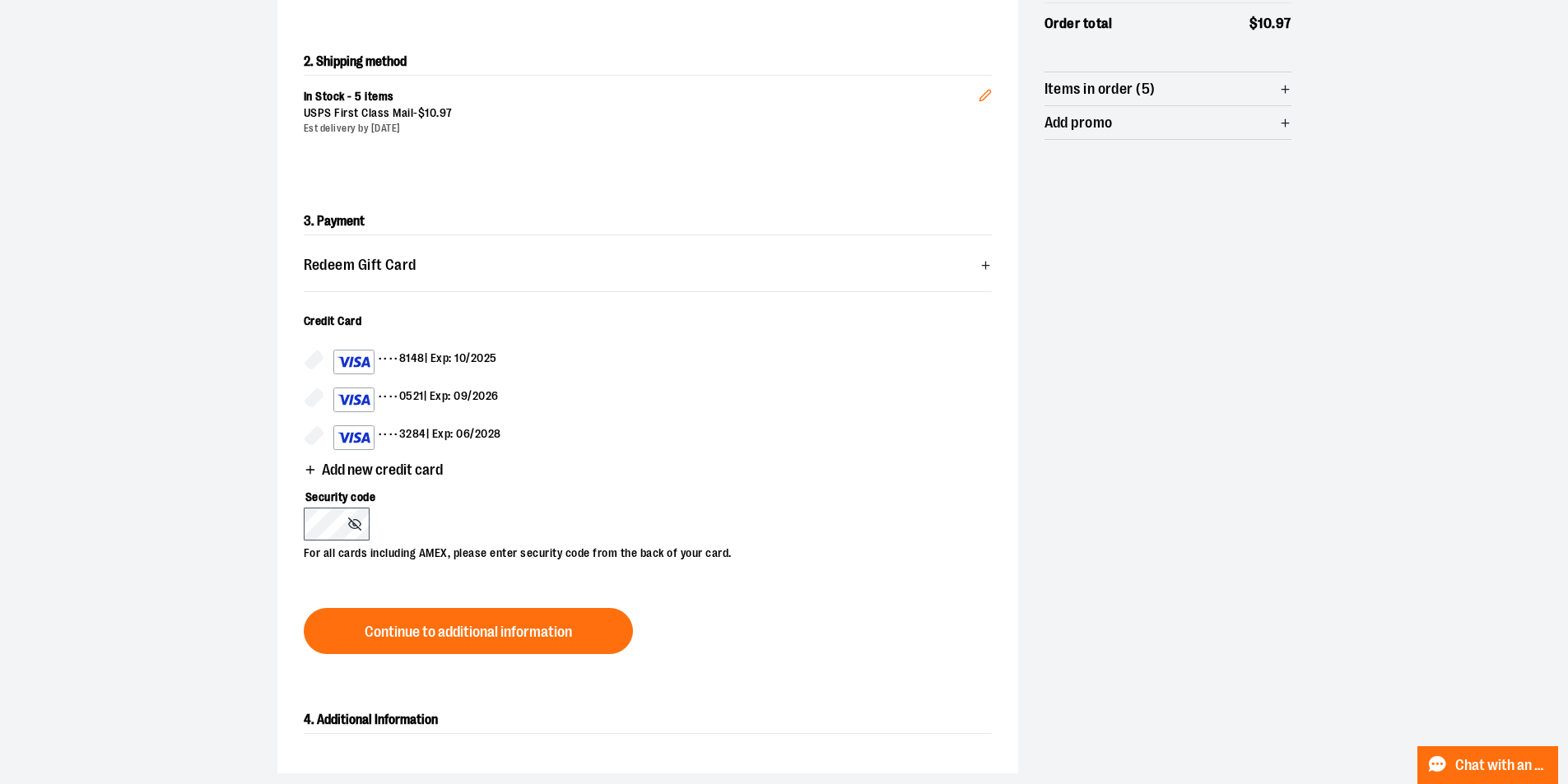
click at [455, 429] on div "•••• 3284 | Exp: 06/2028" at bounding box center [417, 438] width 168 height 25
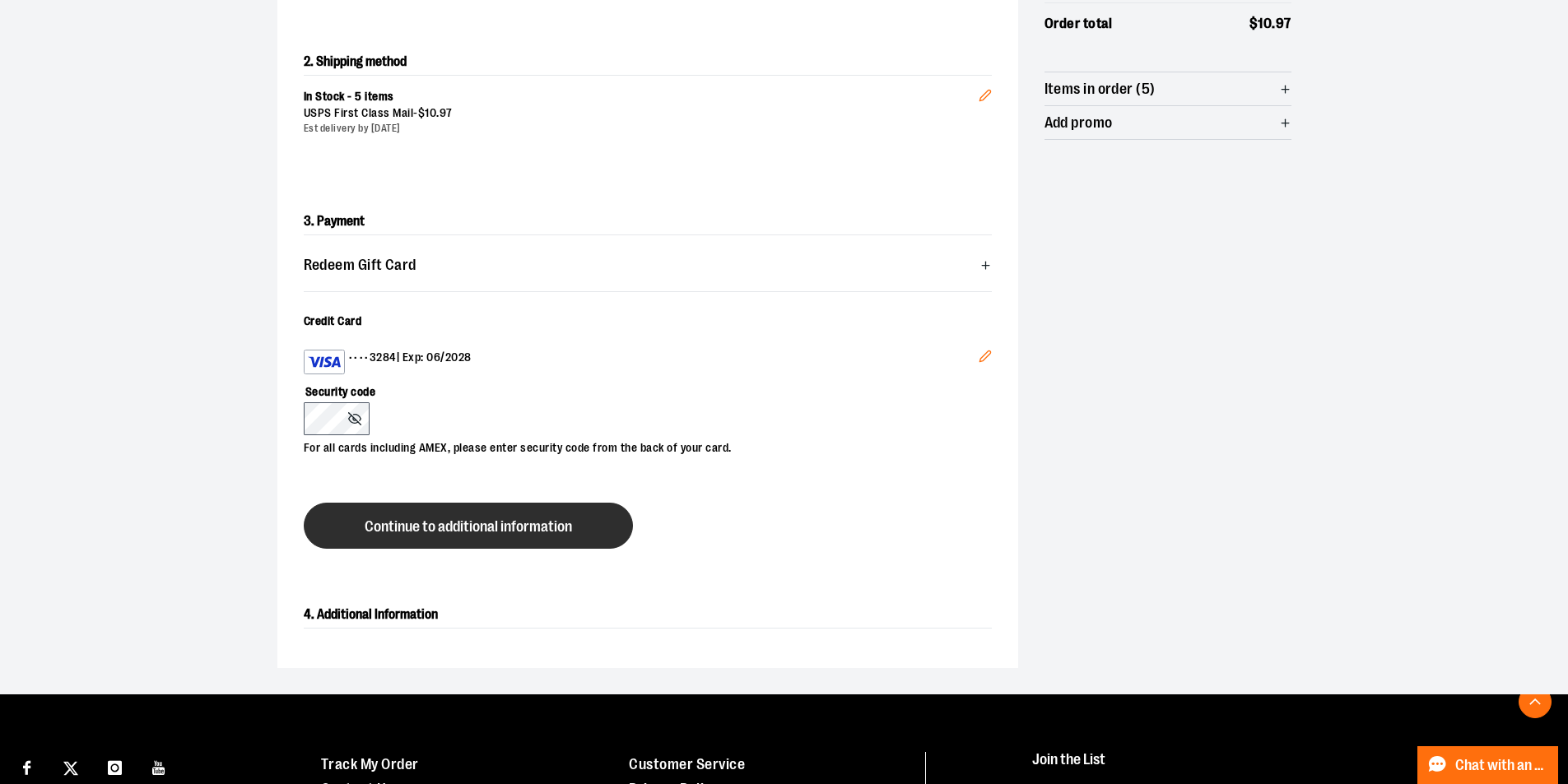
click at [487, 529] on span "Continue to additional information" at bounding box center [468, 528] width 207 height 16
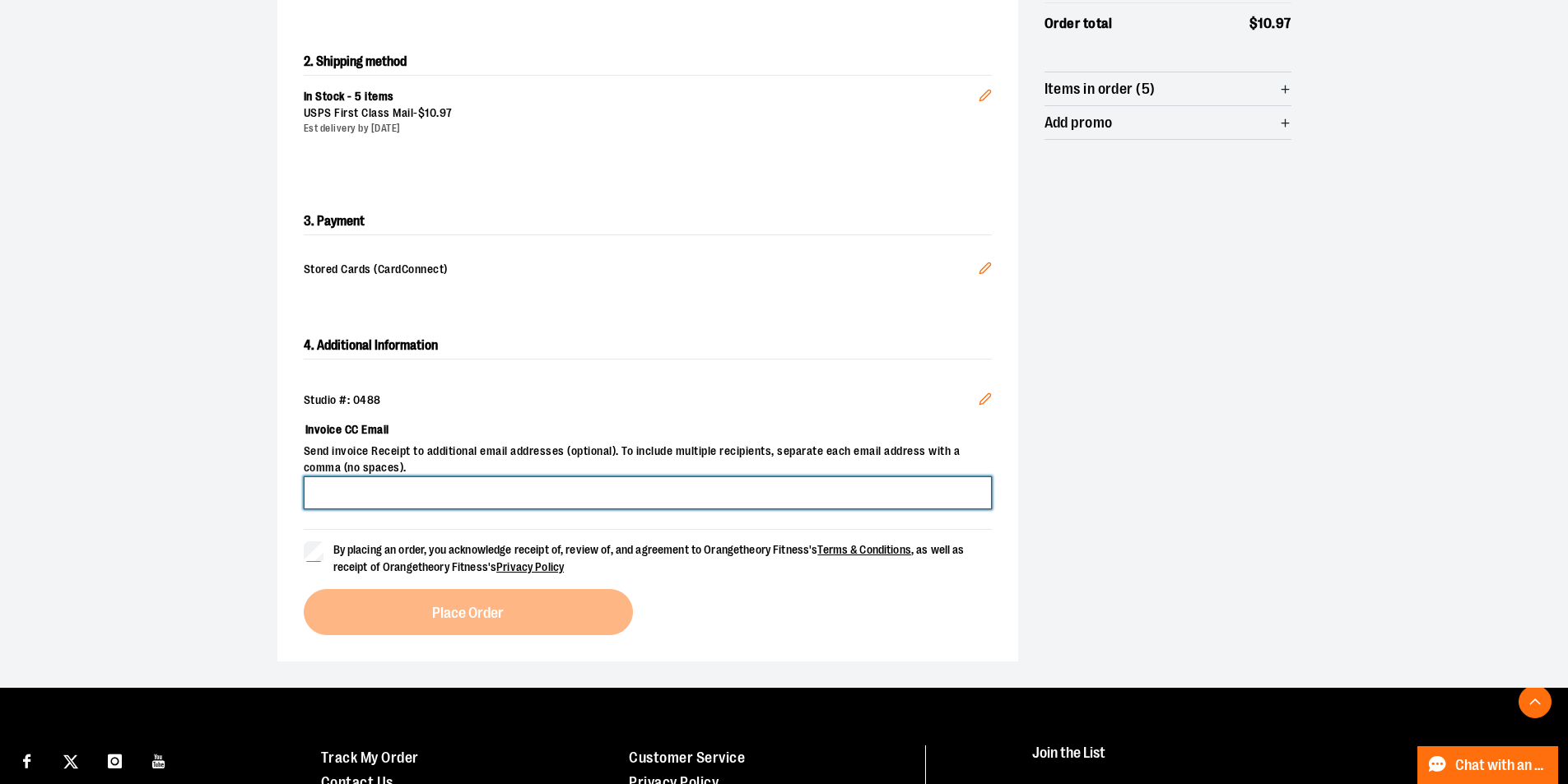
click at [497, 489] on input "Invoice CC Email" at bounding box center [647, 492] width 688 height 33
type input "**********"
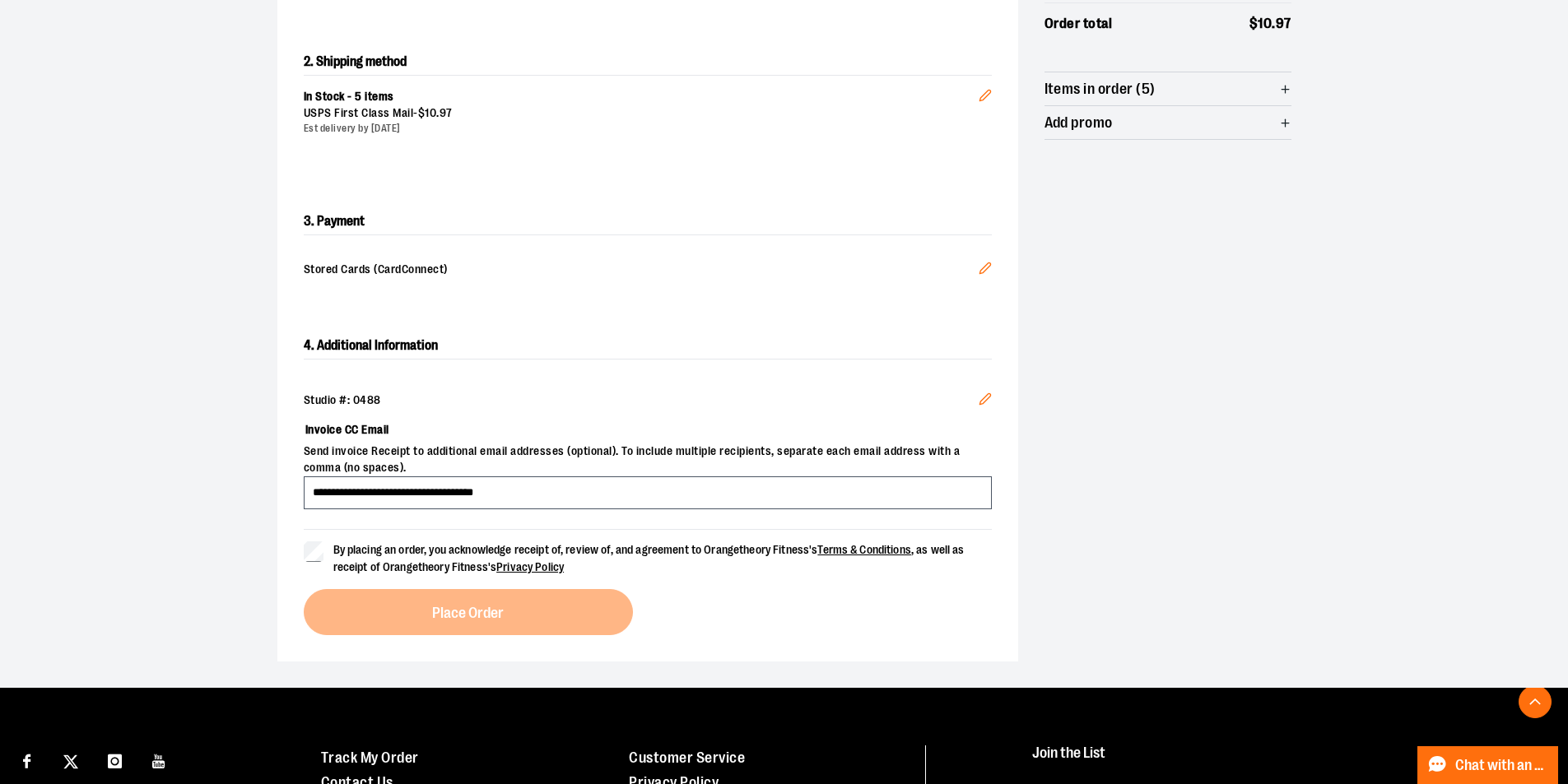
click at [325, 546] on label "By placing an order, you acknowledge receipt of, review of, and agreement to Or…" at bounding box center [647, 558] width 688 height 35
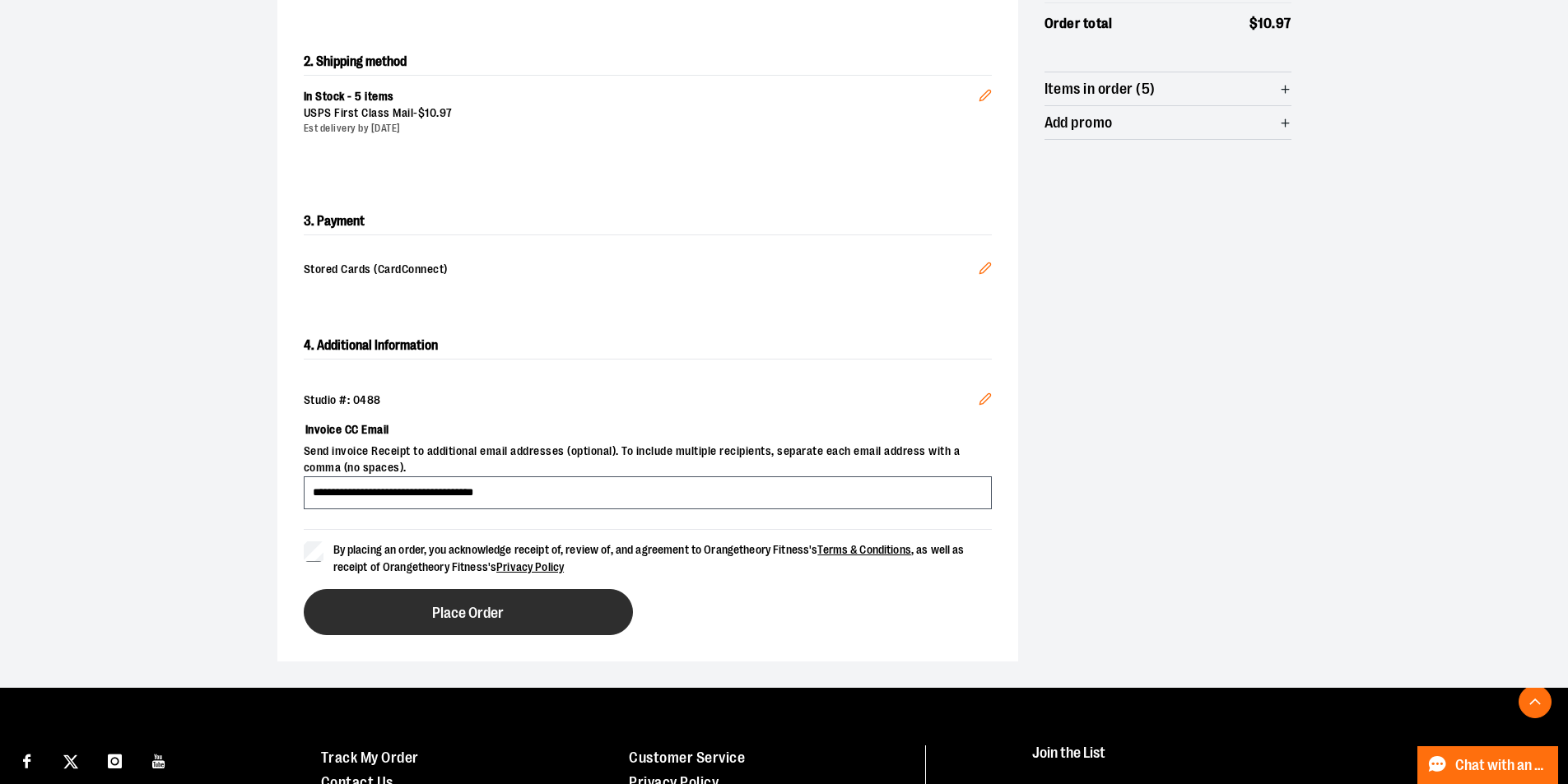
click at [487, 607] on span "Place Order" at bounding box center [467, 614] width 71 height 16
